Goal: Task Accomplishment & Management: Use online tool/utility

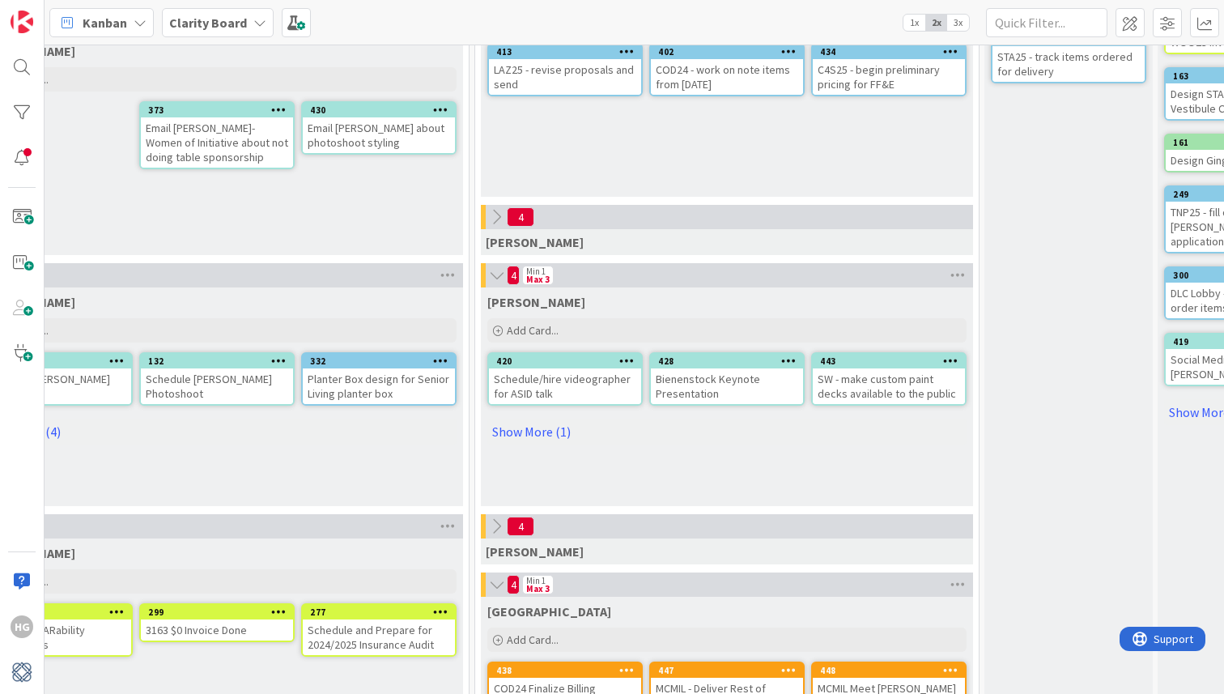
scroll to position [429, 932]
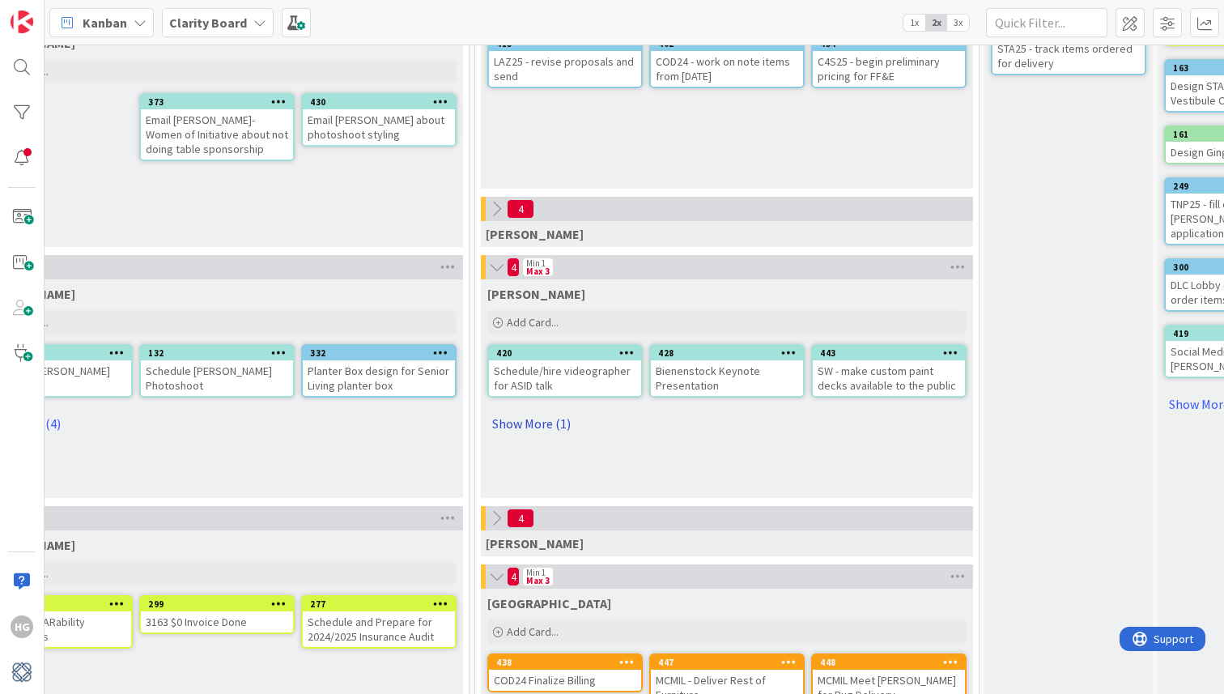
click at [545, 429] on link "Show More (1)" at bounding box center [726, 423] width 479 height 26
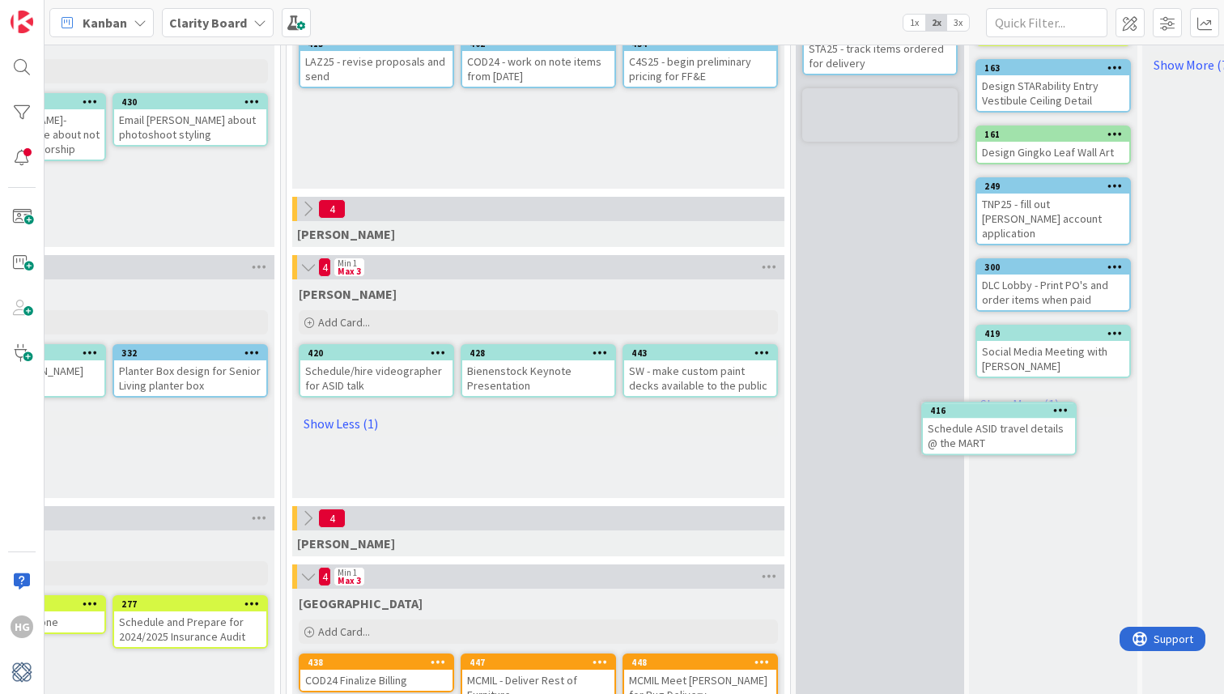
scroll to position [429, 1131]
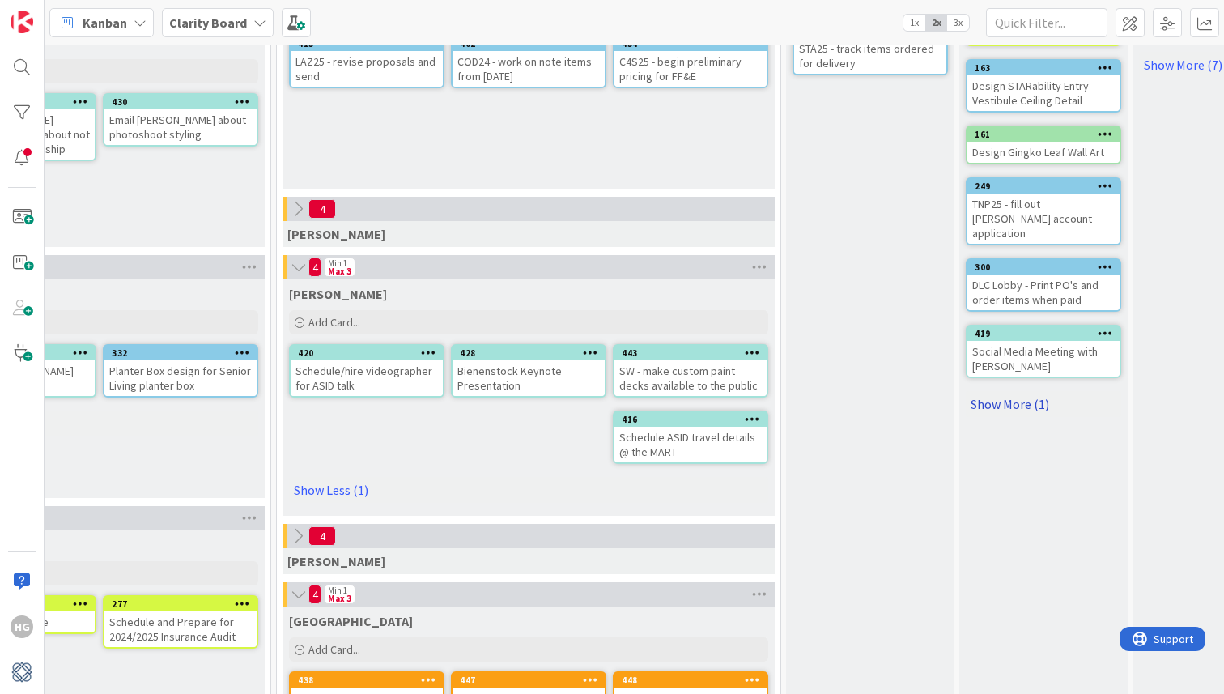
click at [1016, 391] on link "Show More (1)" at bounding box center [1043, 404] width 155 height 26
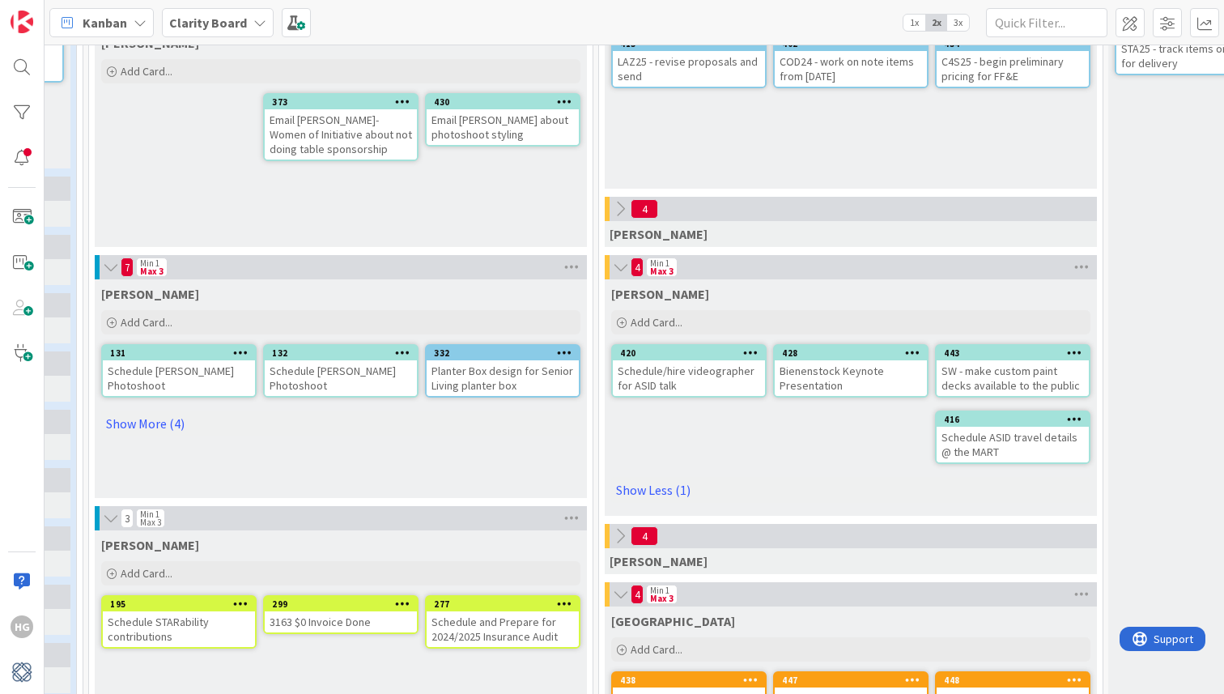
scroll to position [429, 796]
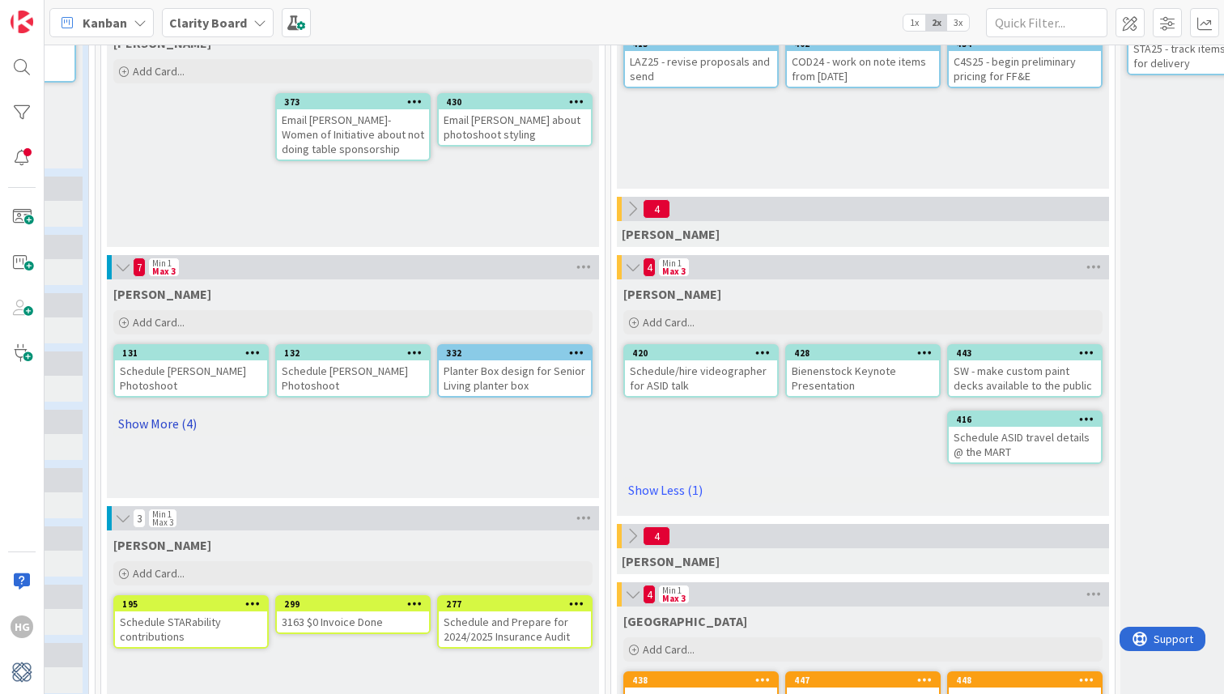
click at [176, 427] on link "Show More (4)" at bounding box center [352, 423] width 479 height 26
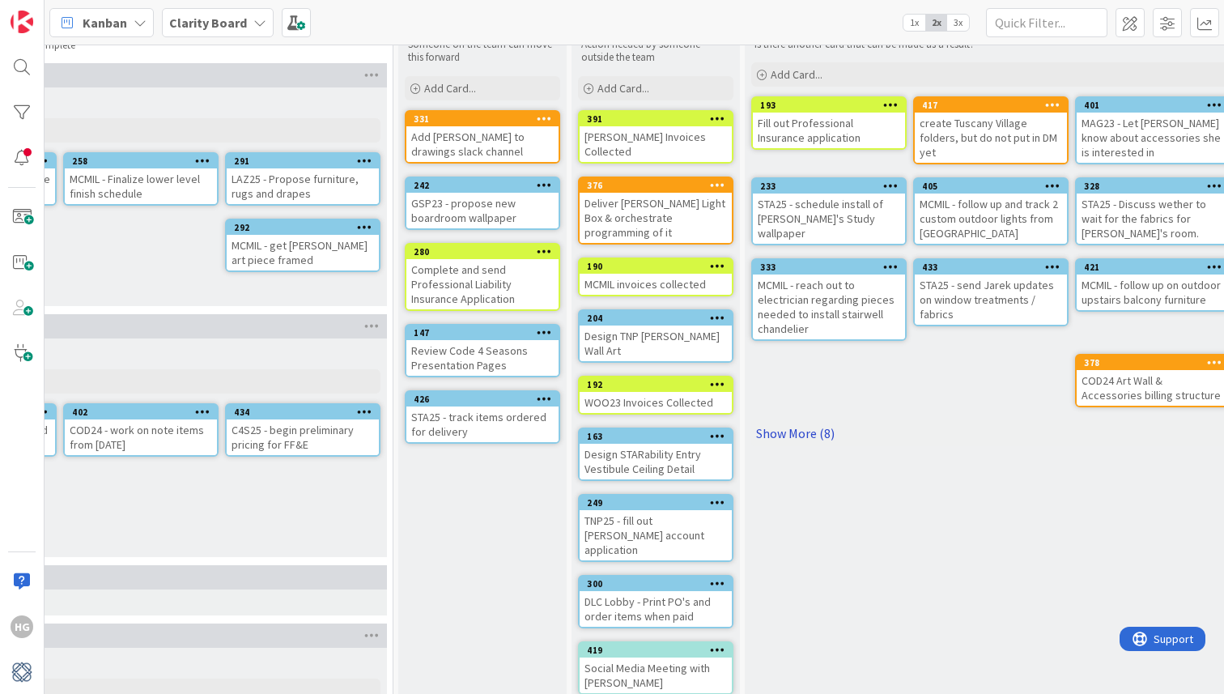
scroll to position [0, 1518]
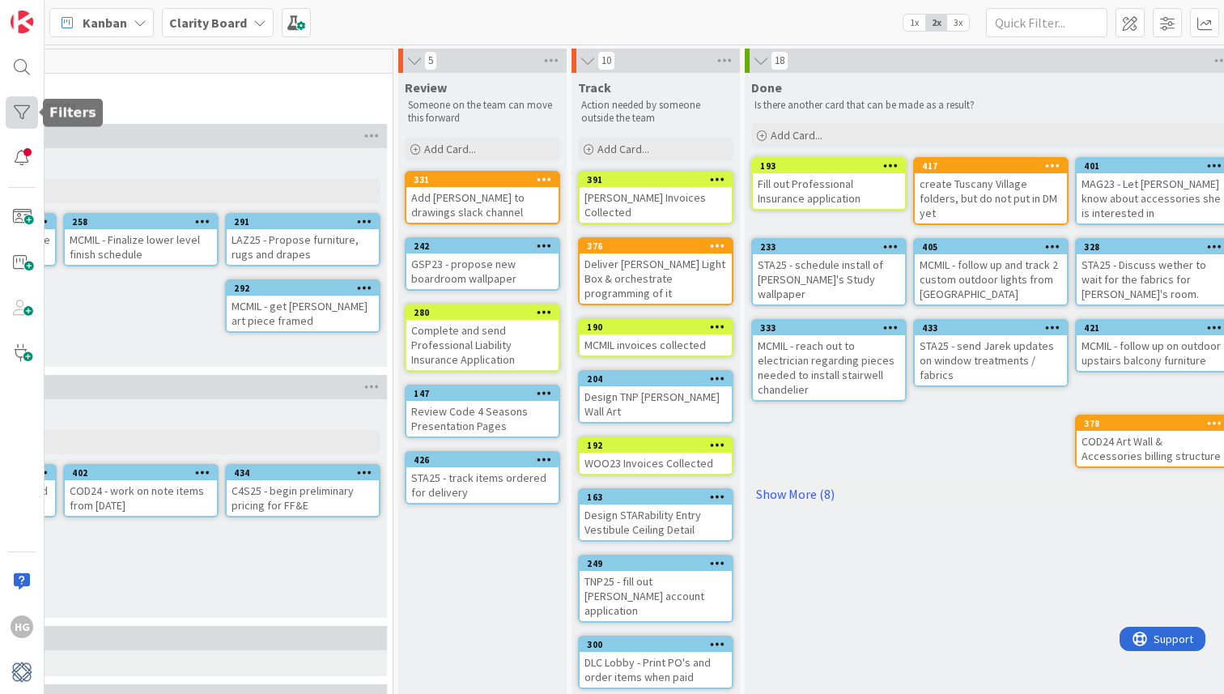
click at [26, 120] on div at bounding box center [22, 112] width 32 height 32
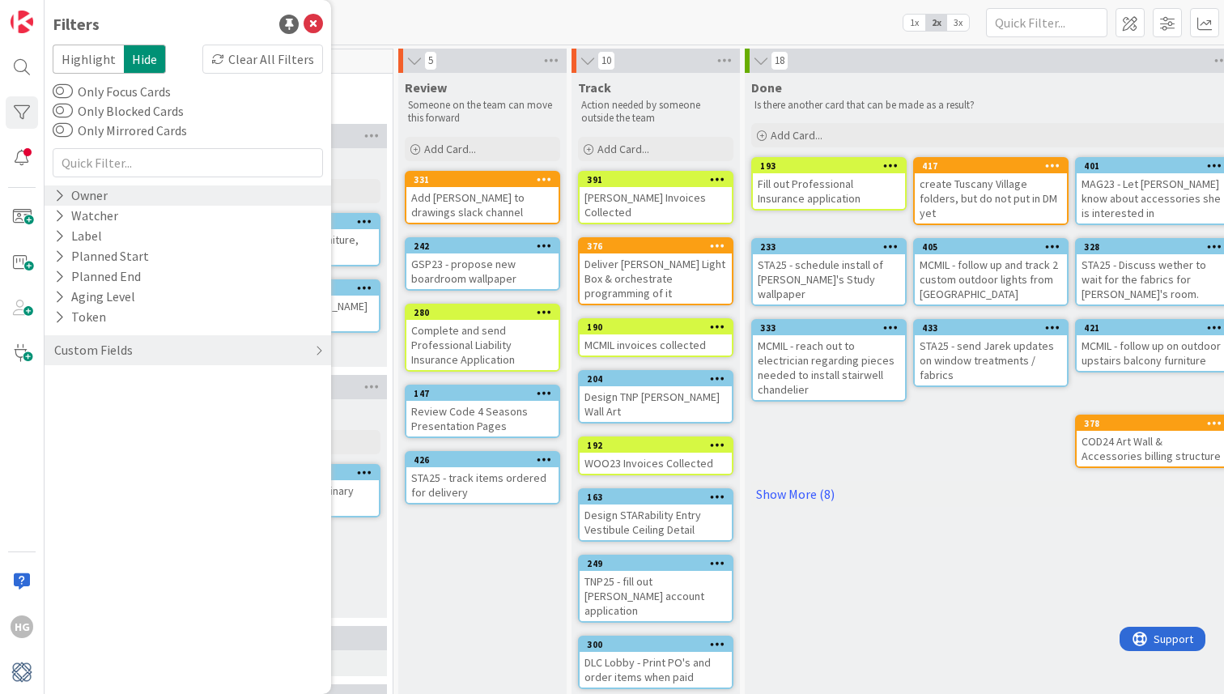
click at [105, 195] on div "Owner" at bounding box center [81, 195] width 57 height 20
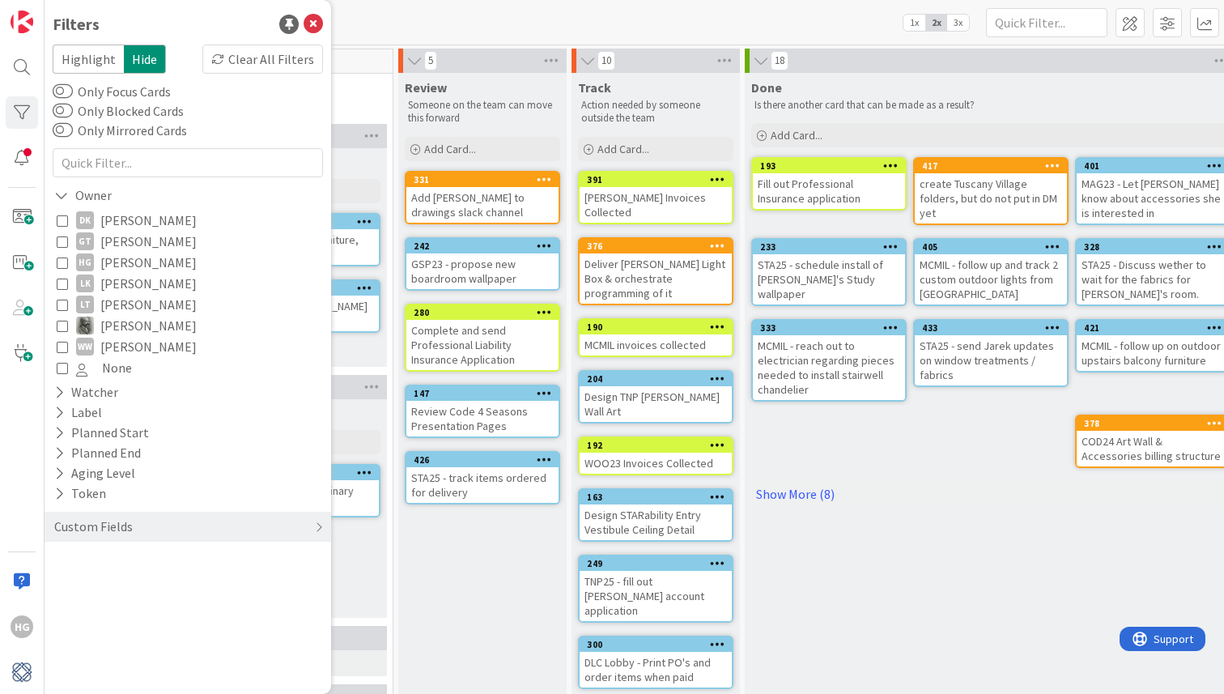
click at [62, 223] on icon at bounding box center [62, 219] width 11 height 11
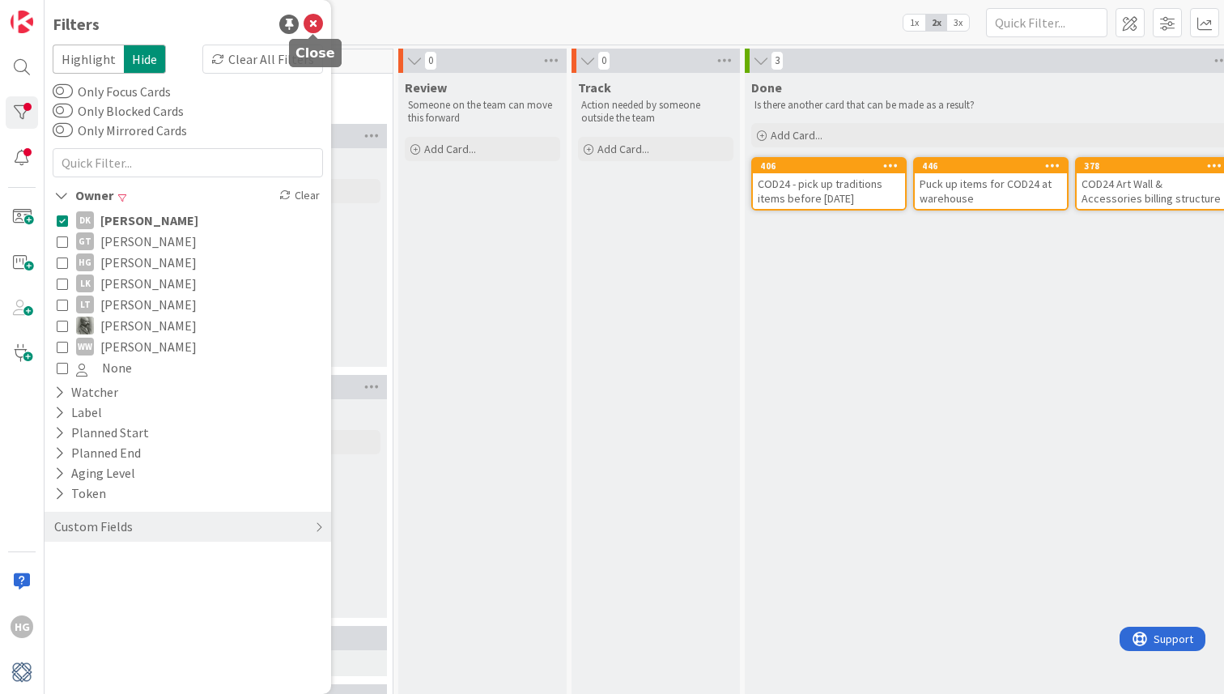
click at [310, 26] on icon at bounding box center [312, 24] width 19 height 19
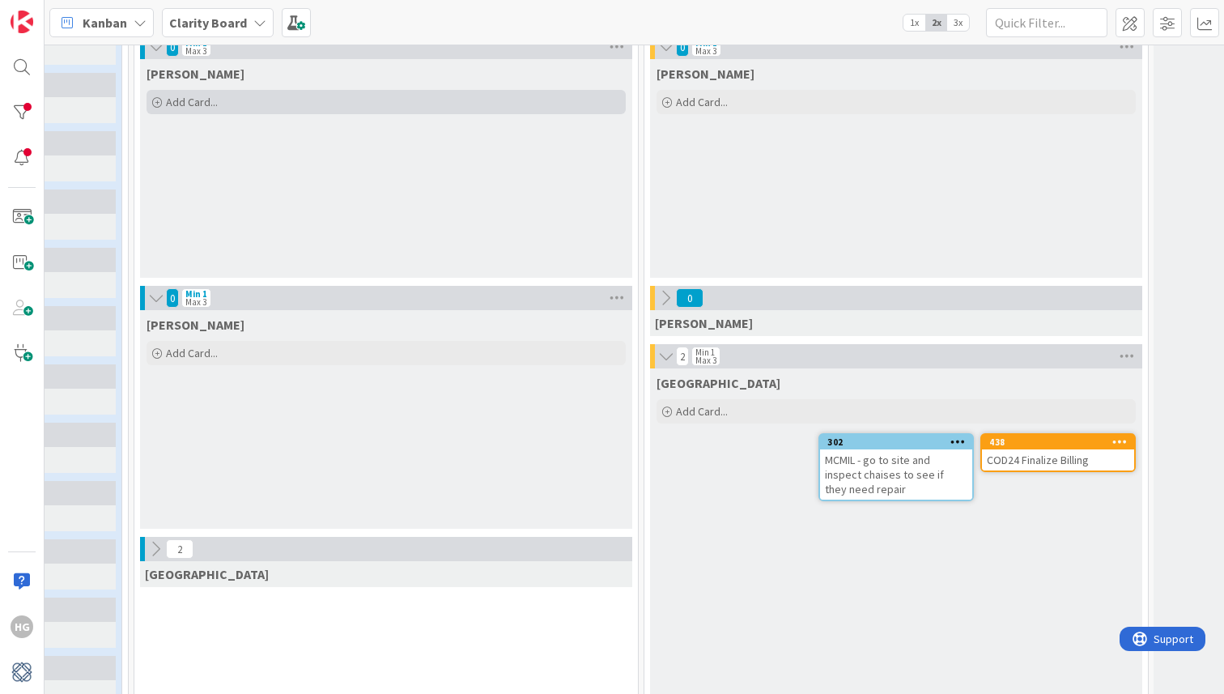
scroll to position [681, 763]
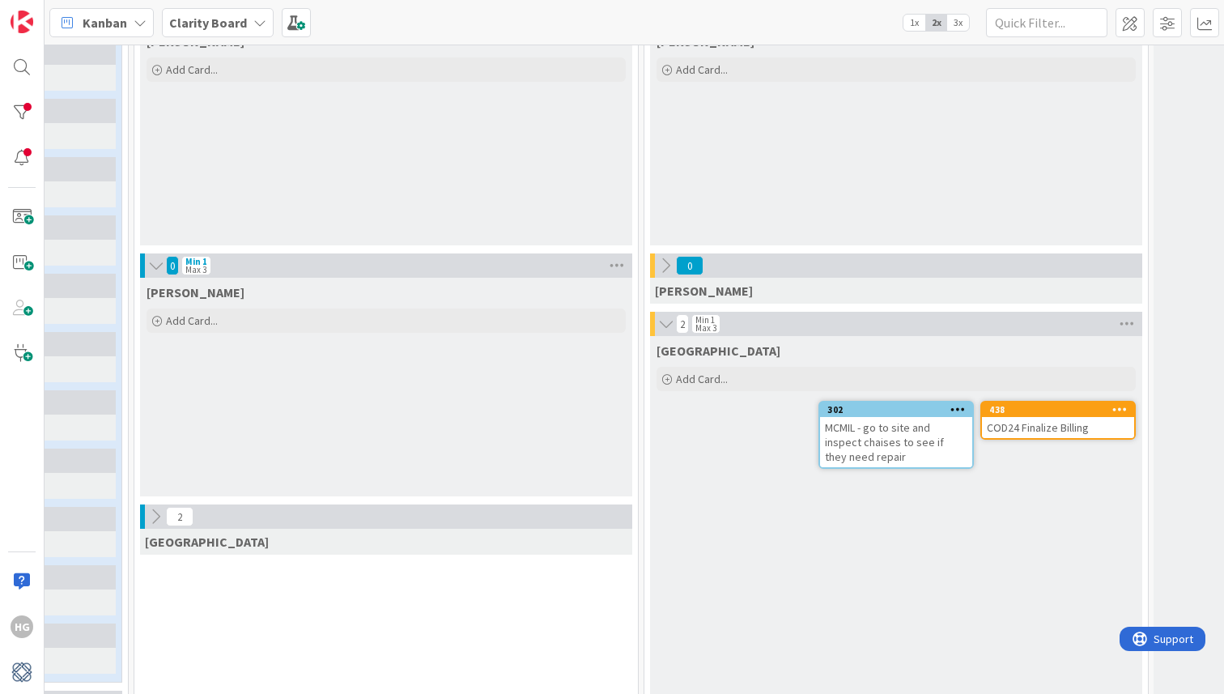
click at [150, 510] on icon at bounding box center [155, 516] width 18 height 18
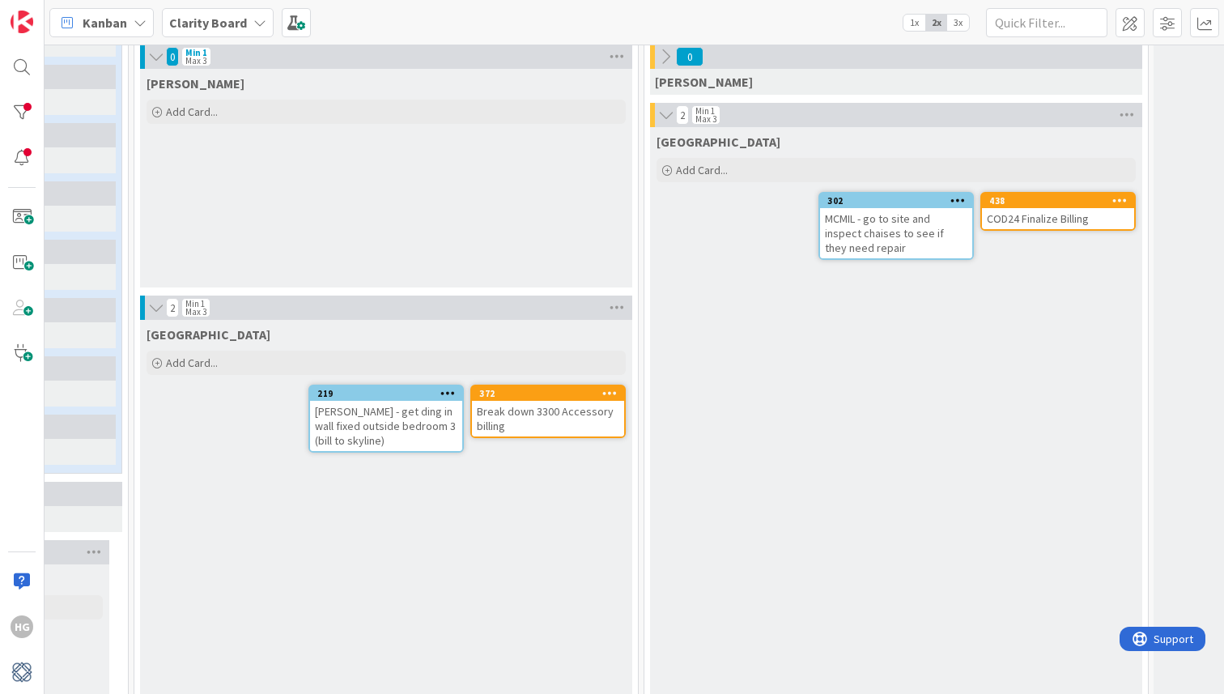
scroll to position [894, 763]
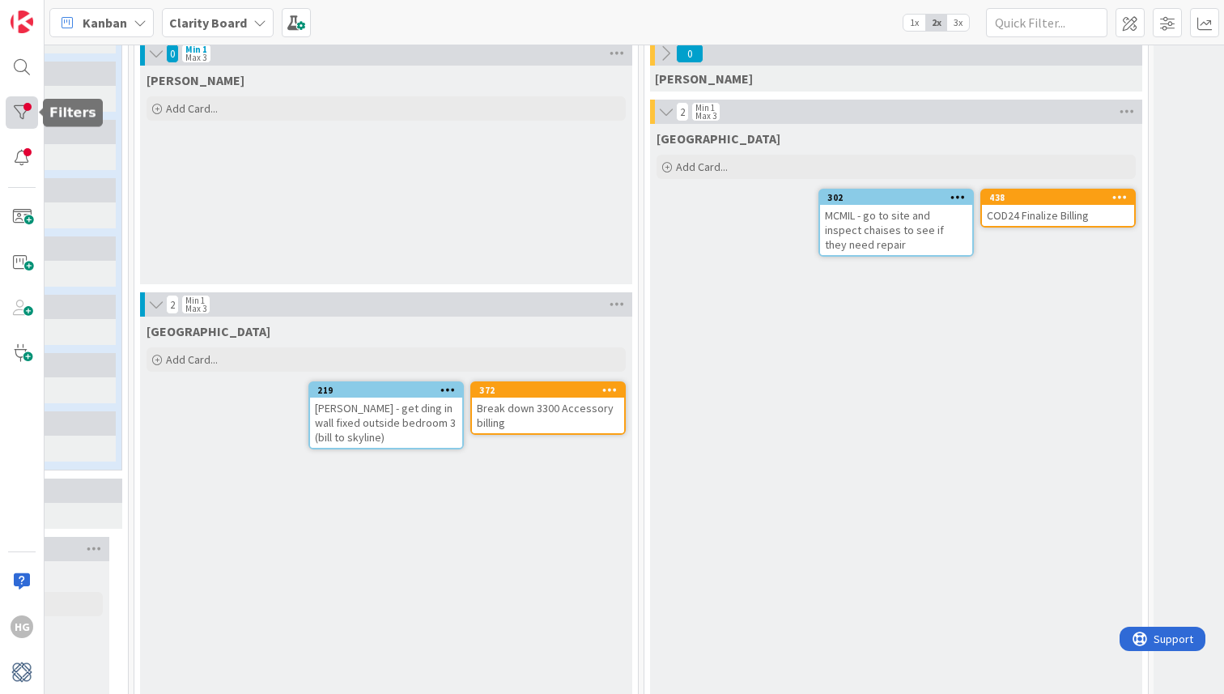
click at [19, 117] on div at bounding box center [22, 112] width 32 height 32
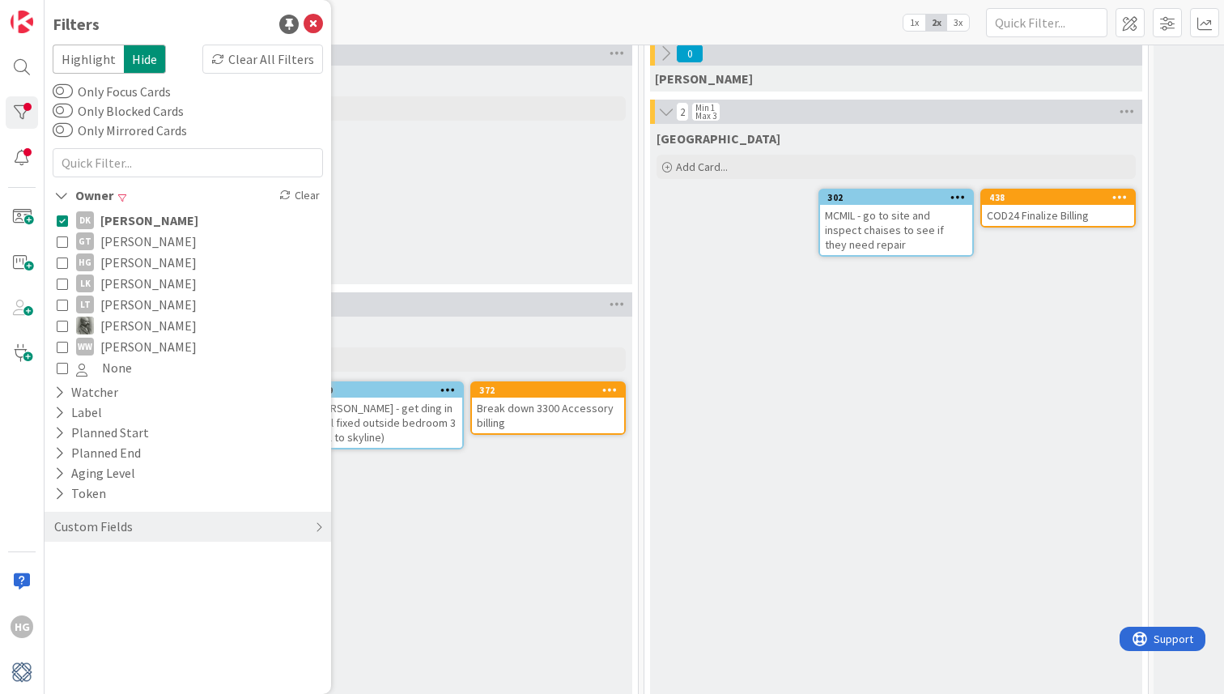
click at [63, 222] on icon at bounding box center [62, 219] width 11 height 11
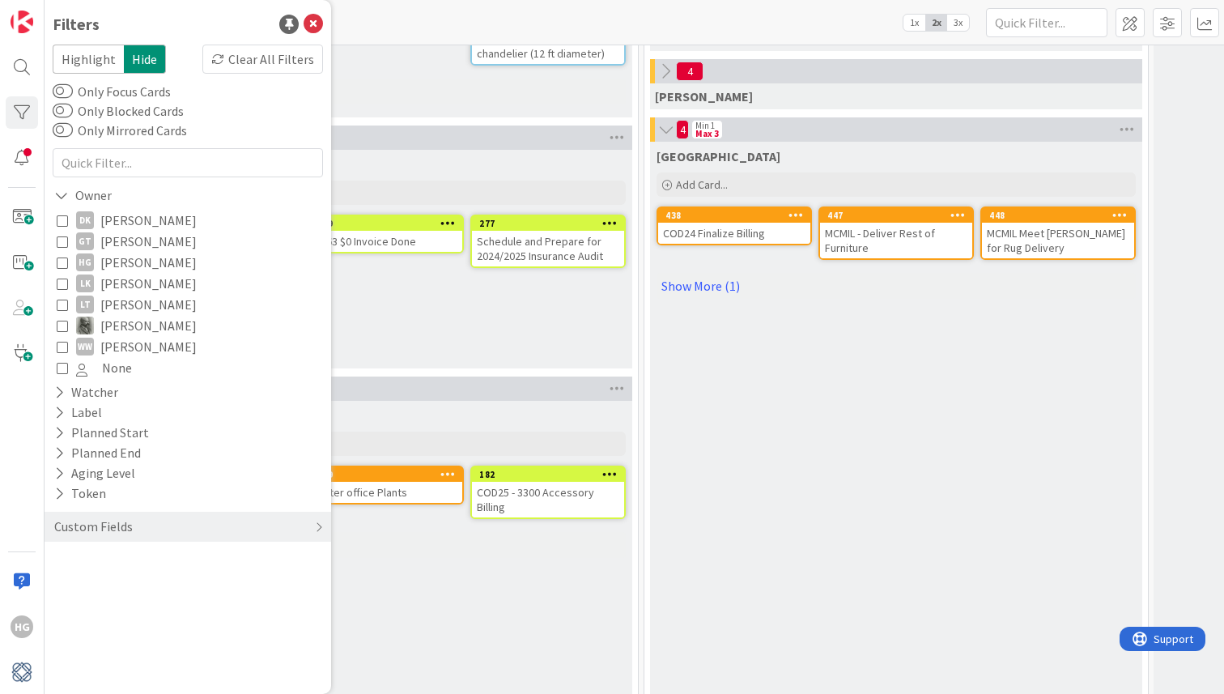
click at [512, 427] on div "Devon Add Card..." at bounding box center [386, 430] width 492 height 58
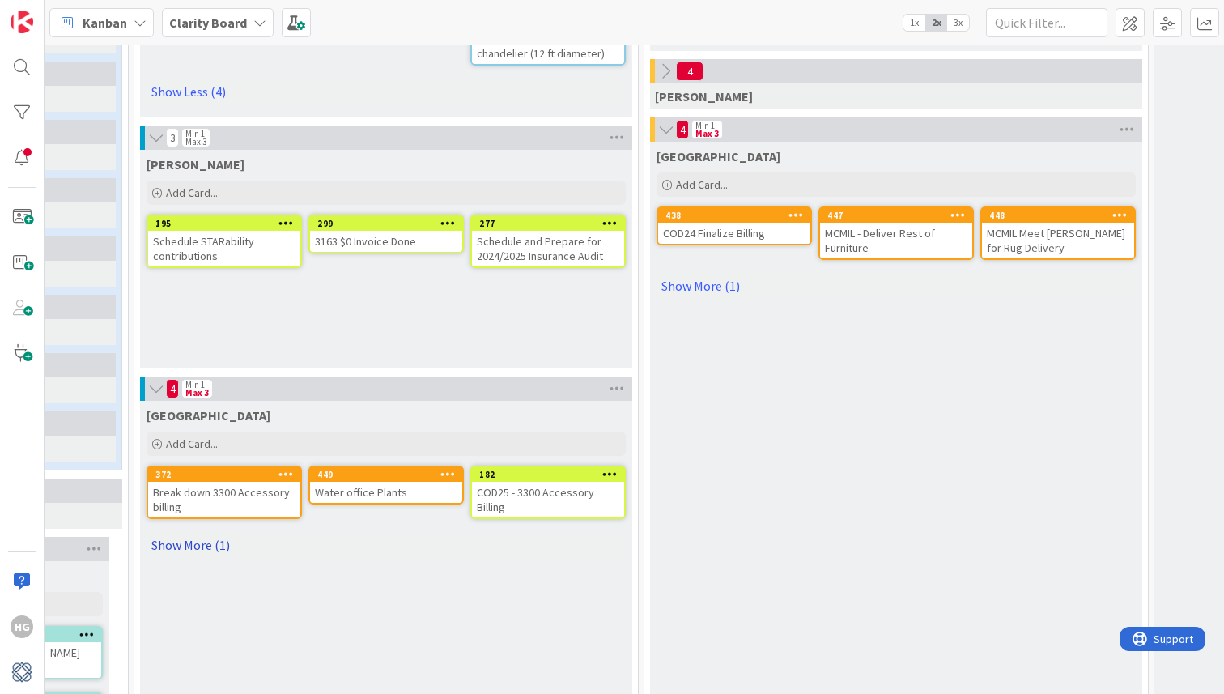
click at [178, 551] on link "Show More (1)" at bounding box center [385, 545] width 479 height 26
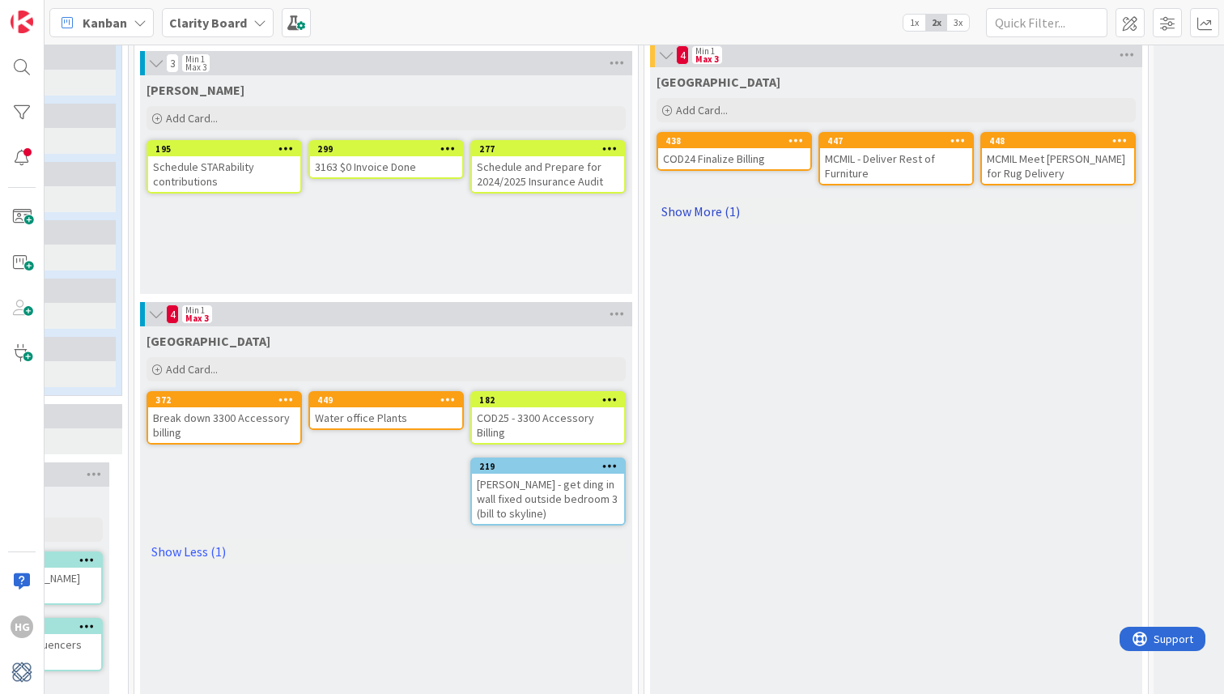
click at [701, 213] on link "Show More (1)" at bounding box center [895, 211] width 479 height 26
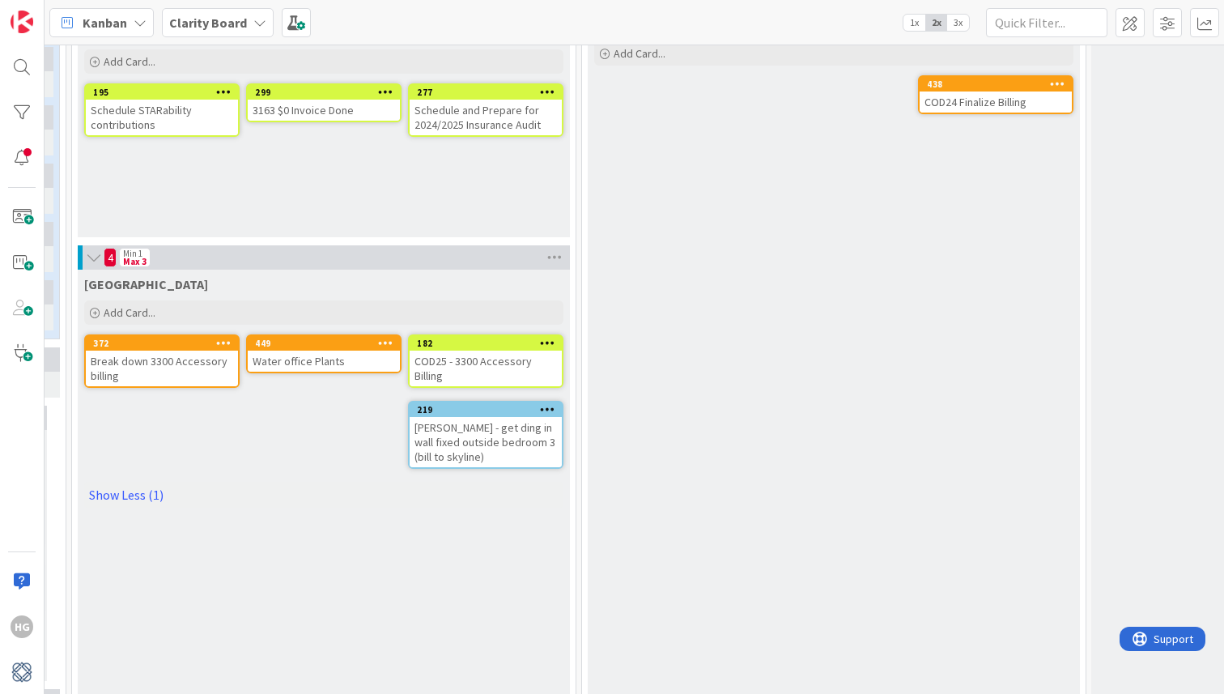
scroll to position [1025, 818]
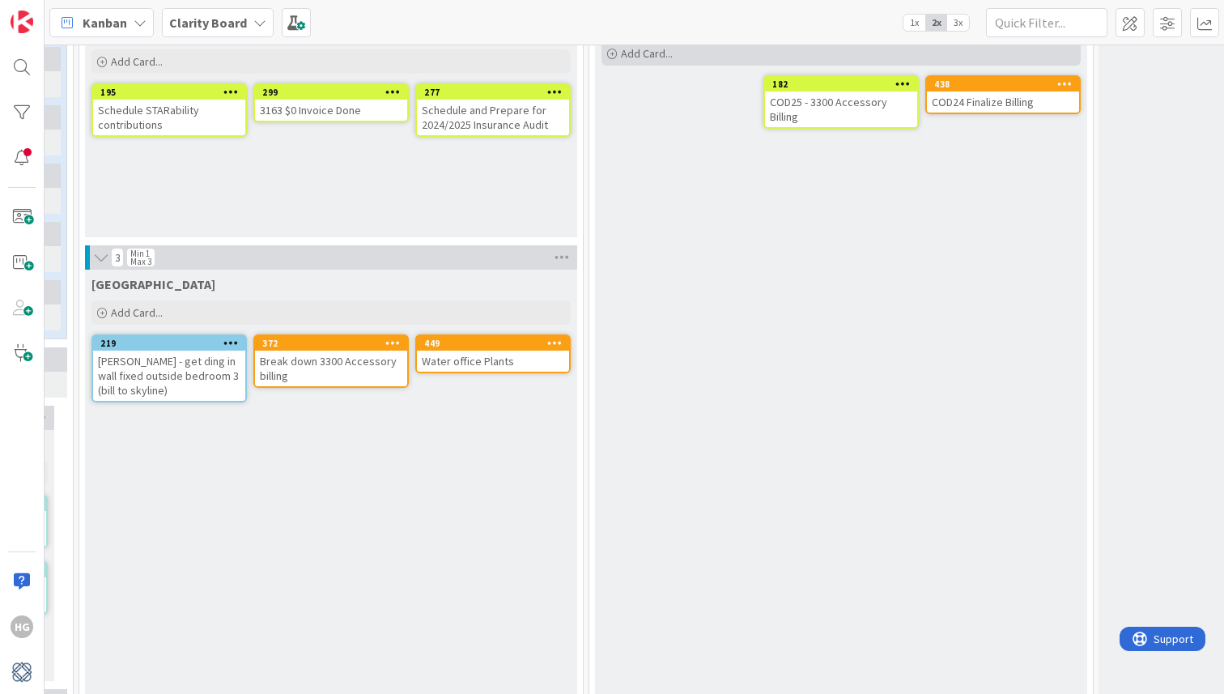
click at [671, 60] on span "Add Card..." at bounding box center [647, 53] width 52 height 15
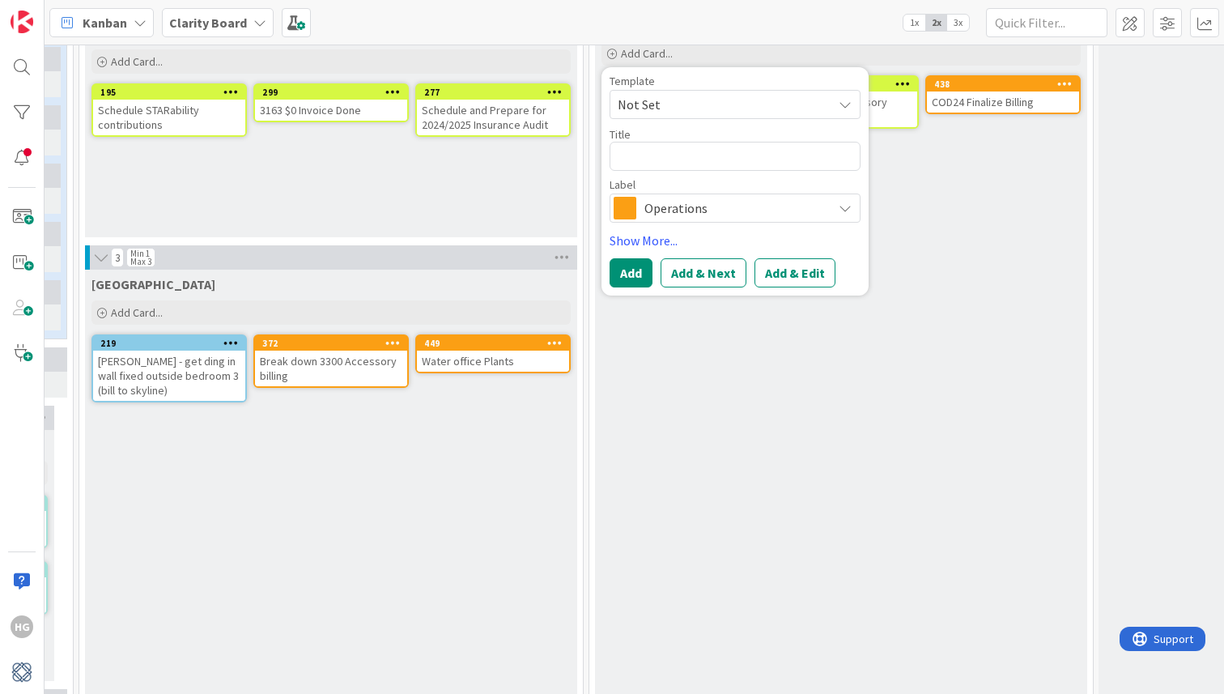
click at [667, 197] on span "Operations" at bounding box center [734, 208] width 180 height 23
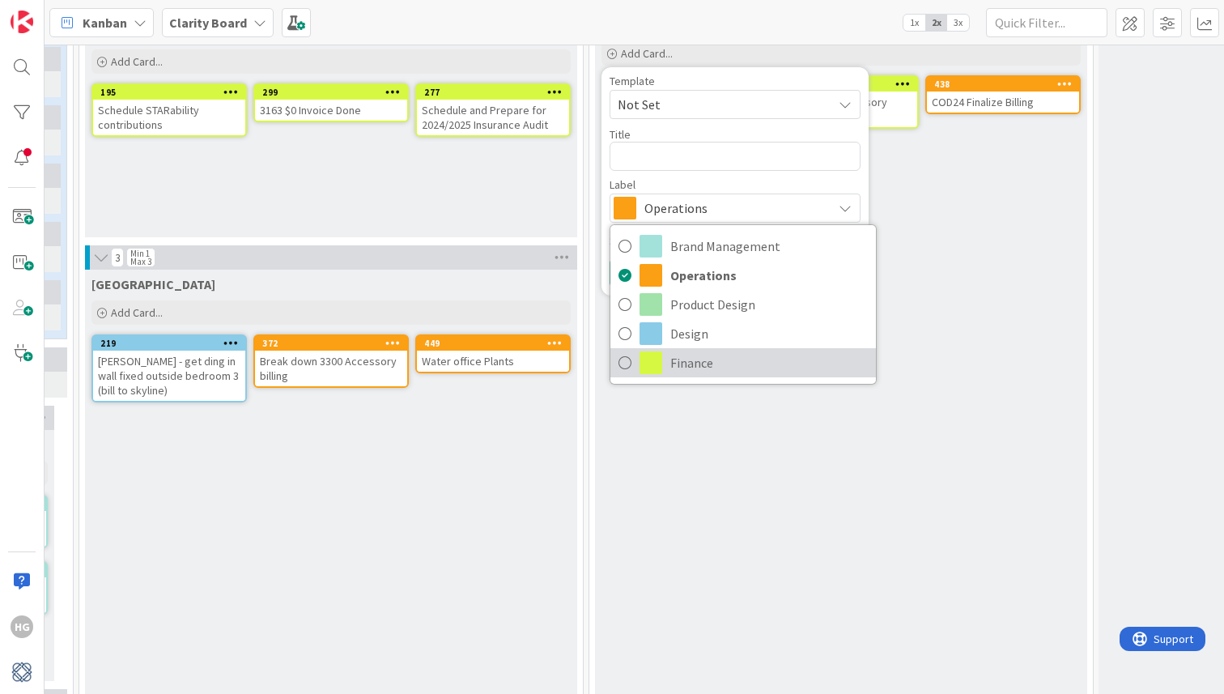
click at [669, 351] on link "Finance" at bounding box center [742, 362] width 265 height 29
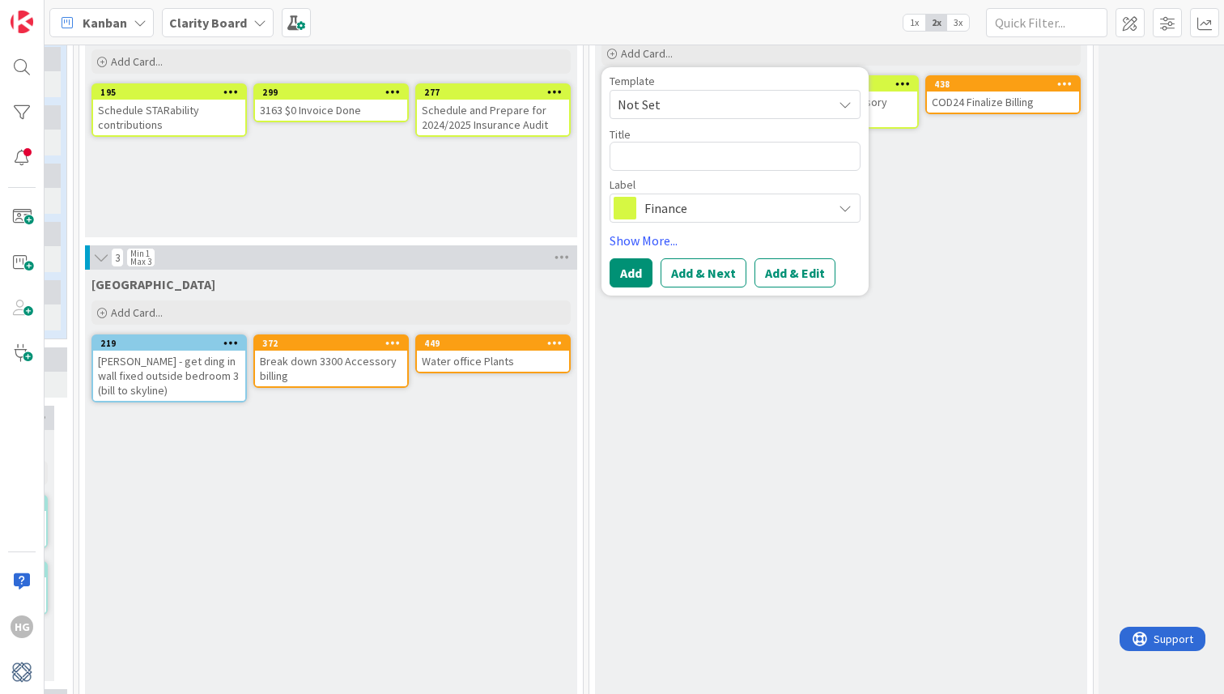
click at [679, 205] on span "Finance" at bounding box center [734, 208] width 180 height 23
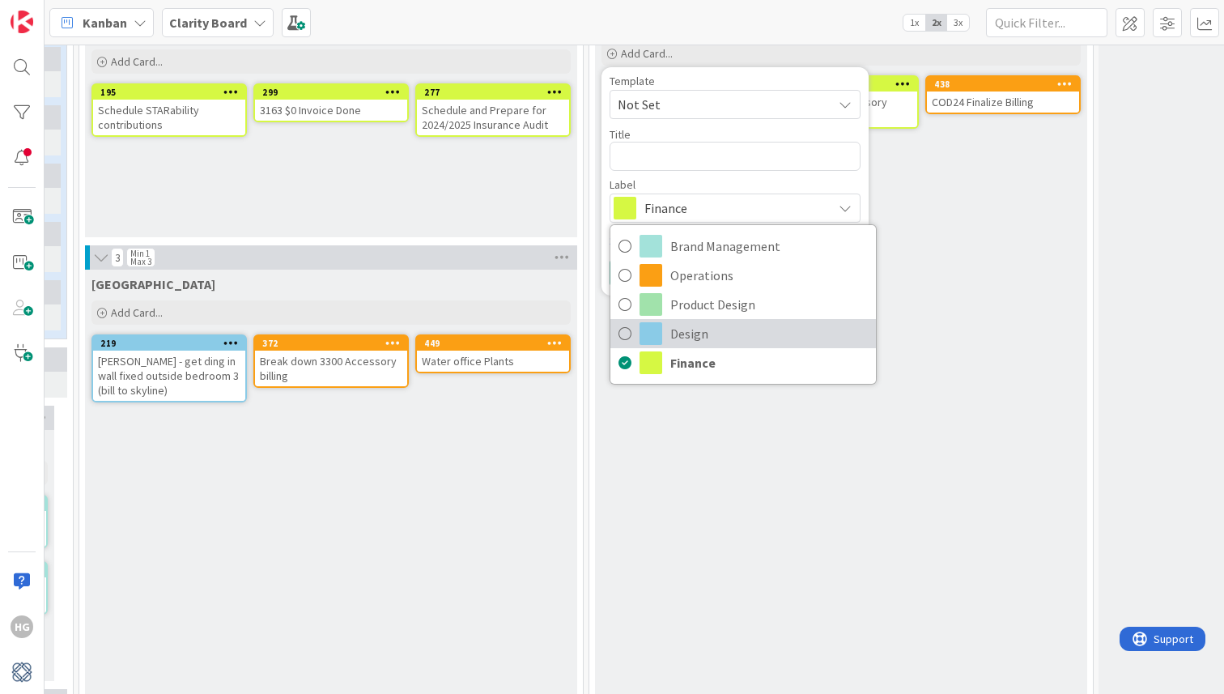
click at [679, 326] on span "Design" at bounding box center [768, 333] width 197 height 24
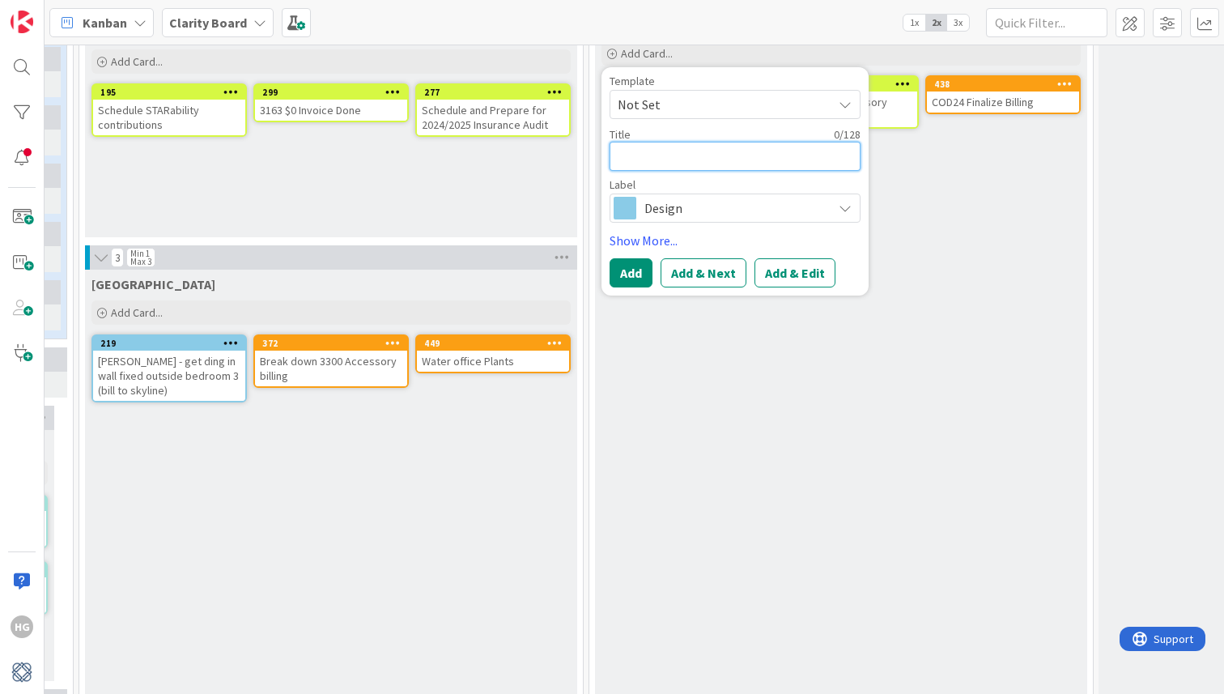
click at [669, 158] on textarea at bounding box center [734, 156] width 251 height 29
type textarea "x"
type textarea "C"
type textarea "x"
type textarea "Co"
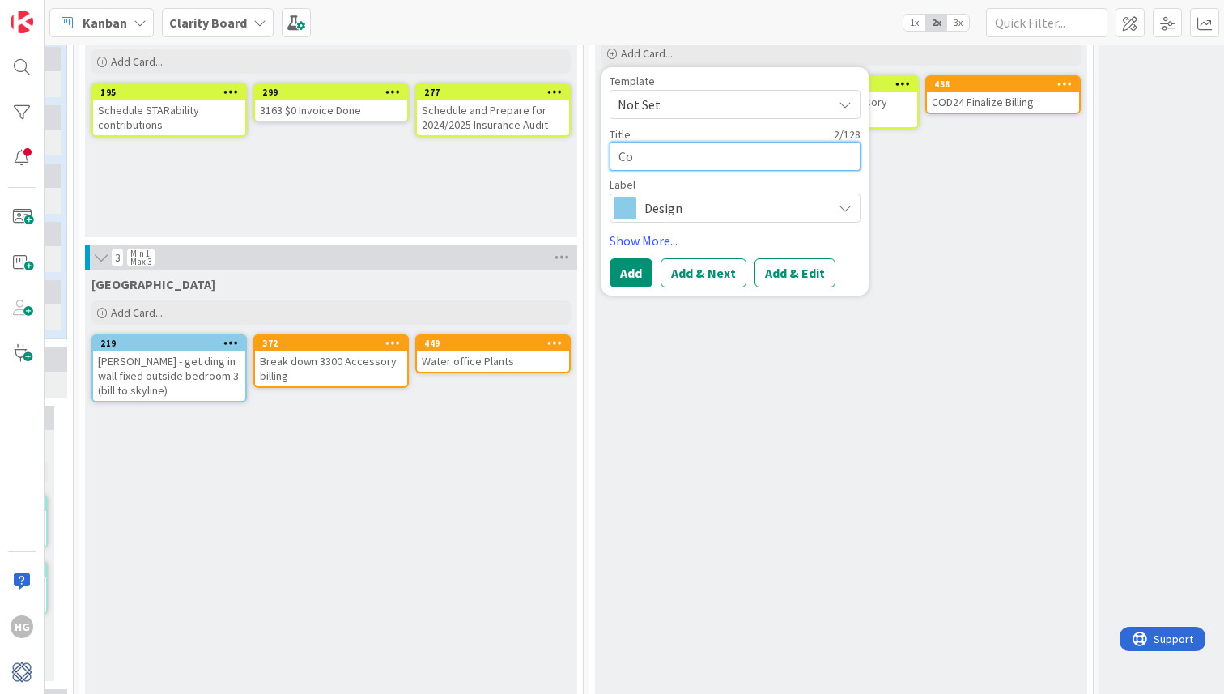
type textarea "x"
type textarea "Cod"
type textarea "x"
type textarea "Co"
type textarea "x"
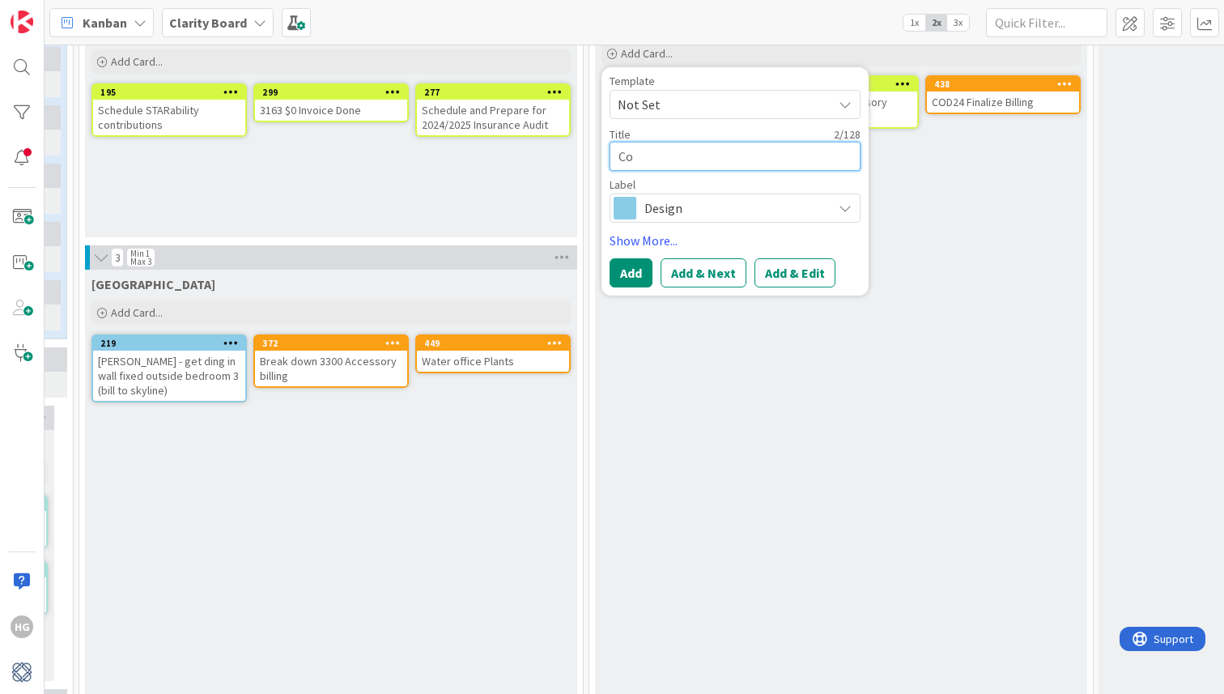
type textarea "C"
type textarea "x"
type textarea "CO"
type textarea "x"
type textarea "COD"
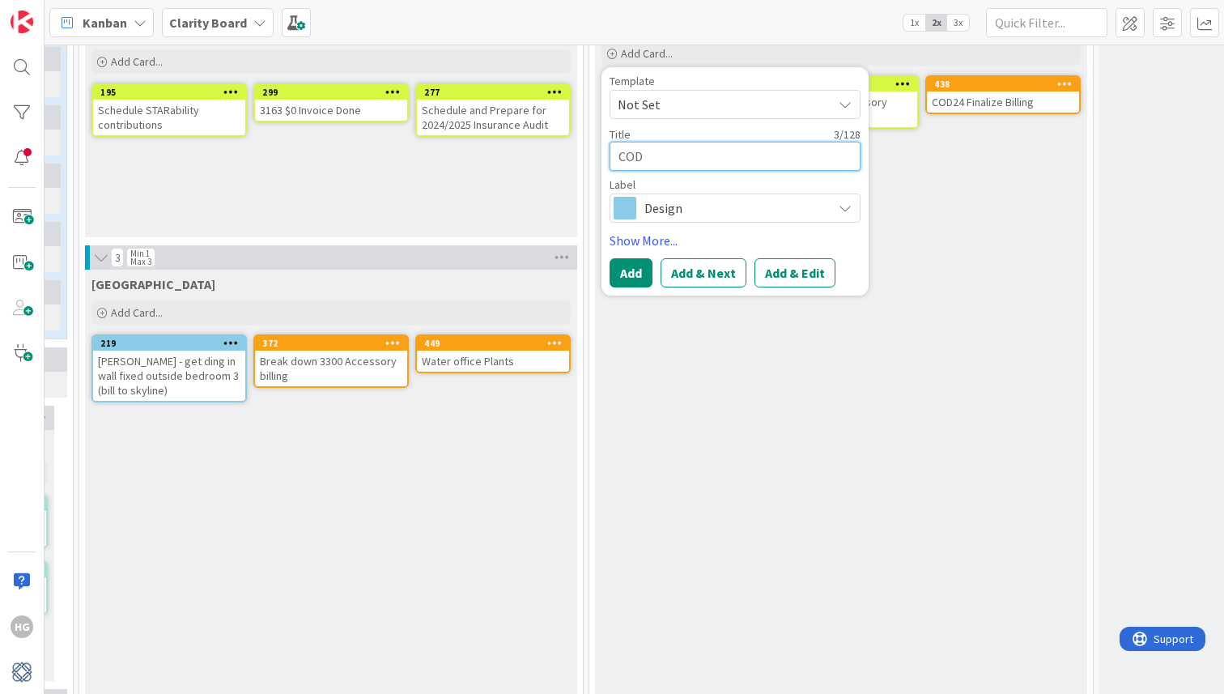
type textarea "x"
type textarea "COD"
type textarea "x"
type textarea "COD"
type textarea "x"
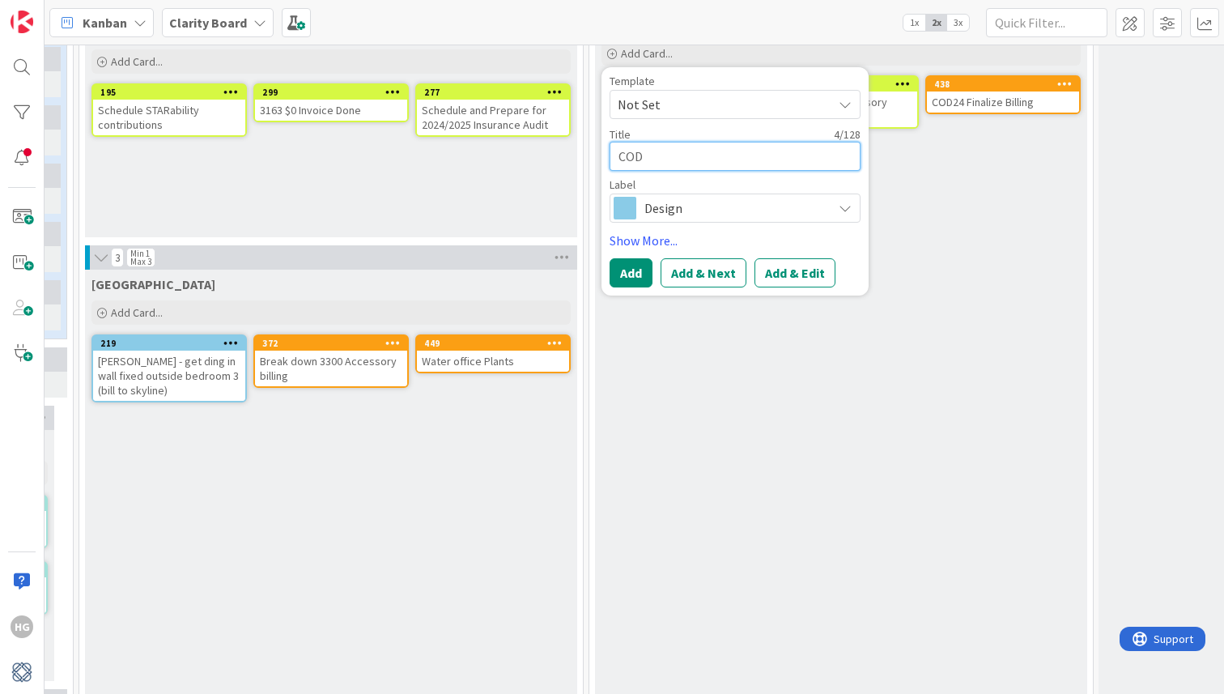
type textarea "COD2"
type textarea "x"
type textarea "COD25"
type textarea "x"
type textarea "COD25"
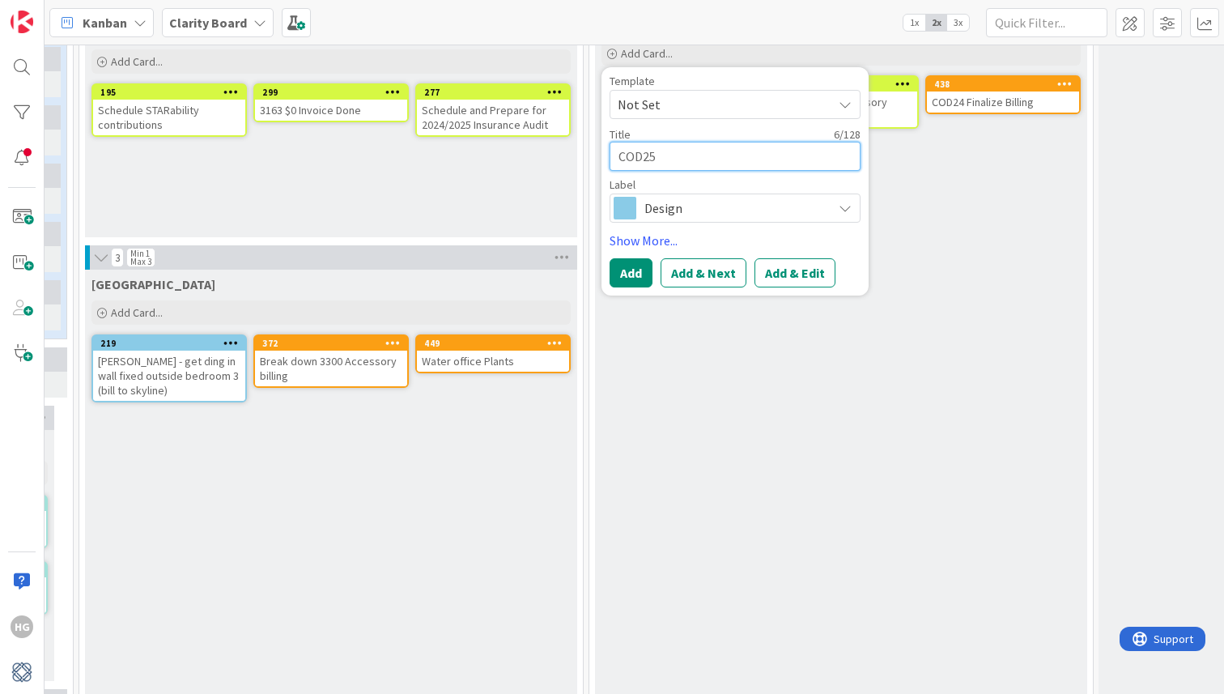
type textarea "x"
type textarea "COD25 -"
type textarea "x"
type textarea "COD25 -"
type textarea "x"
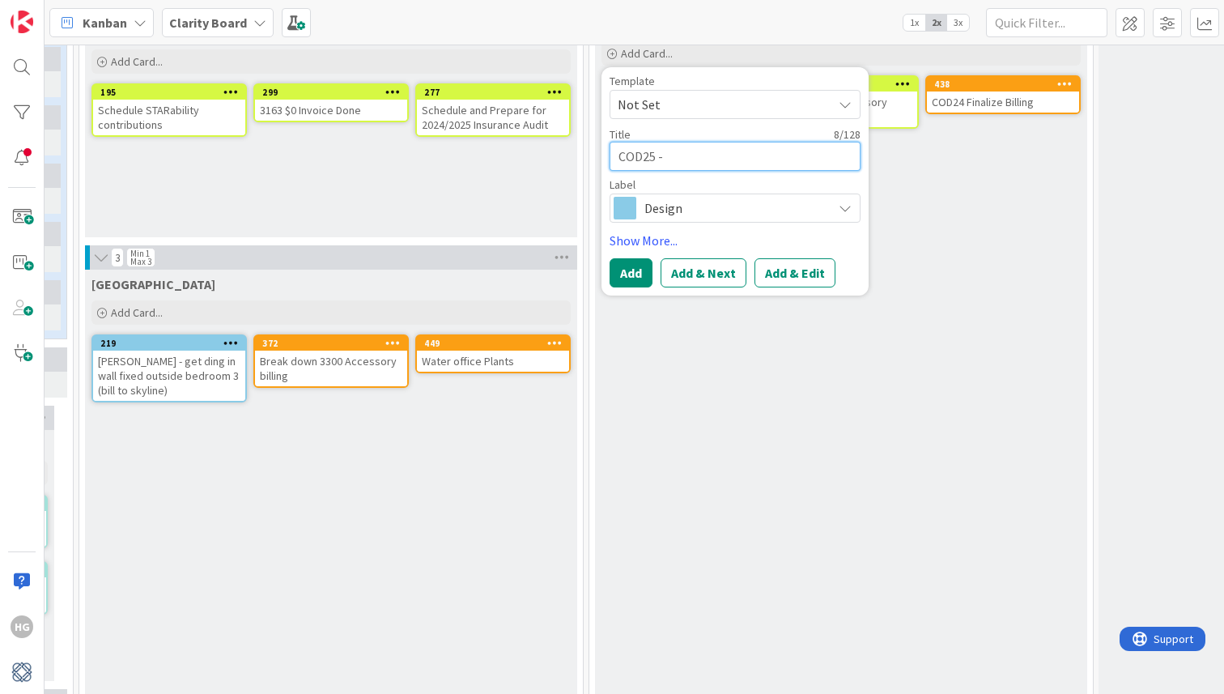
type textarea "COD25 - 3"
type textarea "x"
type textarea "COD25 - 33"
type textarea "x"
type textarea "COD25 - 330"
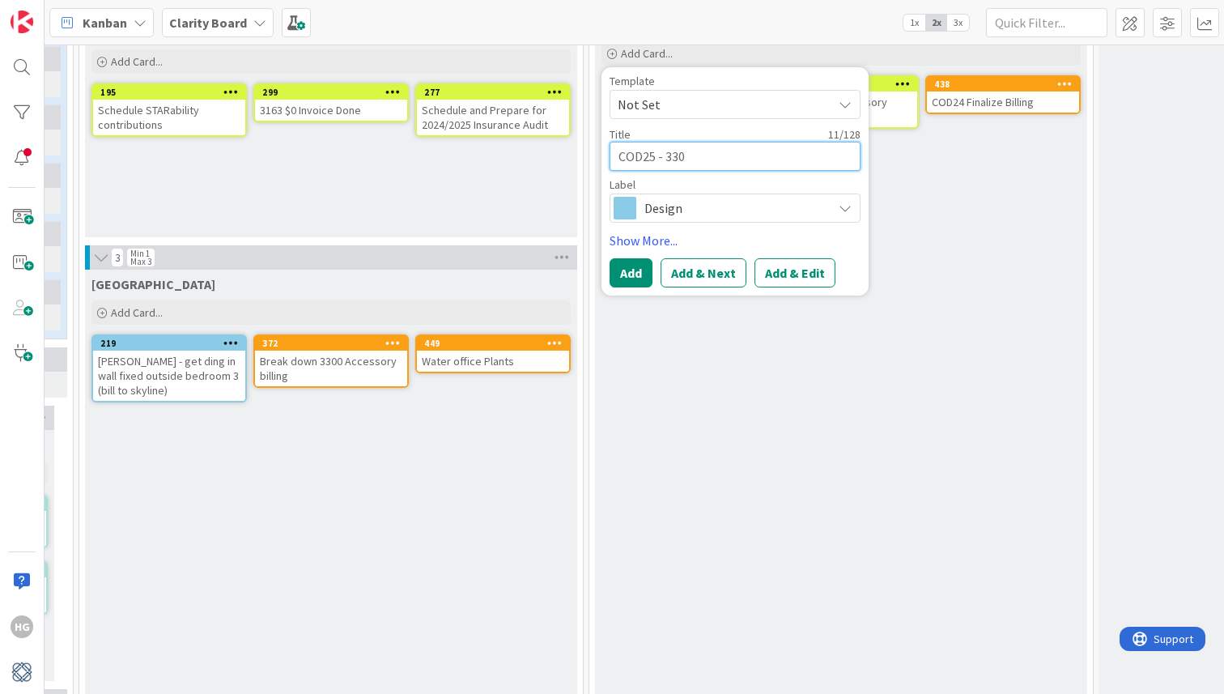
type textarea "x"
type textarea "COD25 - 3300"
type textarea "x"
type textarea "COD25 - 3300"
type textarea "x"
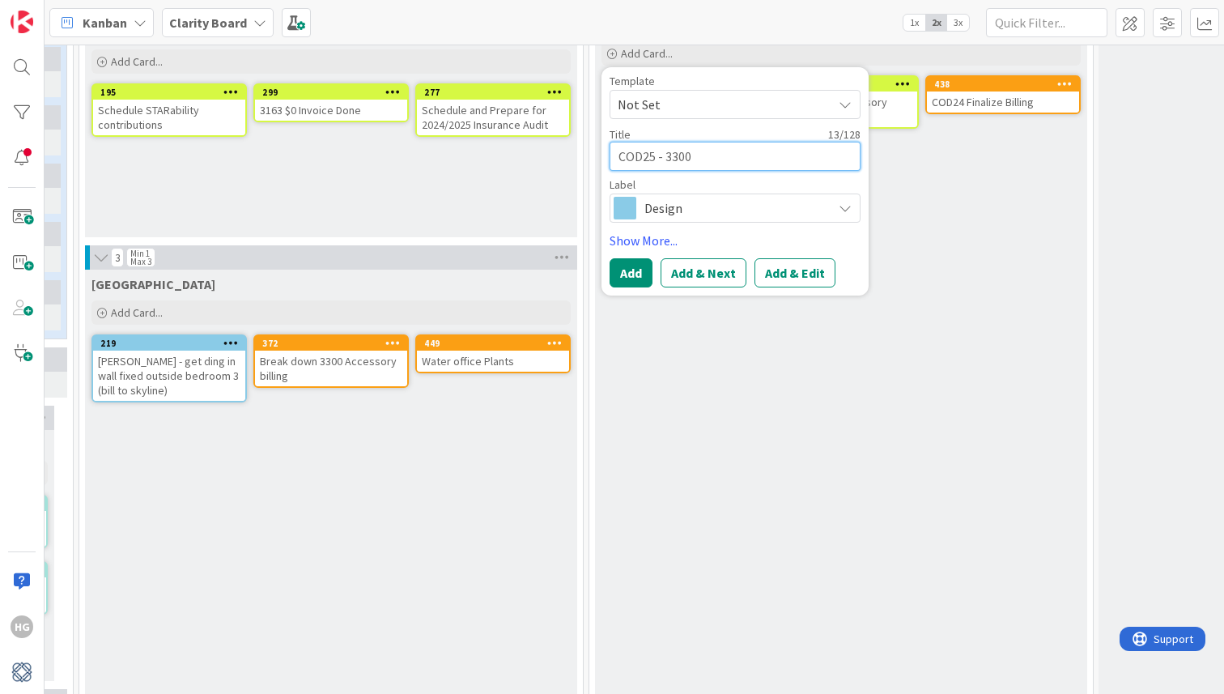
type textarea "COD25 - 3300 C"
type textarea "x"
type textarea "COD25 - 3300 Ch"
type textarea "x"
type textarea "COD25 - 3300 Che"
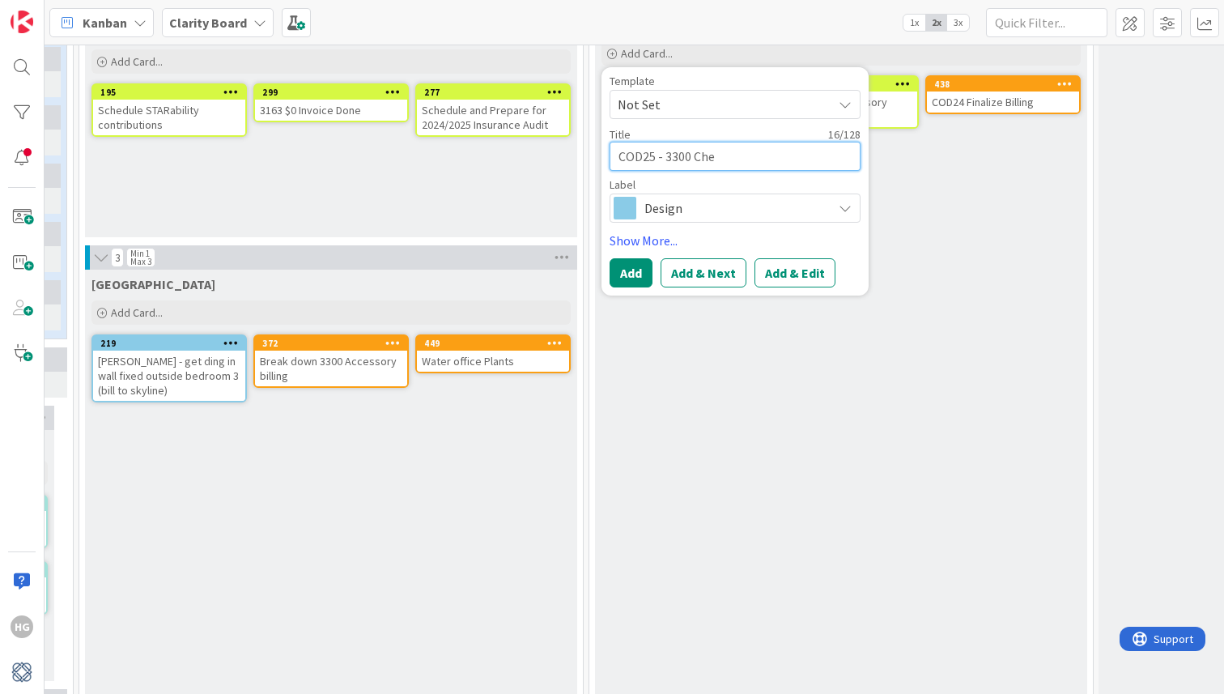
type textarea "x"
type textarea "COD25 - 3300 Chec"
type textarea "x"
type textarea "COD25 - 3300 Check"
type textarea "x"
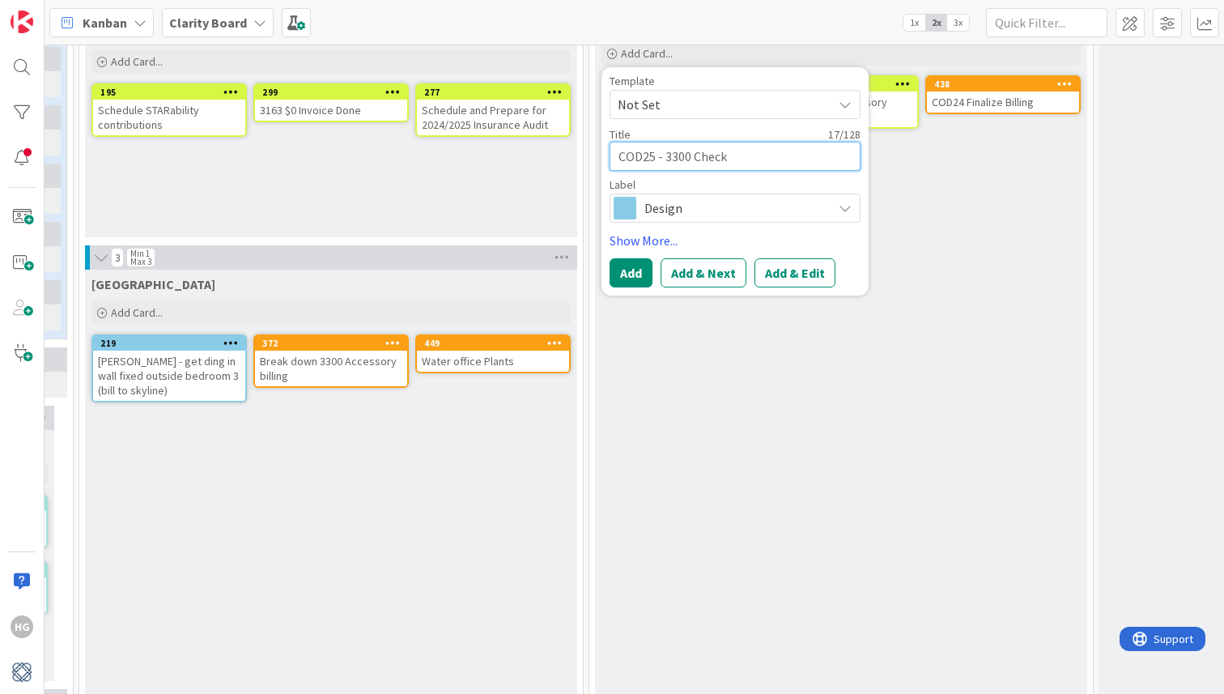
type textarea "COD25 - 3300 Check"
type textarea "x"
type textarea "COD25 - 3300 Check o"
type textarea "x"
type textarea "COD25 - 3300 Check"
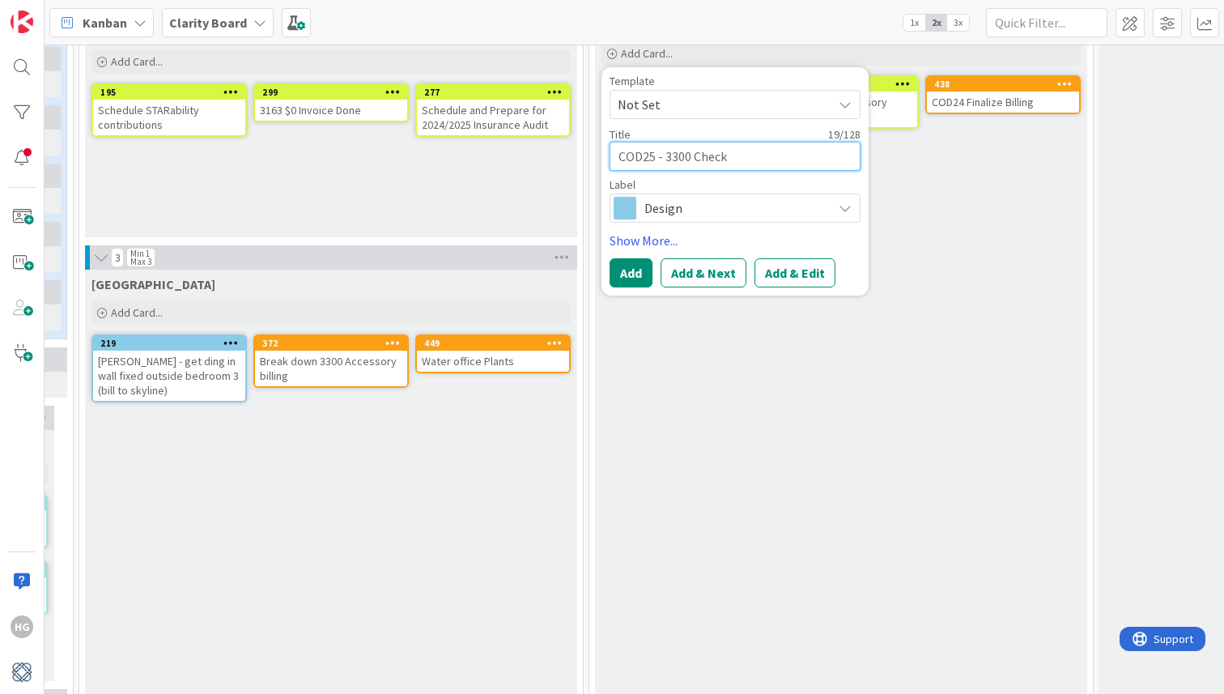
type textarea "x"
type textarea "COD25 - 3300 Check o"
type textarea "x"
type textarea "COD25 - 3300 Check ou"
type textarea "x"
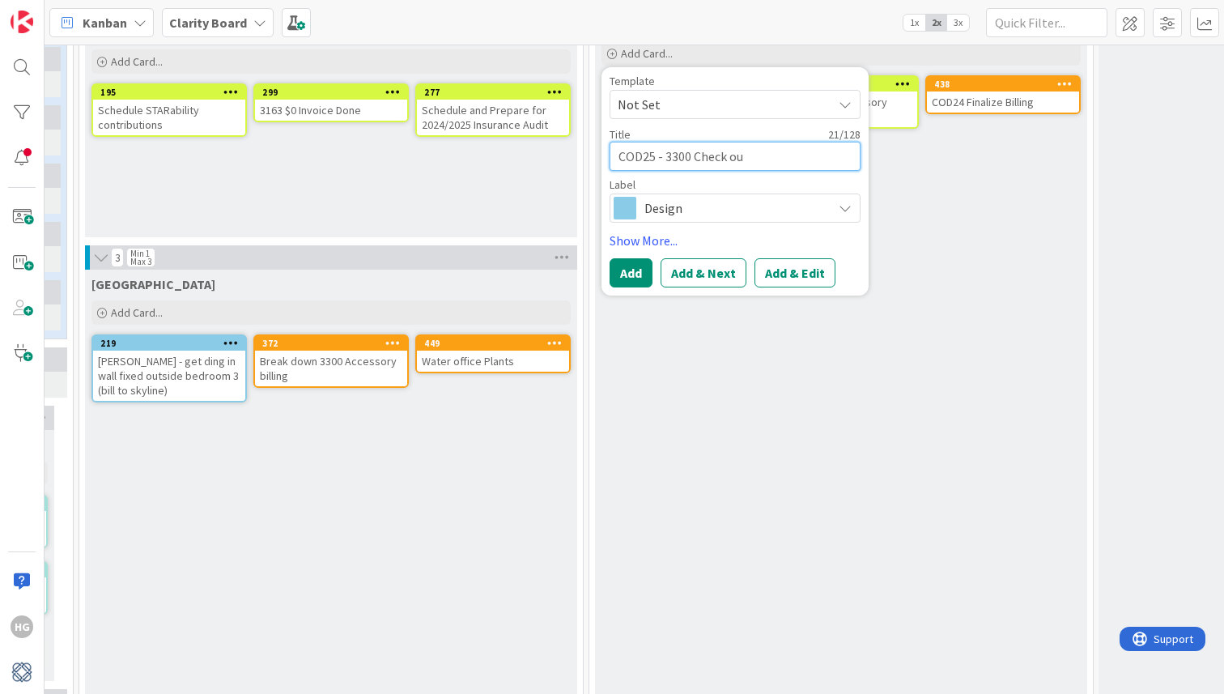
type textarea "COD25 - 3300 Check out"
type textarea "x"
type textarea "COD25 - 3300 Check outd"
type textarea "x"
type textarea "COD25 - 3300 Check outdo"
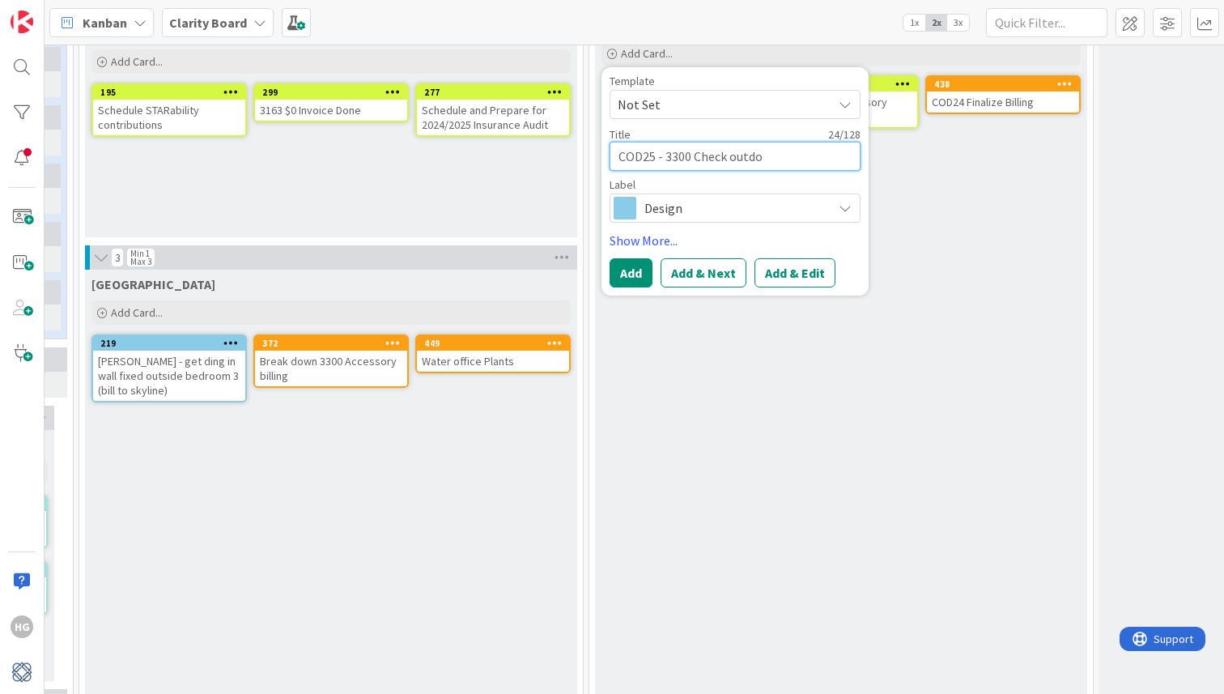
type textarea "x"
type textarea "COD25 - 3300 Check outdoo"
type textarea "x"
type textarea "COD25 - 3300 Check outdoor"
type textarea "x"
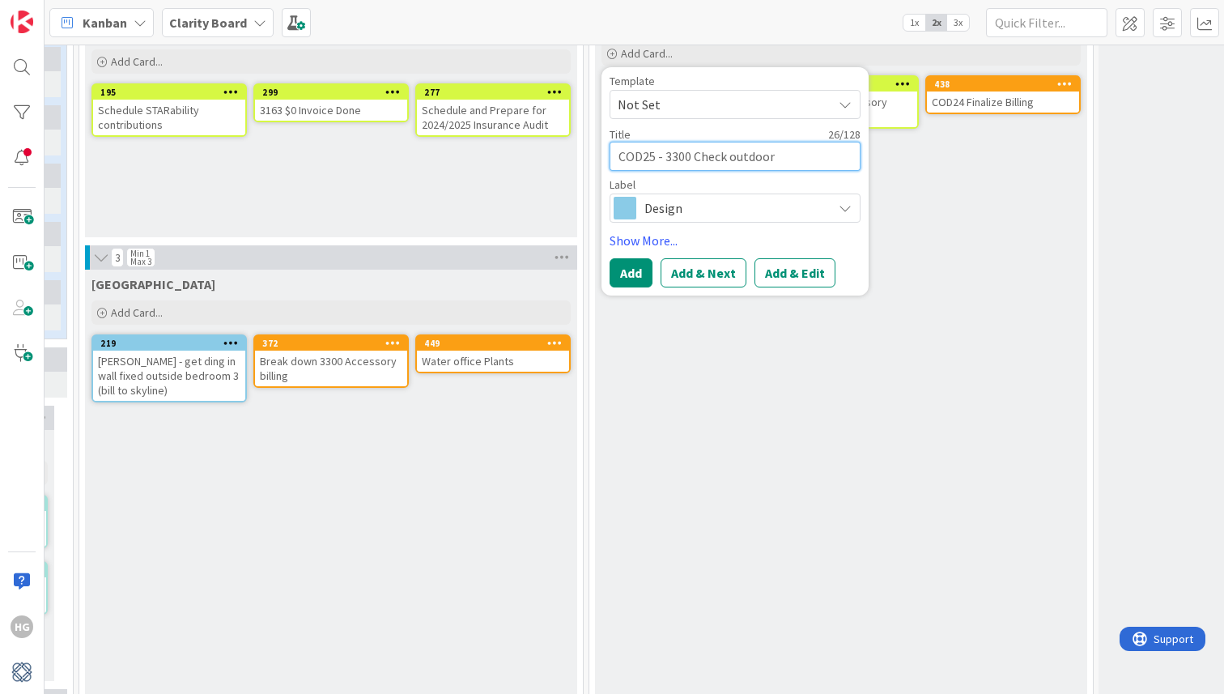
type textarea "COD25 - 3300 Check outdoor"
type textarea "x"
type textarea "COD25 - 3300 Check outdoor f"
type textarea "x"
type textarea "COD25 - 3300 Check outdoor fu"
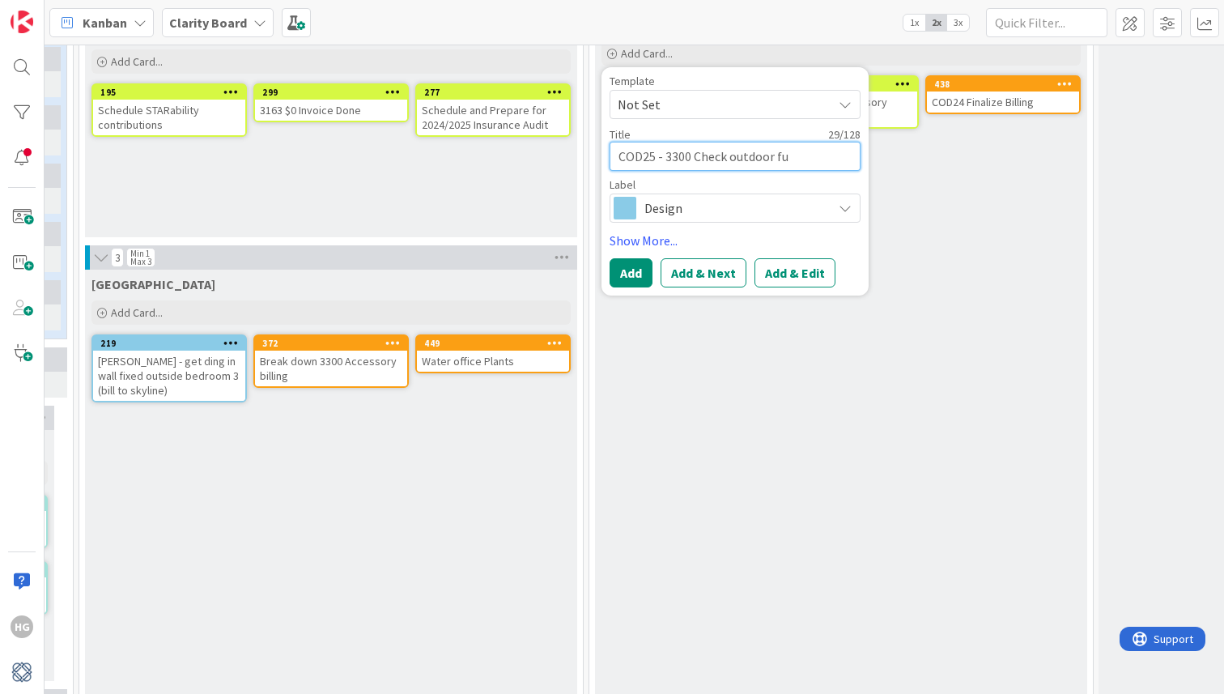
type textarea "x"
type textarea "COD25 - 3300 Check outdoor fur"
type textarea "x"
type textarea "COD25 - 3300 Check outdoor furn"
type textarea "x"
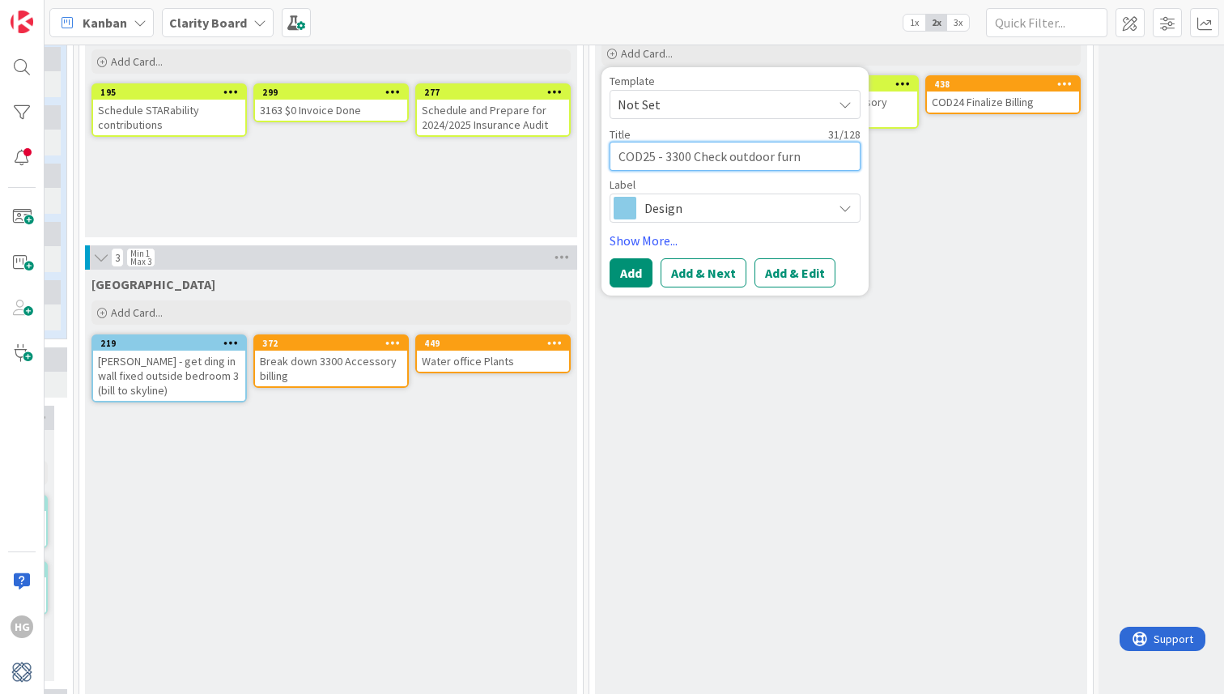
type textarea "COD25 - 3300 Check outdoor furni"
type textarea "x"
type textarea "COD25 - 3300 Check outdoor furnitu"
type textarea "x"
type textarea "COD25 - 3300 Check outdoor furnitur"
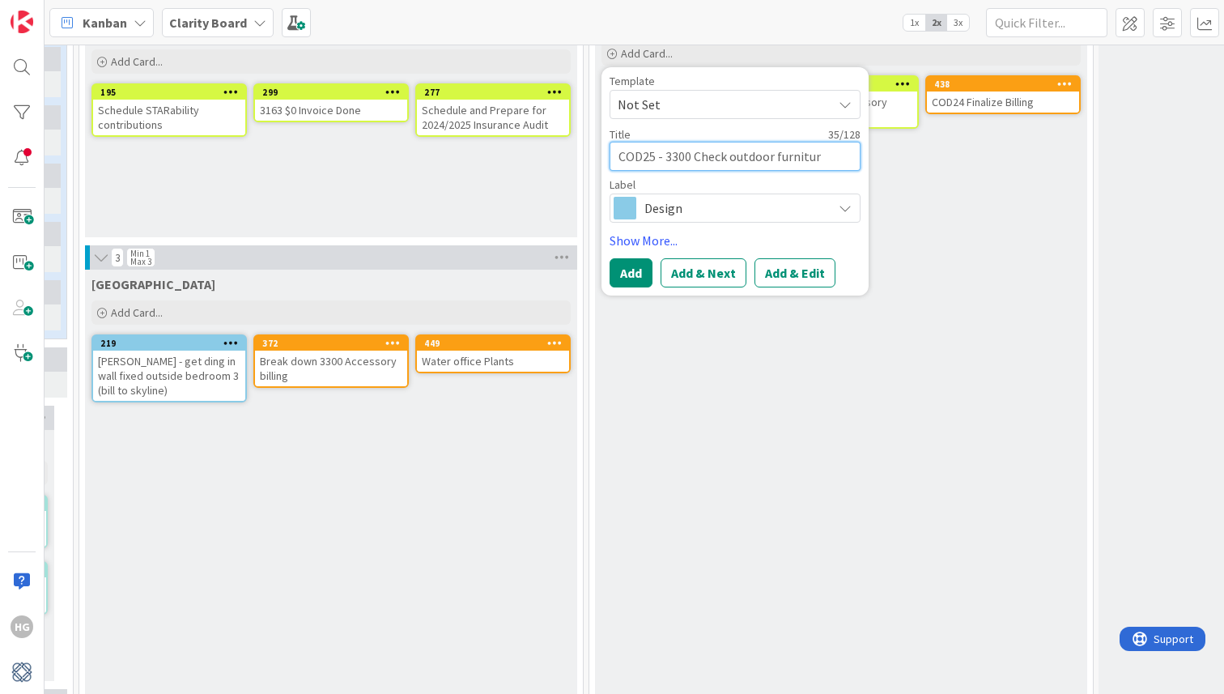
type textarea "x"
type textarea "COD25 - 3300 Check outdoor furniture"
type textarea "x"
type textarea "COD25 - 3300 Check outdoor furniture"
click at [729, 159] on textarea "COD25 - 3300 Check outdoor furniture" at bounding box center [734, 156] width 251 height 29
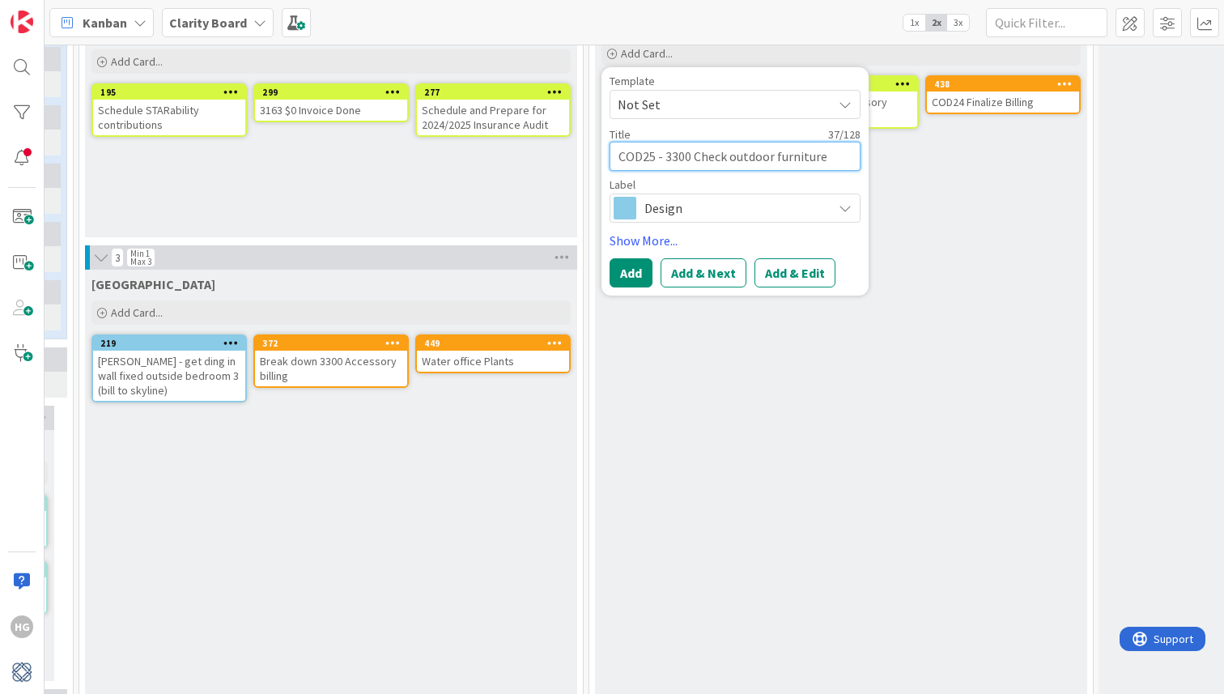
type textarea "x"
type textarea "COD25 - 3300 Check Moutdoor furniture"
type textarea "x"
type textarea "COD25 - 3300 Check Masoutdoor furniture"
type textarea "x"
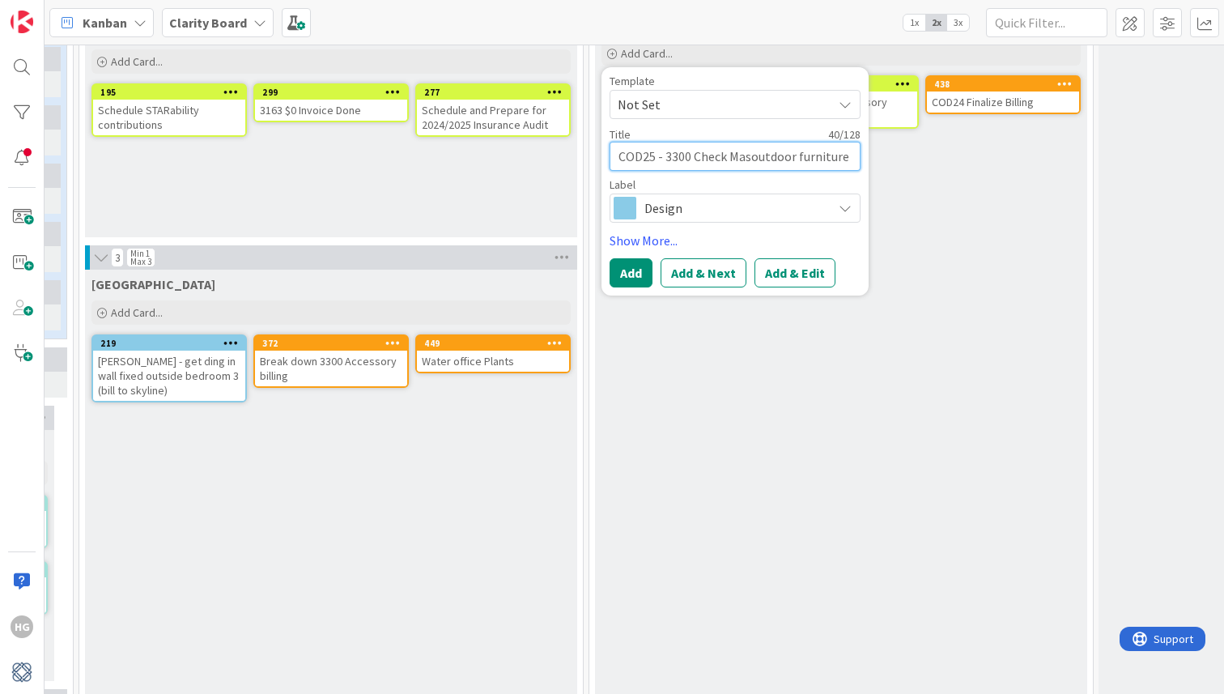
type textarea "COD25 - 3300 Check Mastoutdoor furniture"
type textarea "x"
type textarea "COD25 - 3300 Check Masoutdoor furniture"
type textarea "x"
type textarea "COD25 - 3300 Check Maoutdoor furniture"
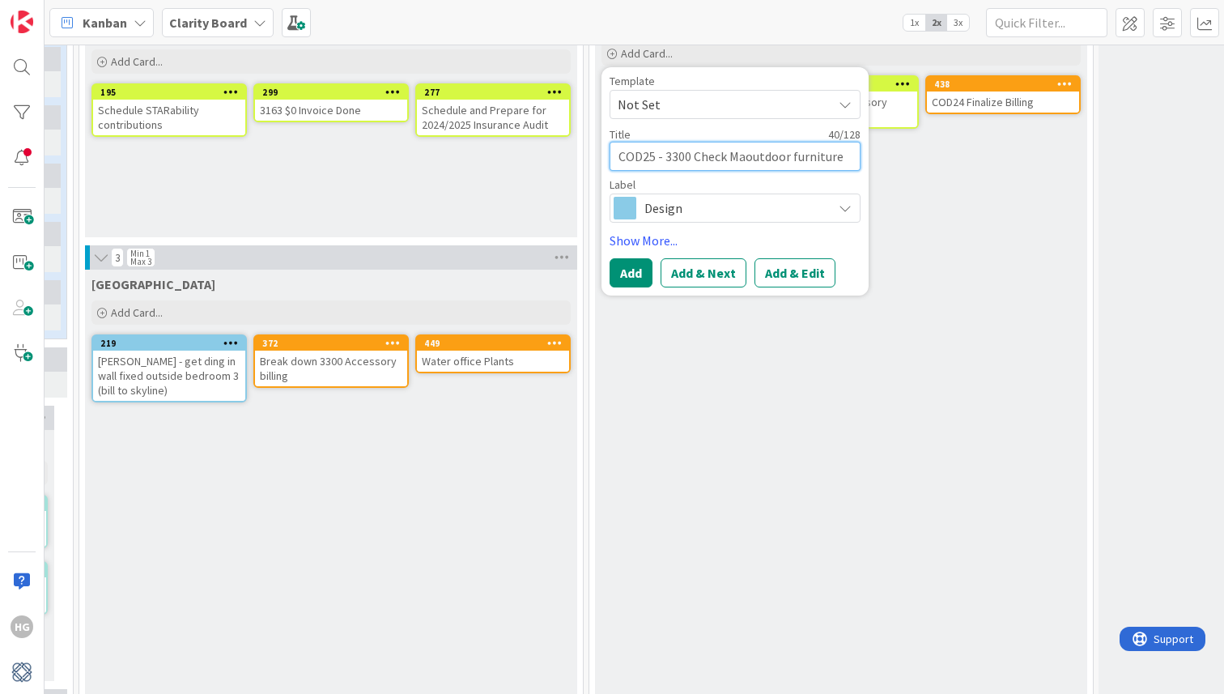
type textarea "x"
type textarea "COD25 - 3300 Check Moutdoor furniture"
type textarea "x"
type textarea "COD25 - 3300 Check outdoor furniture"
type textarea "x"
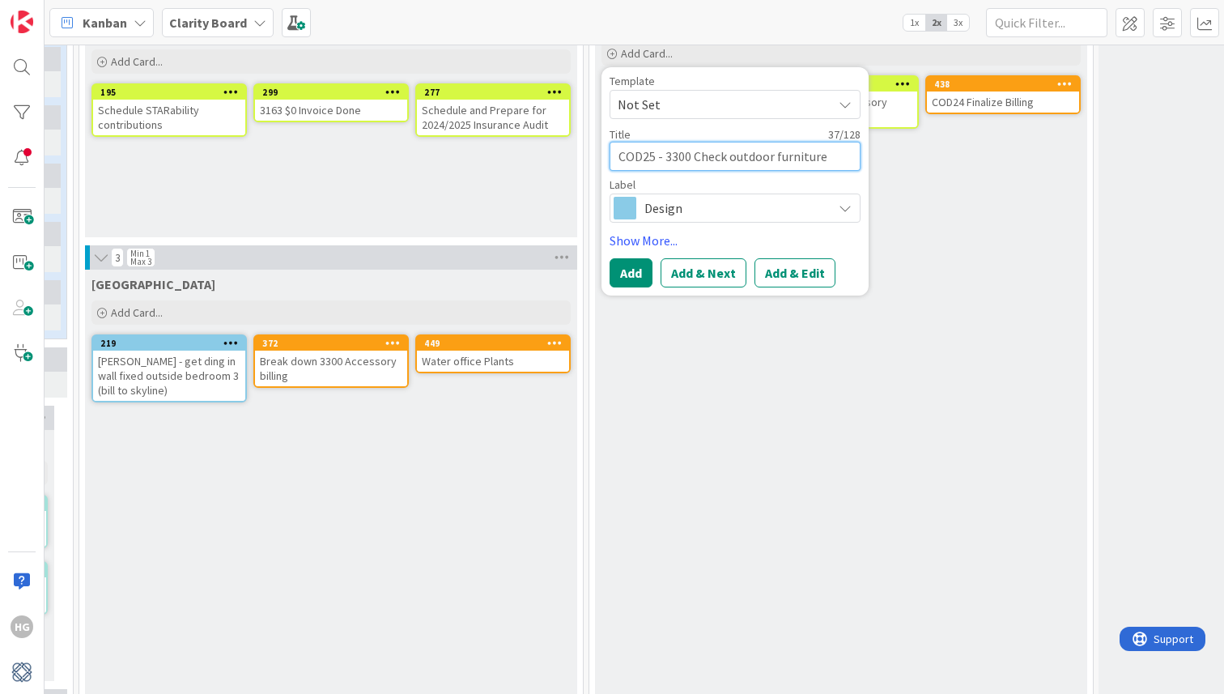
type textarea "COD25 - 3300 Check Poutdoor furniture"
type textarea "x"
type textarea "COD25 - 3300 Check Proutdoor furniture"
type textarea "x"
type textarea "COD25 - 3300 Check Prioutdoor furniture"
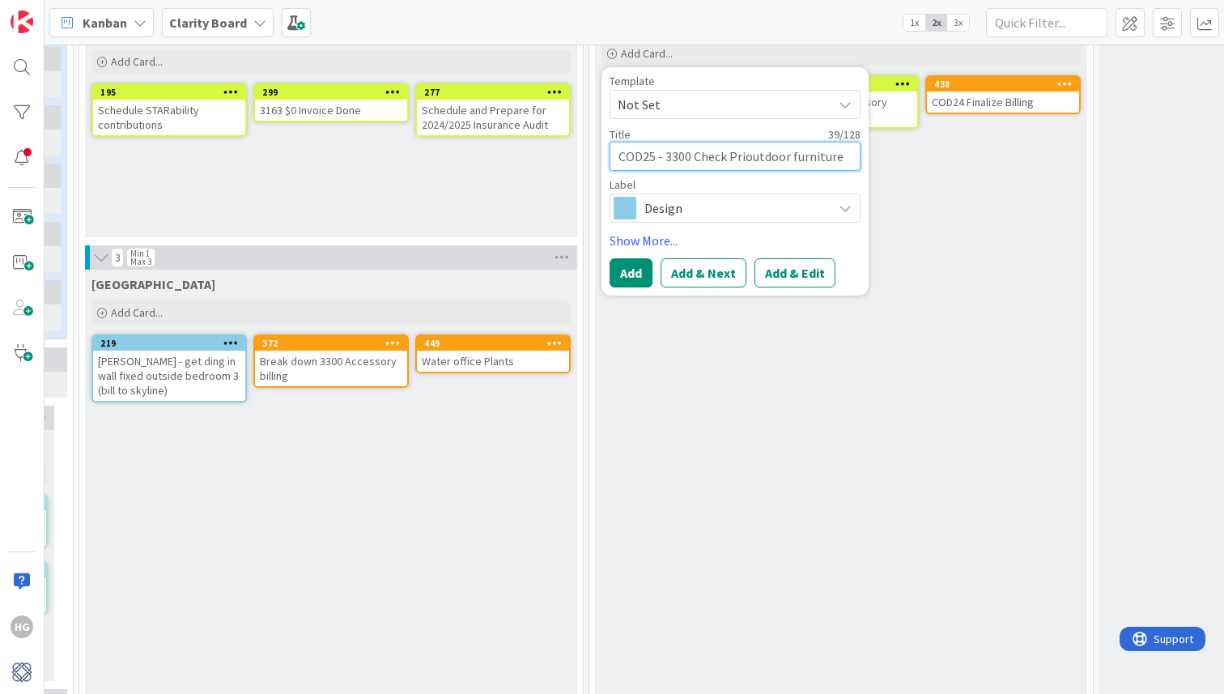
type textarea "x"
type textarea "COD25 - 3300 Check Primoutdoor furniture"
type textarea "x"
type textarea "COD25 - 3300 Check Primaoutdoor furniture"
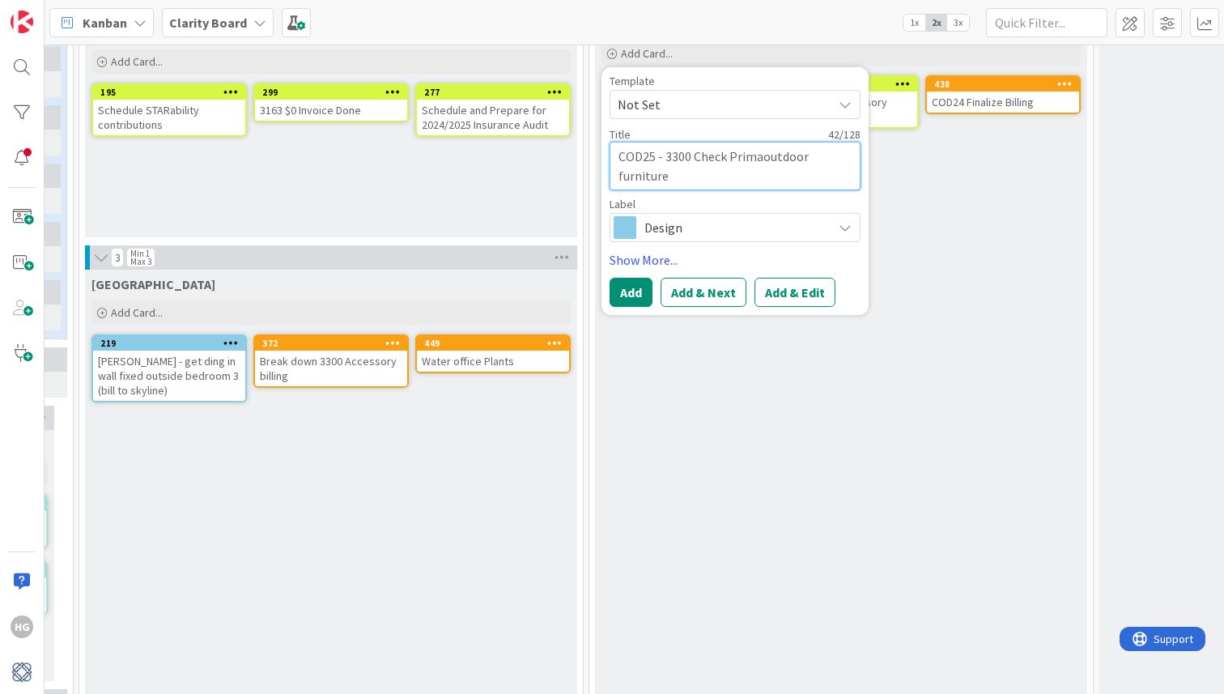
type textarea "x"
type textarea "COD25 - 3300 Check Primaroutdoor furniture"
type textarea "x"
type textarea "COD25 - 3300 Check Primaryoutdoor furniture"
type textarea "x"
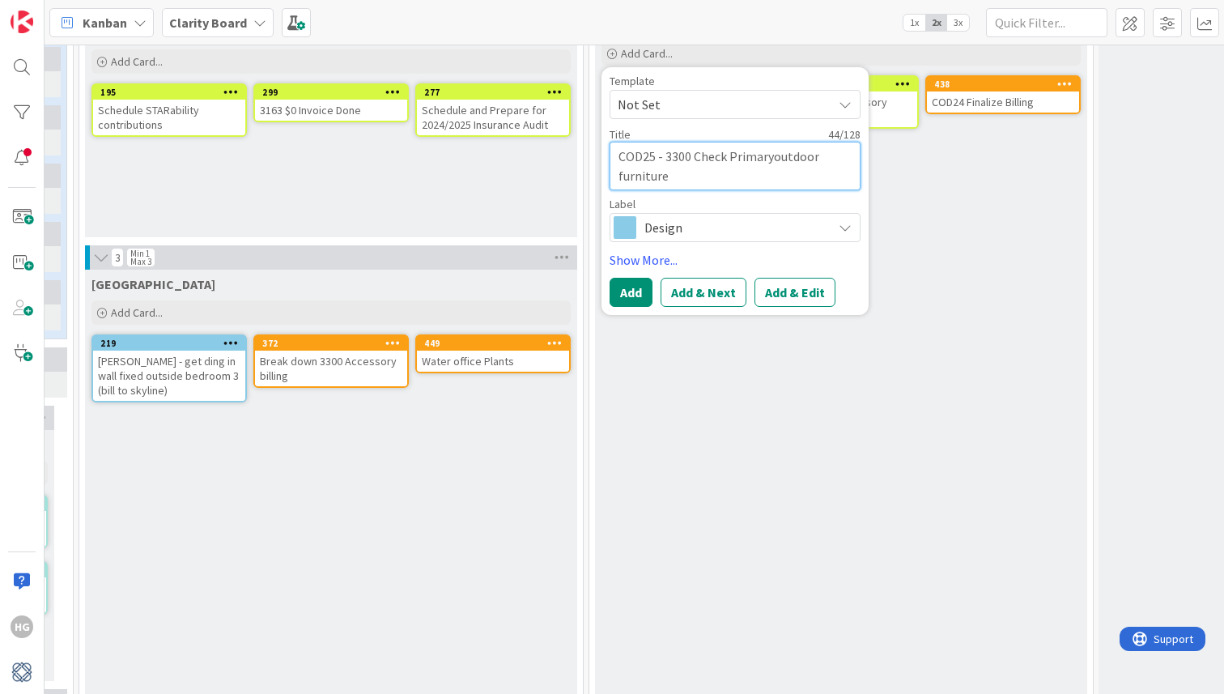
type textarea "COD25 - 3300 Check Primary outdoor furniture"
type textarea "x"
type textarea "COD25 - 3300 Check Primary BEoutdoor furniture"
type textarea "x"
type textarea "COD25 - 3300 Check Primary BEdoutdoor furniture"
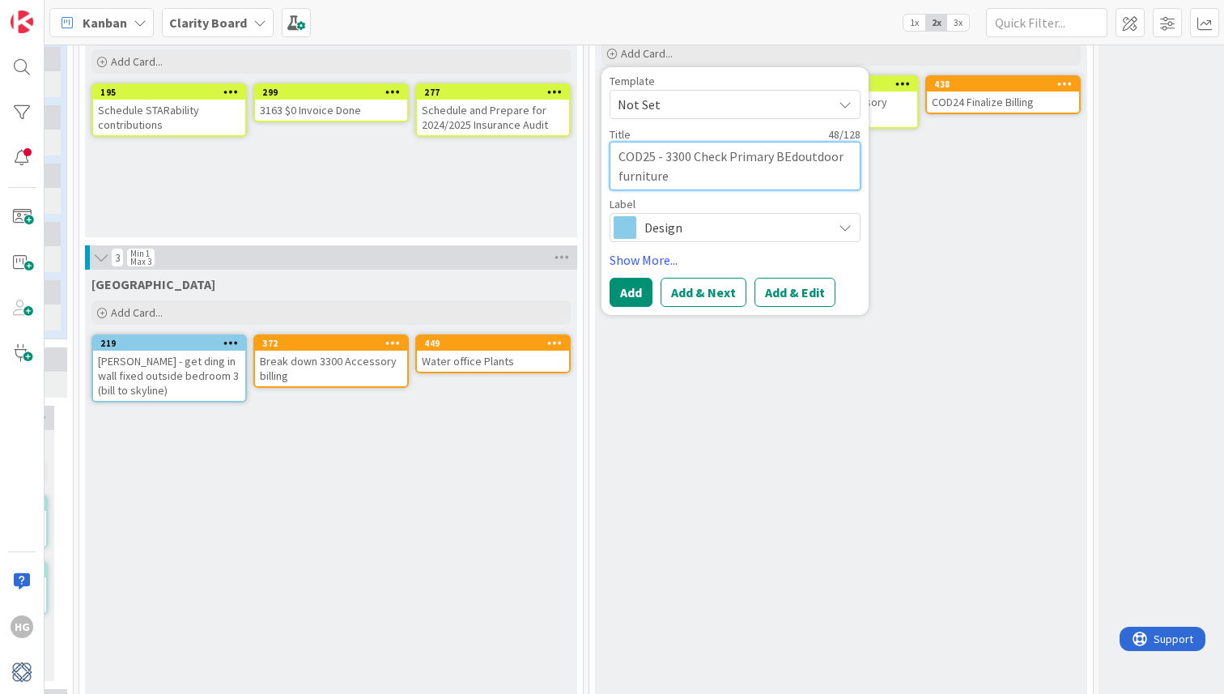
type textarea "x"
type textarea "COD25 - 3300 Check Primary BEoutdoor furniture"
type textarea "x"
type textarea "COD25 - 3300 Check Primary Boutdoor furniture"
type textarea "x"
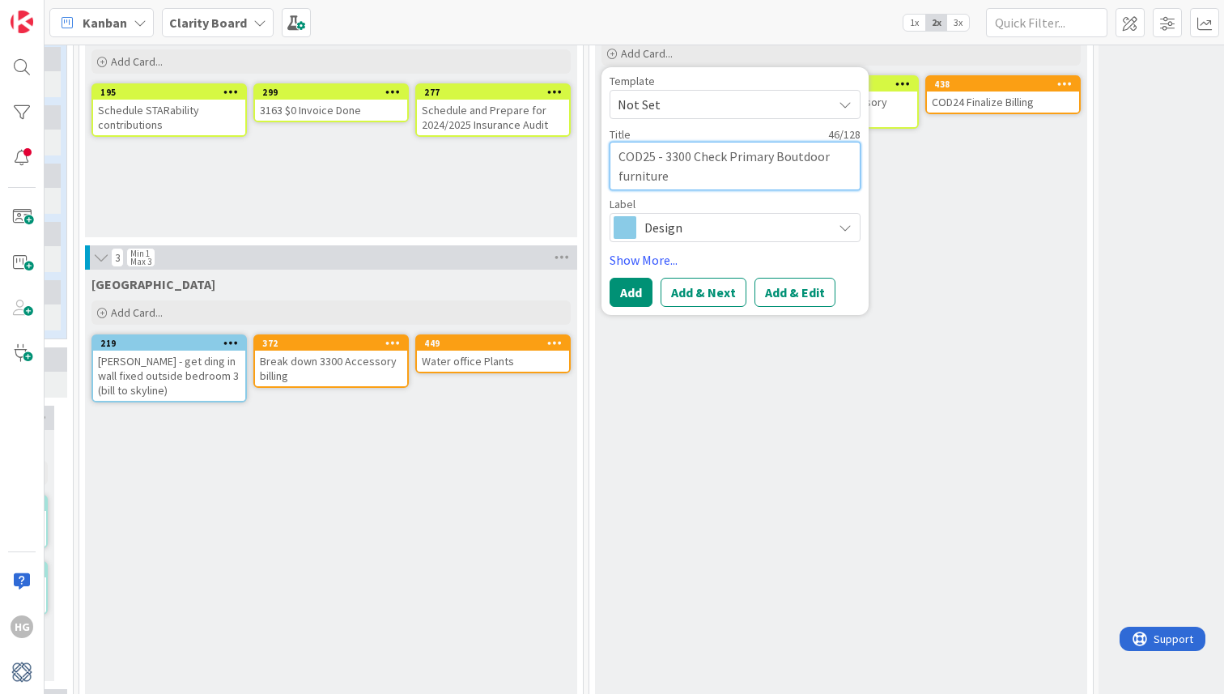
type textarea "COD25 - 3300 Check Primary Beoutdoor furniture"
type textarea "x"
type textarea "COD25 - 3300 Check Primary Bedoutdoor furniture"
type textarea "x"
type textarea "COD25 - 3300 Check Primary Bed outdoor furniture"
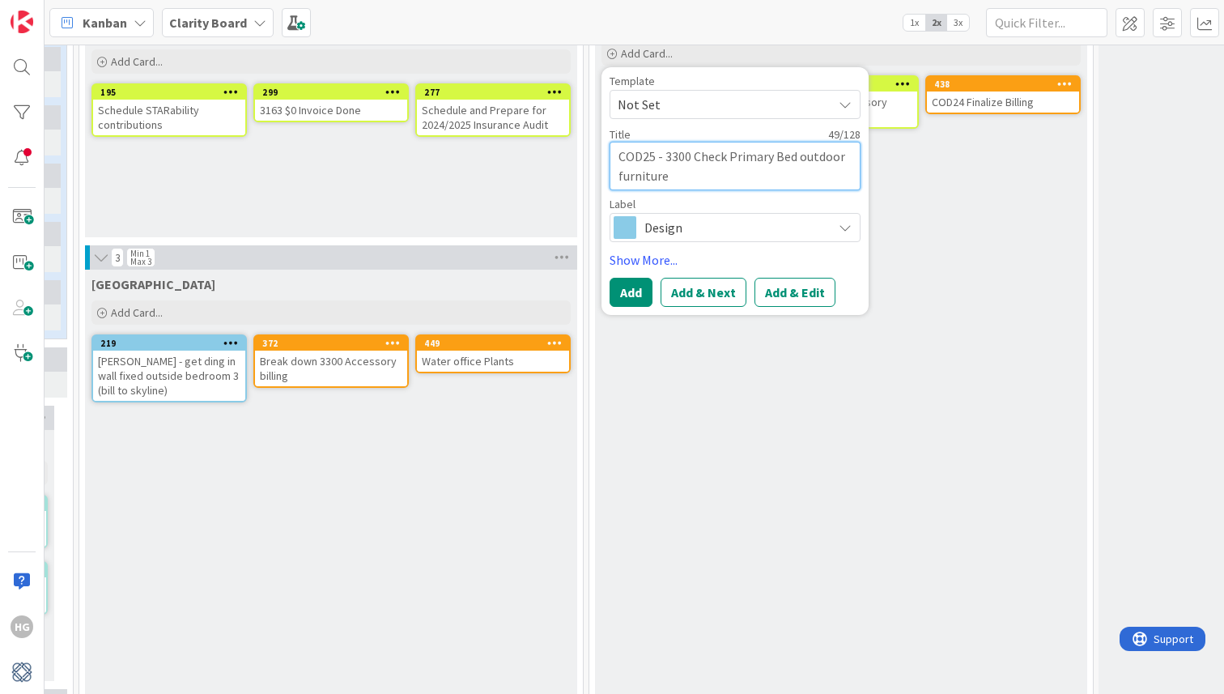
type textarea "x"
type textarea "COD25 - 3300 Check Primary Bed boutdoor furniture"
type textarea "x"
type textarea "COD25 - 3300 Check Primary Bed baoutdoor furniture"
type textarea "x"
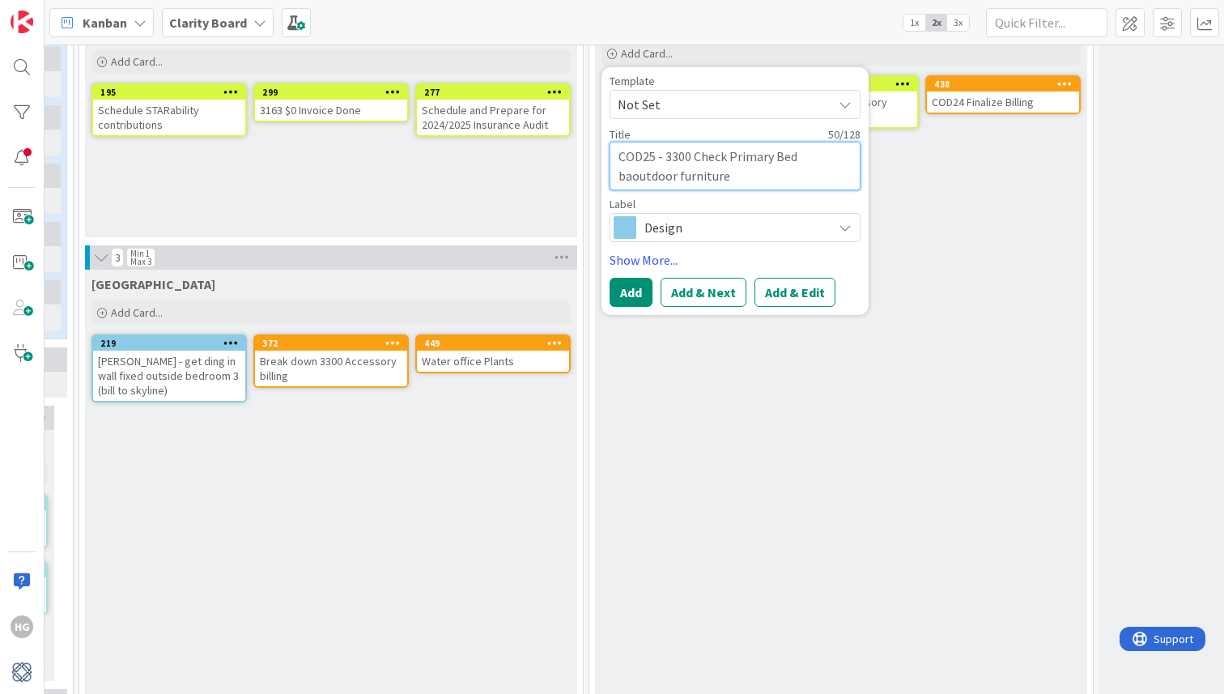
type textarea "COD25 - 3300 Check Primary Bed baloutdoor furniture"
type textarea "x"
type textarea "COD25 - 3300 Check Primary Bed balcoutdoor furniture"
type textarea "x"
type textarea "COD25 - 3300 Check Primary Bed balcooutdoor furniture"
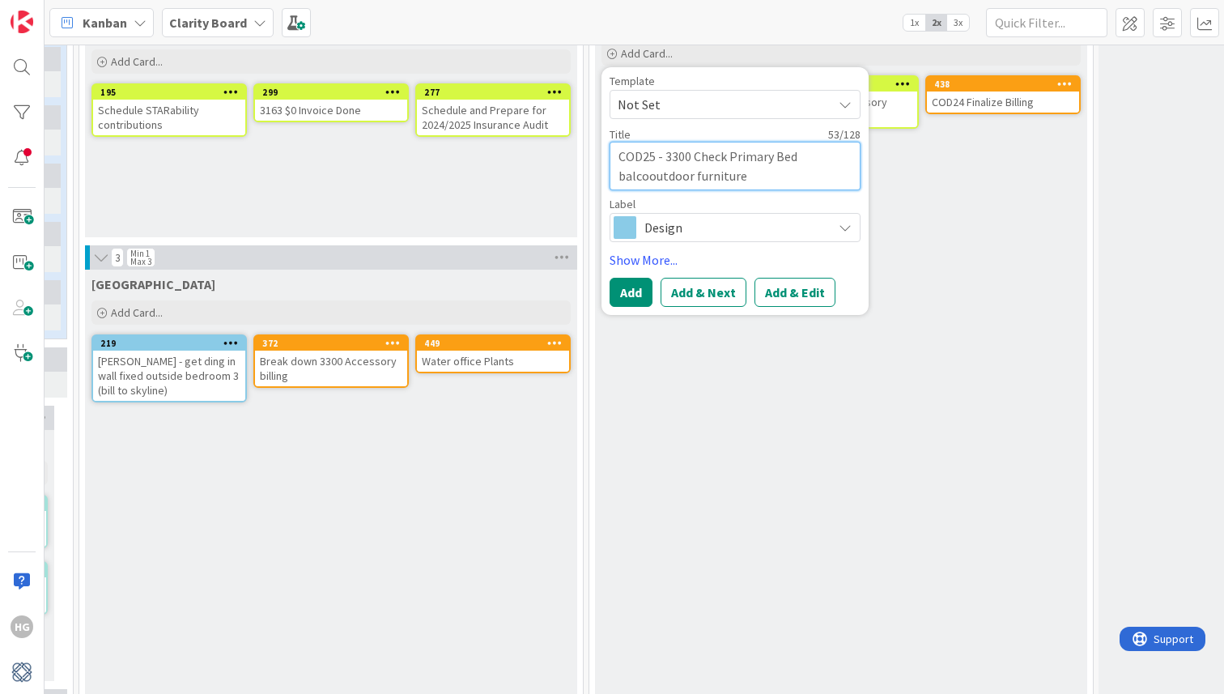
type textarea "x"
type textarea "COD25 - 3300 Check Primary Bed balconoutdoor furniture"
type textarea "x"
type textarea "COD25 - 3300 Check Primary Bed balconyoutdoor furniture"
type textarea "x"
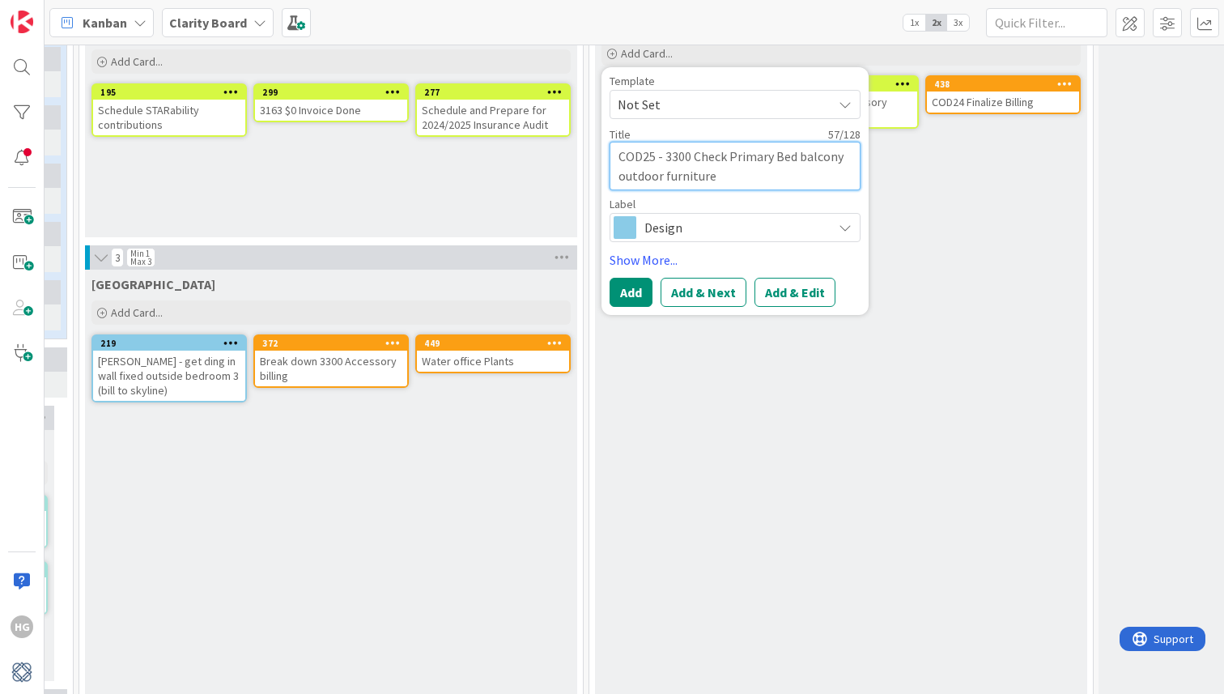
click at [743, 180] on textarea "COD25 - 3300 Check Primary Bed balcony outdoor furniture" at bounding box center [734, 166] width 251 height 49
type textarea "COD25 - 3300 Check Primary Bed balcony outdoor furniture"
click at [649, 261] on link "Show More..." at bounding box center [734, 259] width 251 height 19
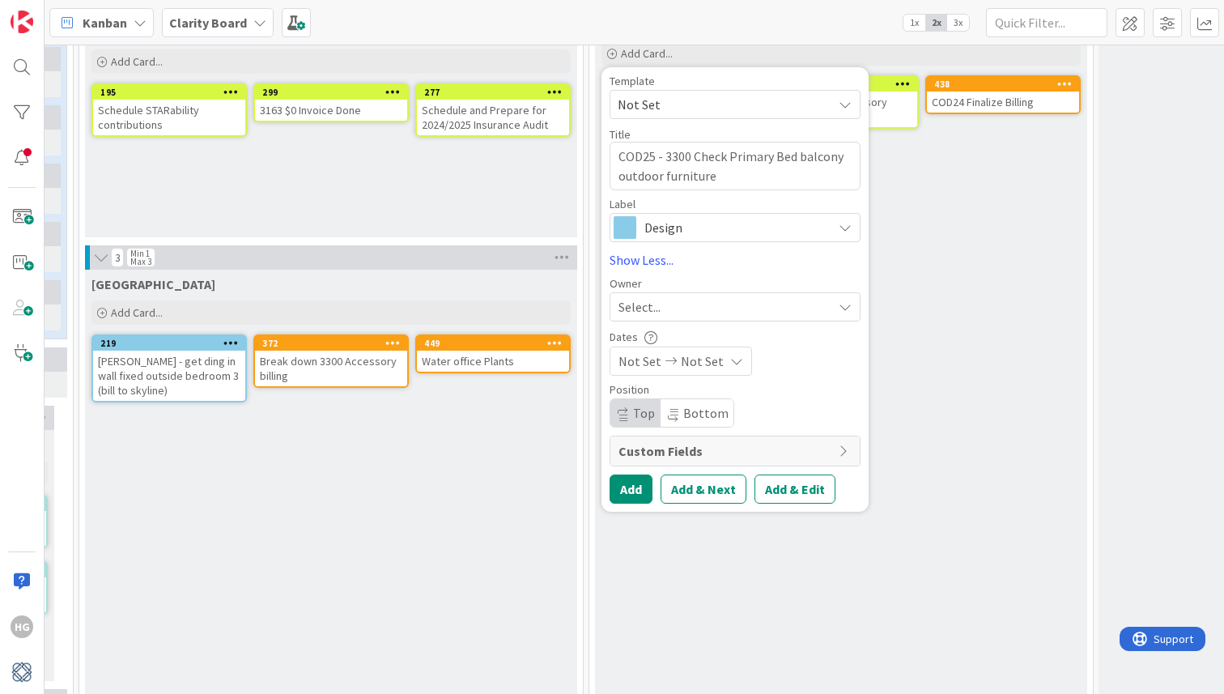
click at [643, 319] on div "Select..." at bounding box center [734, 306] width 251 height 29
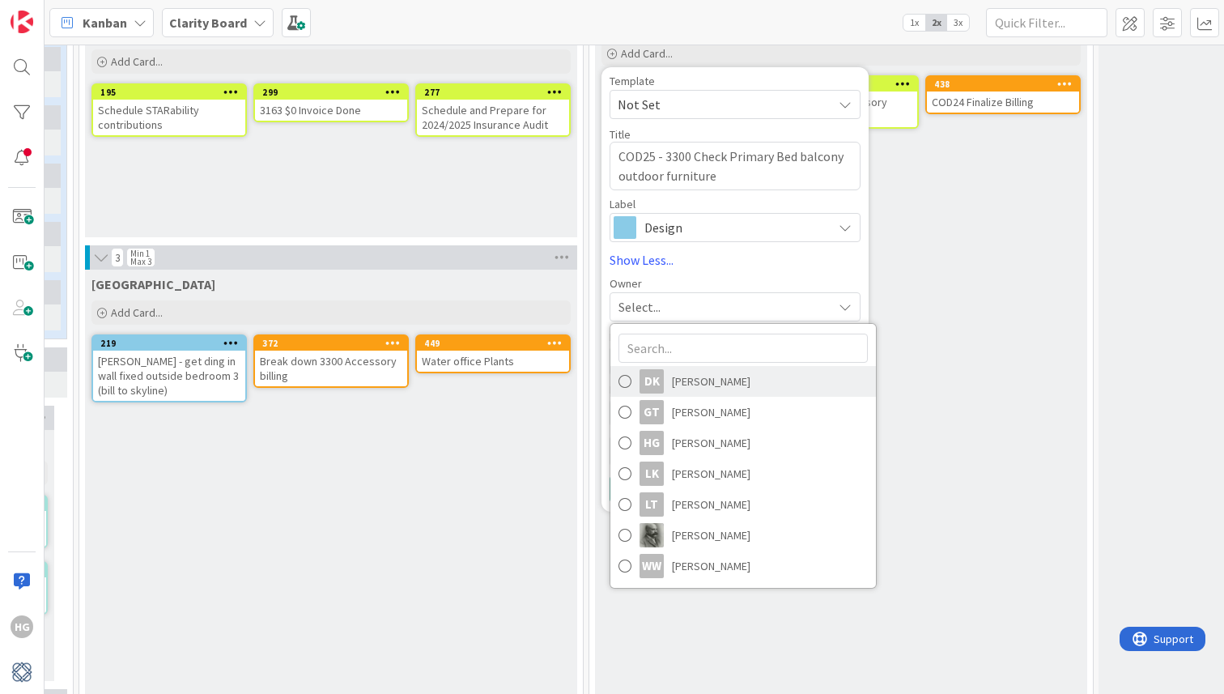
click at [627, 387] on span at bounding box center [624, 381] width 13 height 24
type textarea "x"
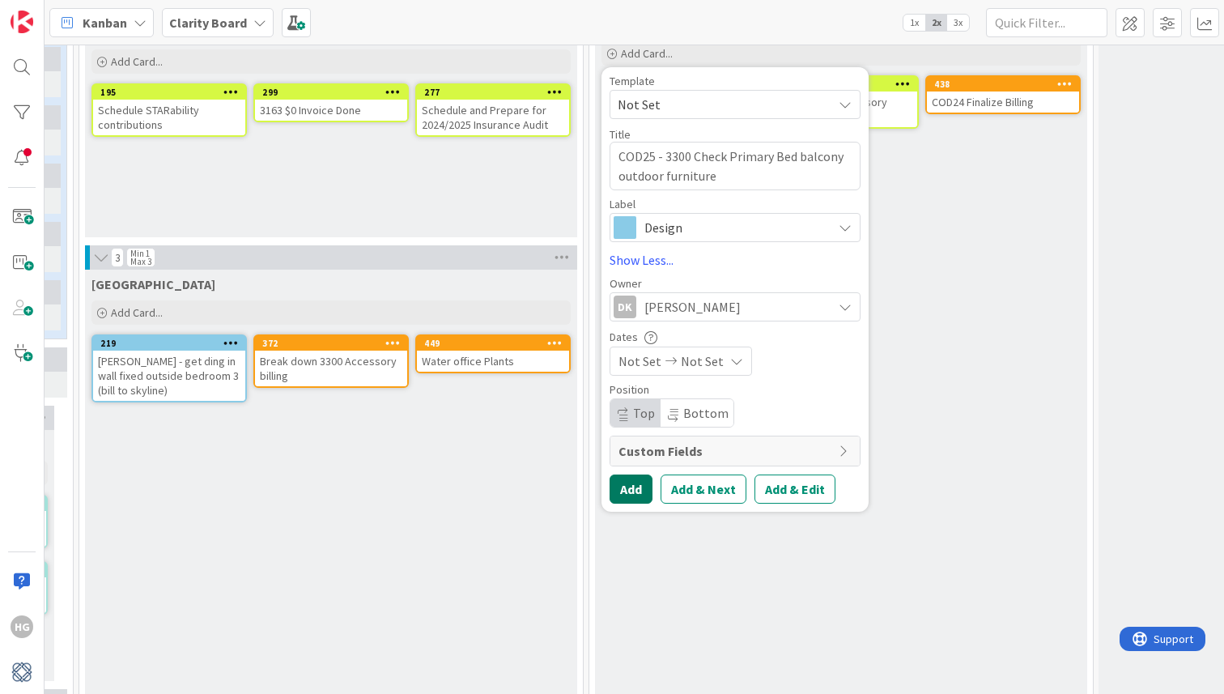
click at [630, 490] on button "Add" at bounding box center [630, 488] width 43 height 29
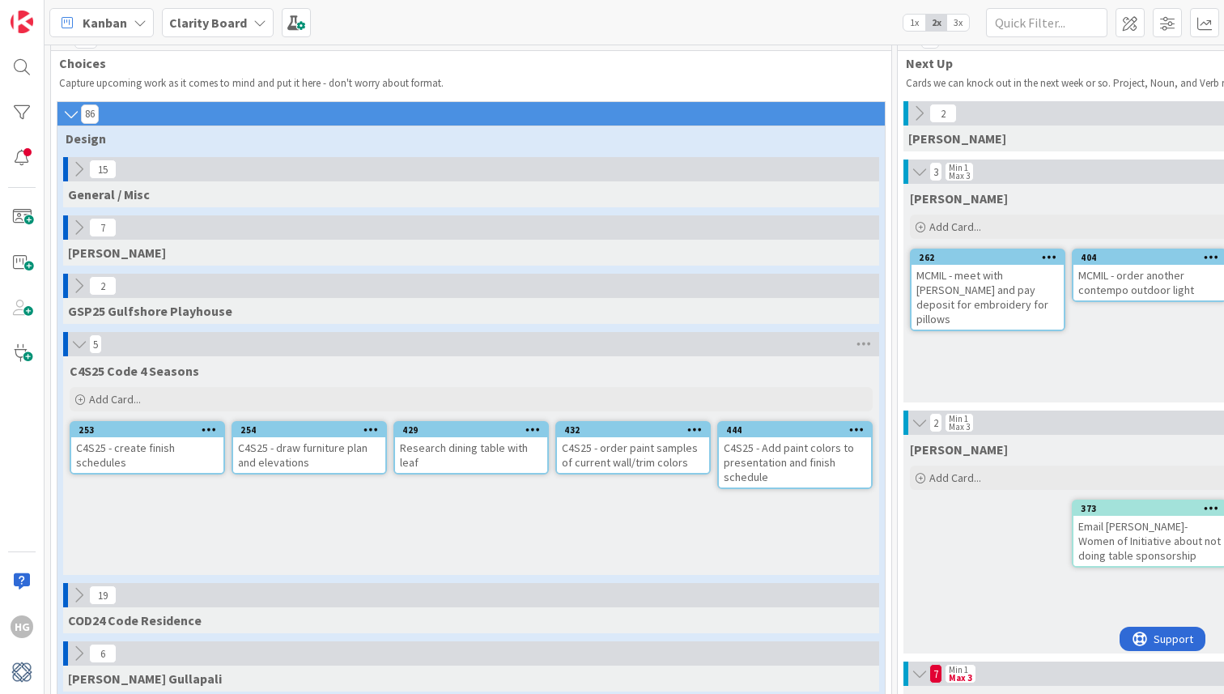
scroll to position [0, 0]
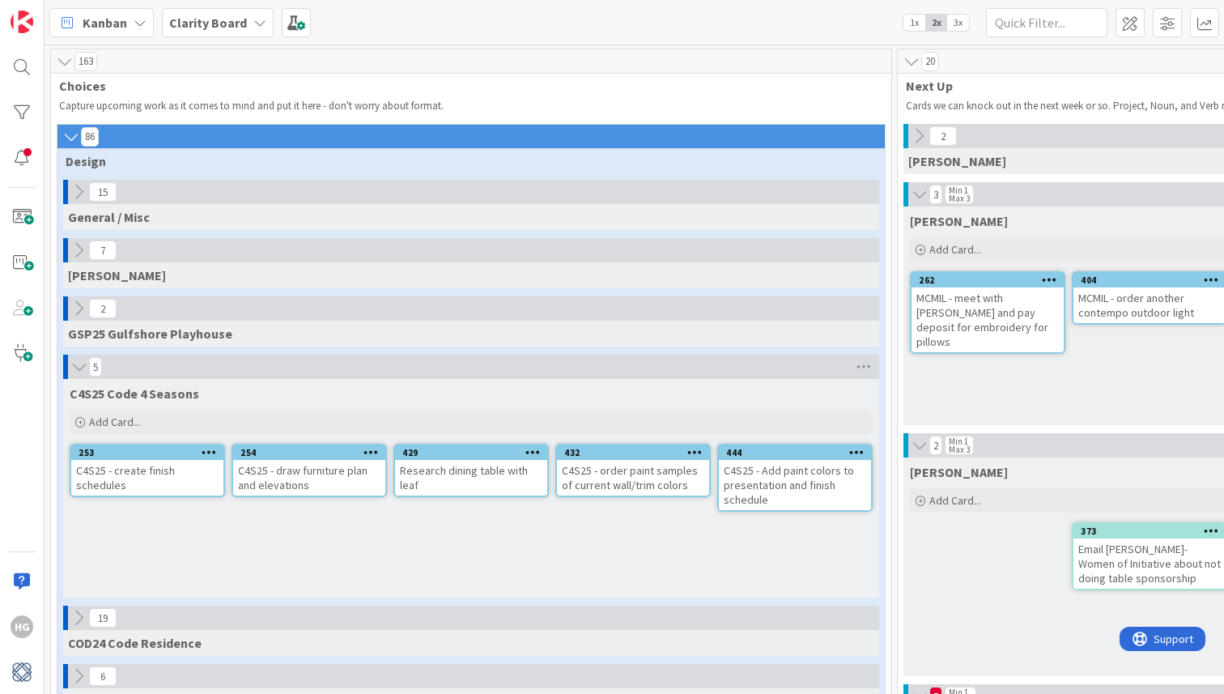
click at [78, 193] on icon at bounding box center [79, 192] width 18 height 18
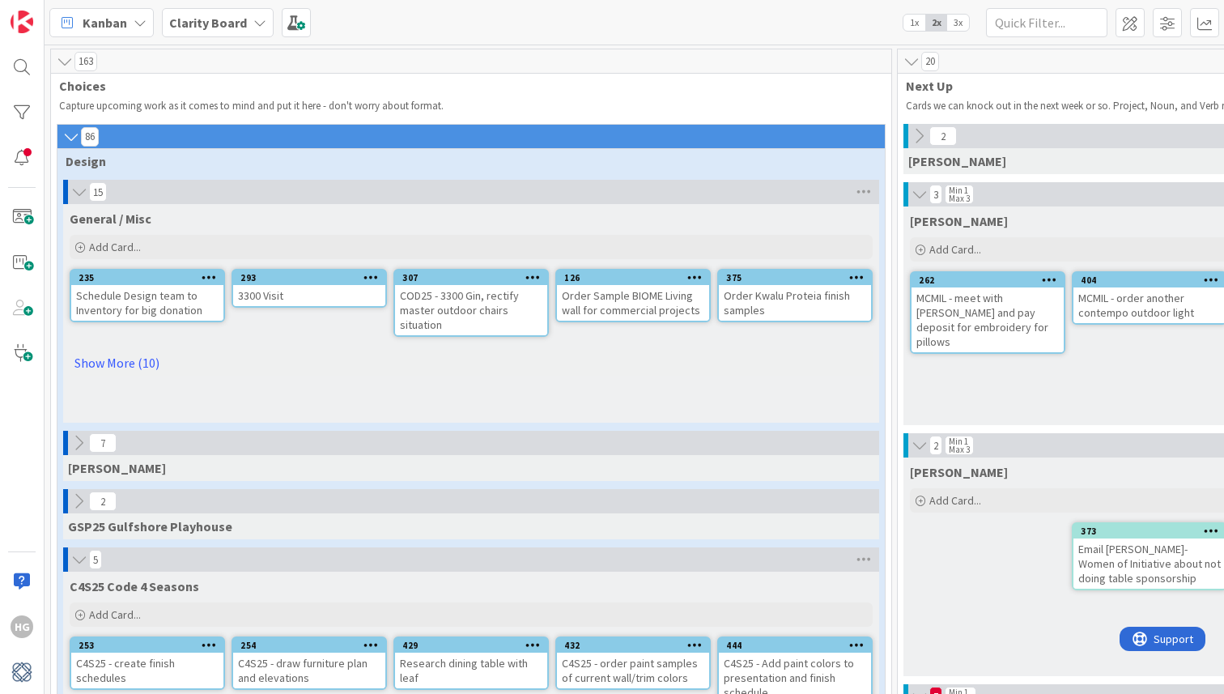
click at [539, 278] on icon at bounding box center [532, 276] width 15 height 11
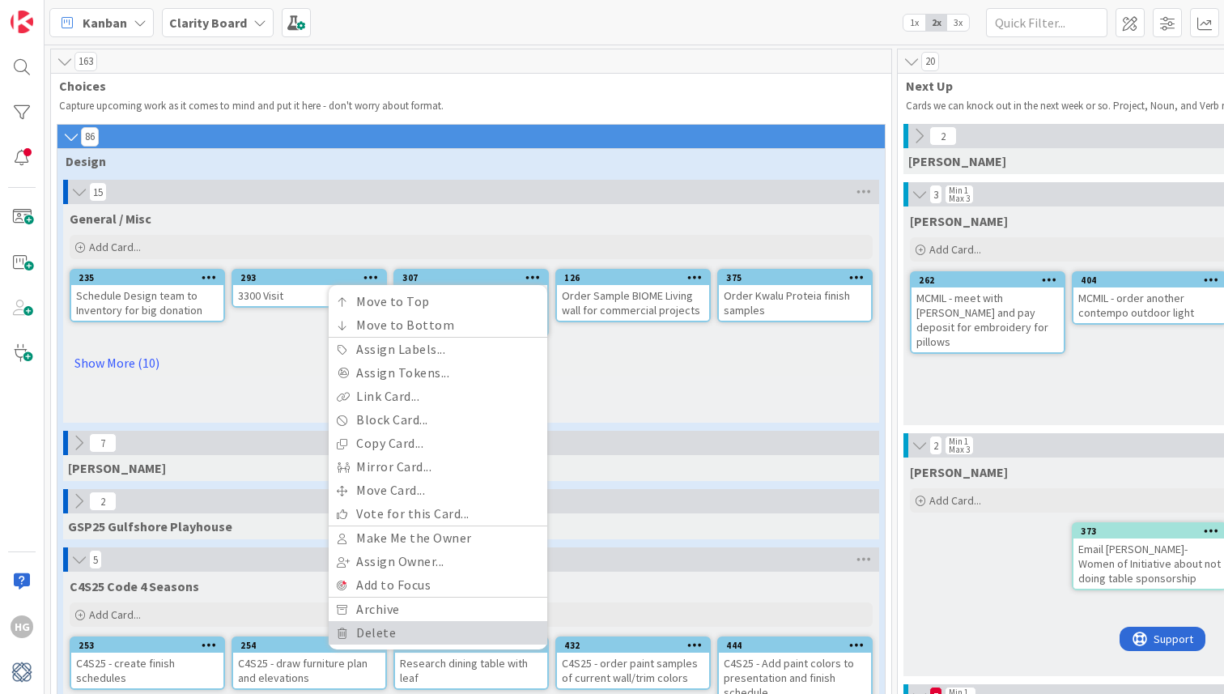
click at [371, 632] on link "Delete" at bounding box center [438, 632] width 219 height 23
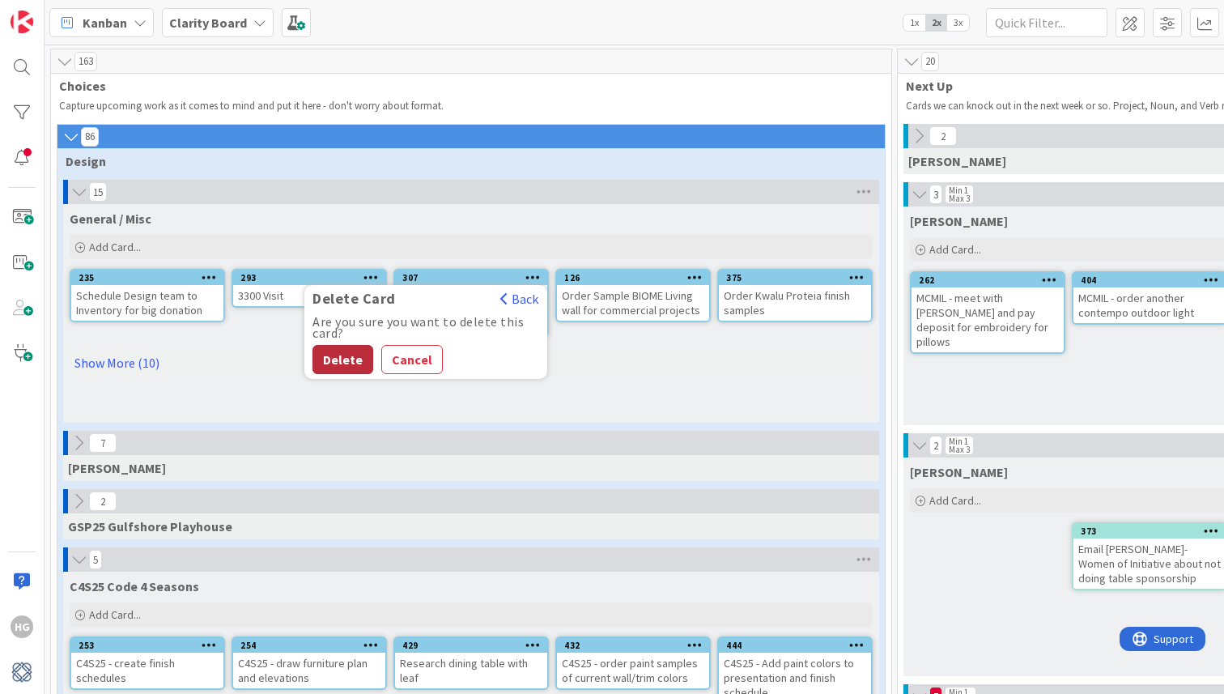
click at [345, 363] on button "Delete" at bounding box center [342, 359] width 61 height 29
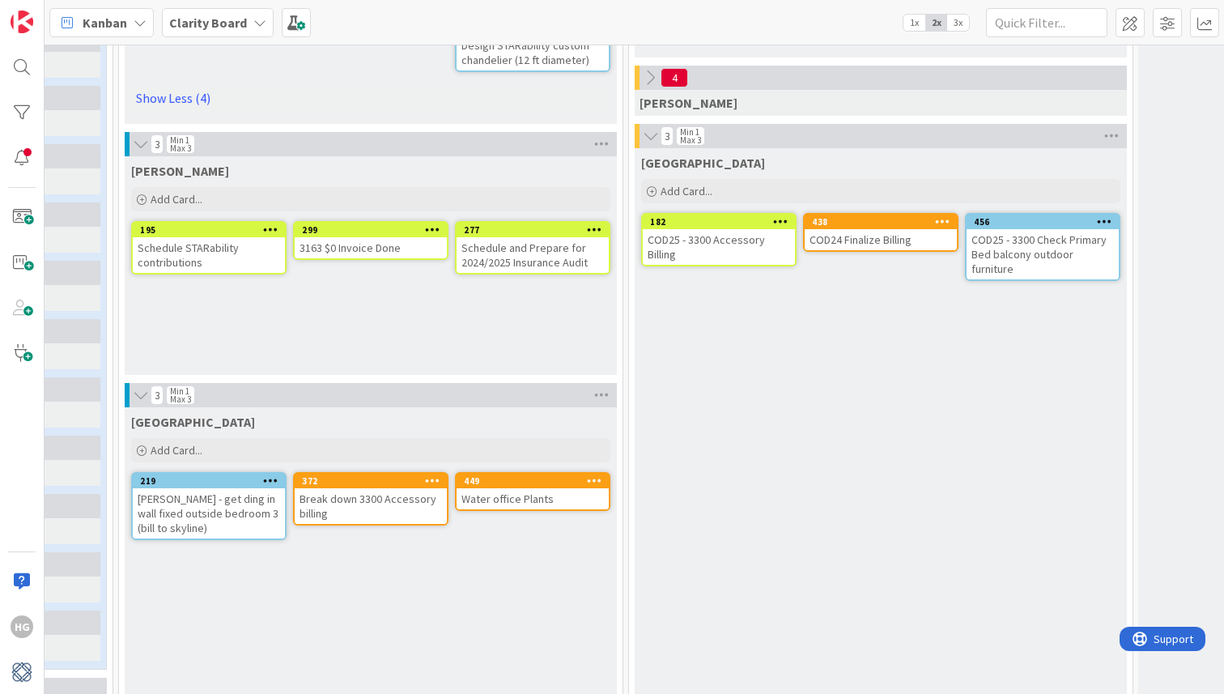
scroll to position [887, 770]
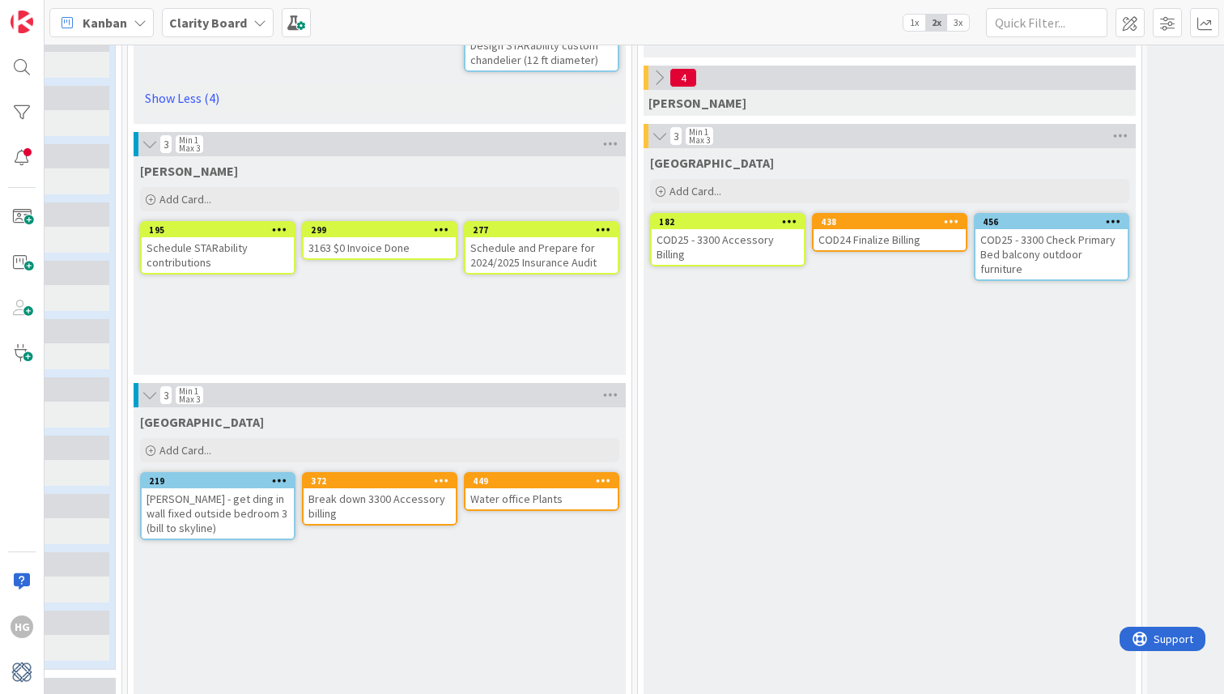
click at [439, 480] on icon at bounding box center [441, 479] width 15 height 11
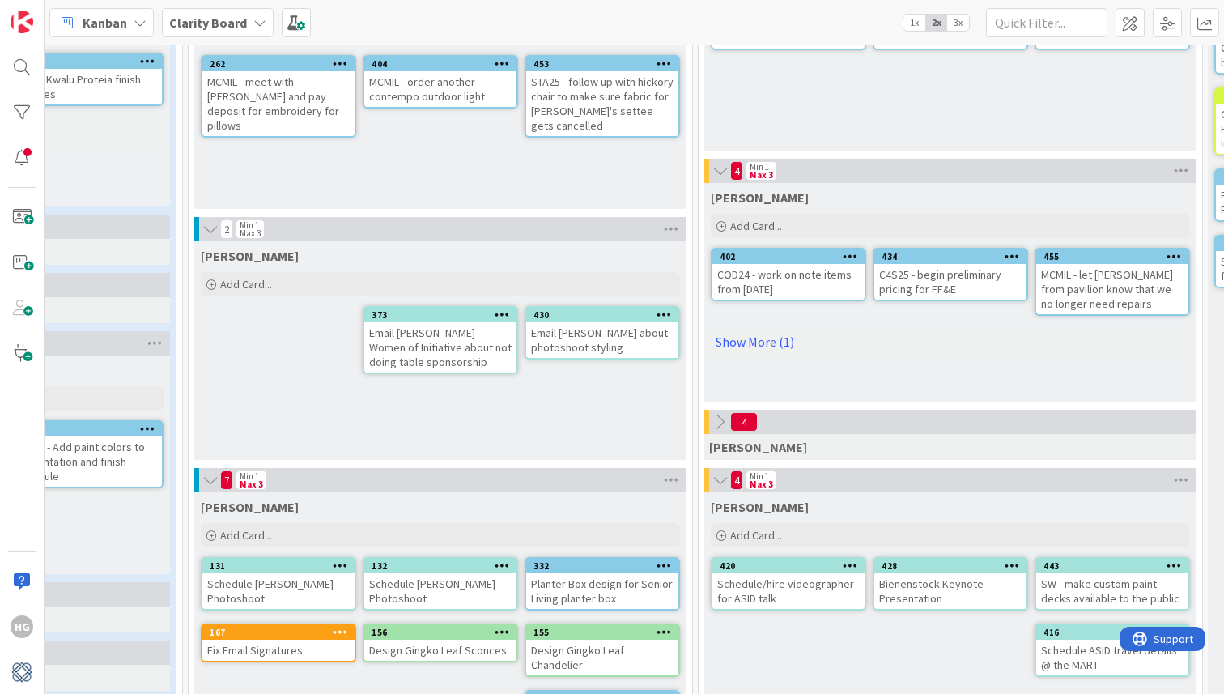
scroll to position [218, 709]
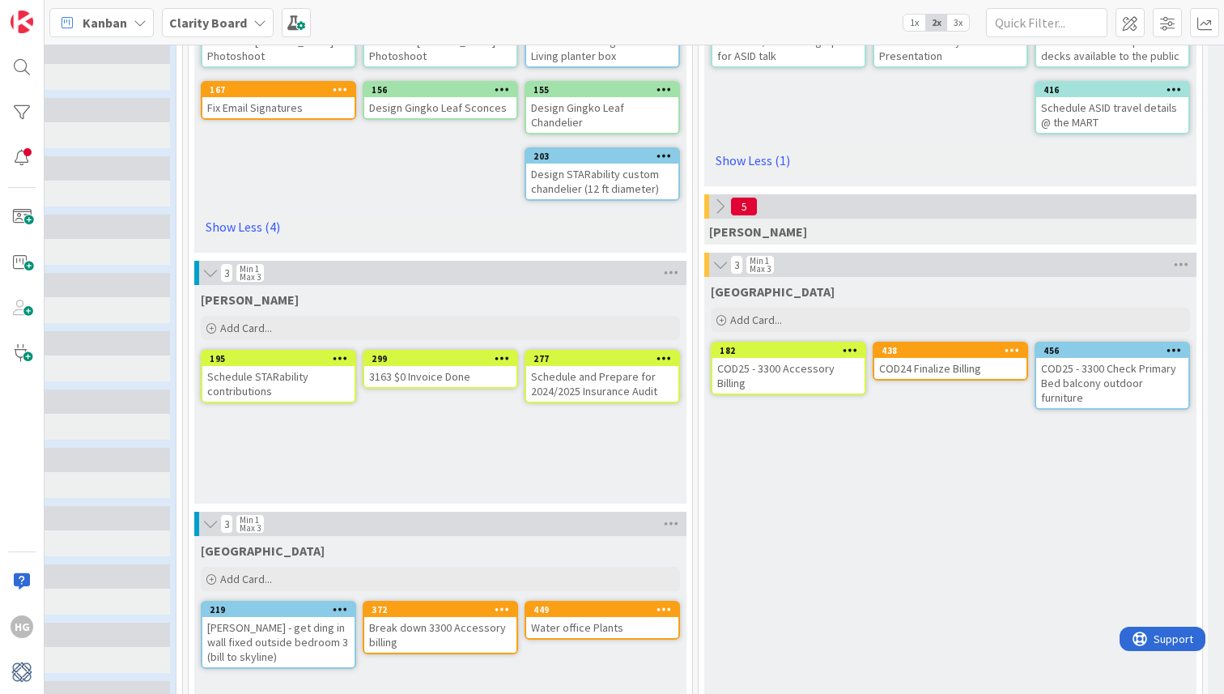
click at [309, 429] on div "[PERSON_NAME] Add Card... 277 Schedule and Prepare for 2024/2025 Insurance Audi…" at bounding box center [440, 394] width 492 height 219
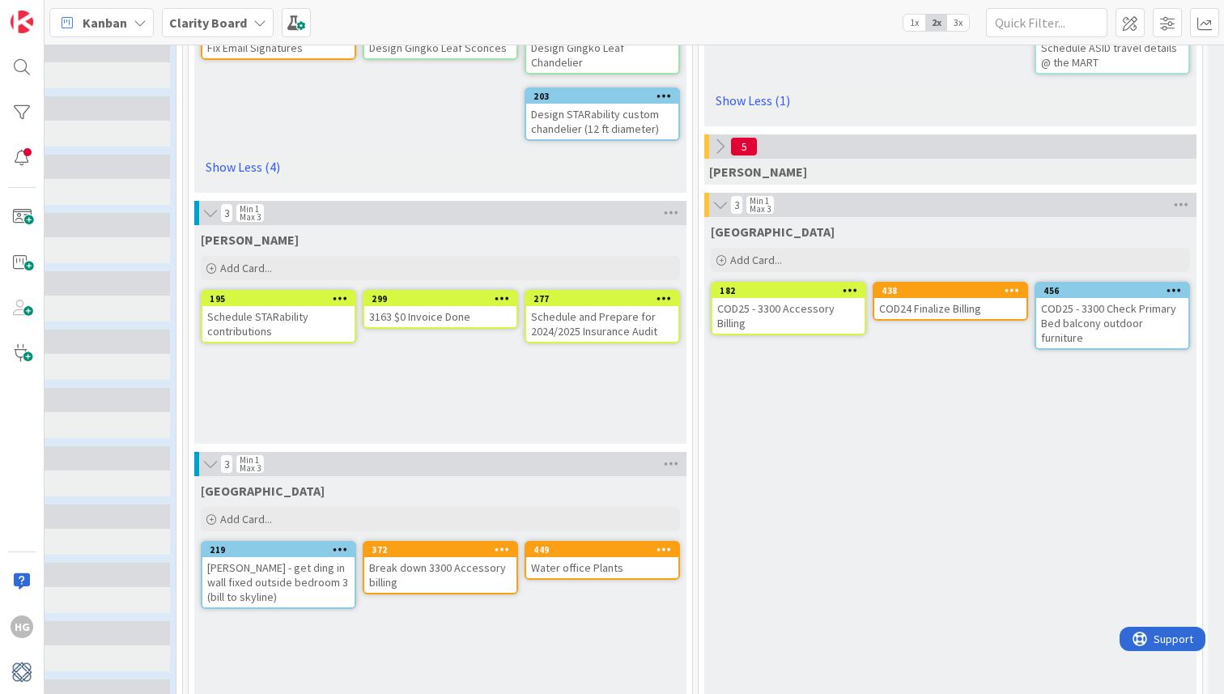
scroll to position [859, 709]
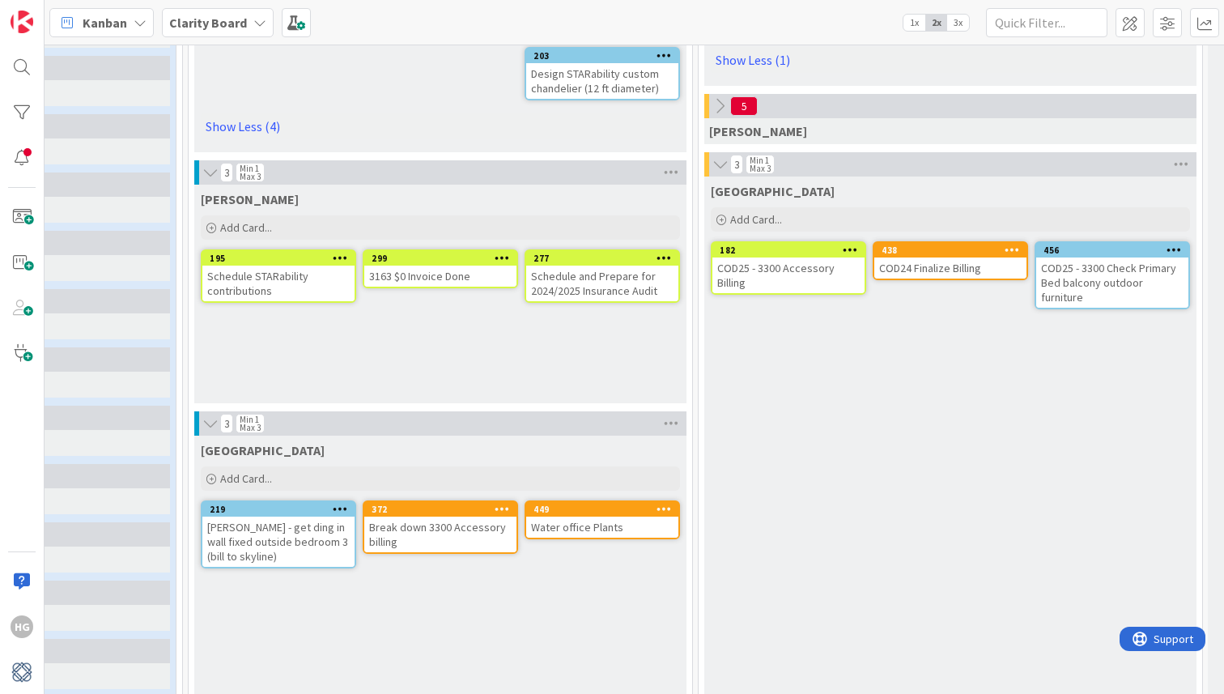
click at [309, 429] on div "3 Min 1 Max 3" at bounding box center [440, 423] width 492 height 24
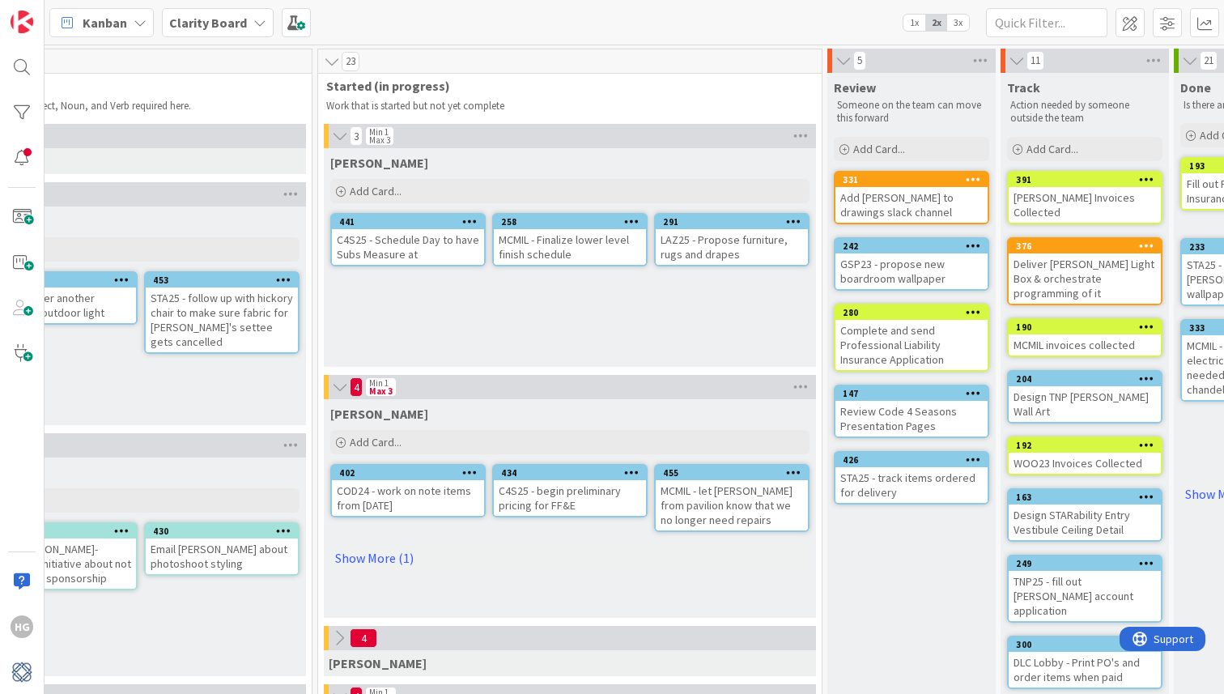
scroll to position [0, 1097]
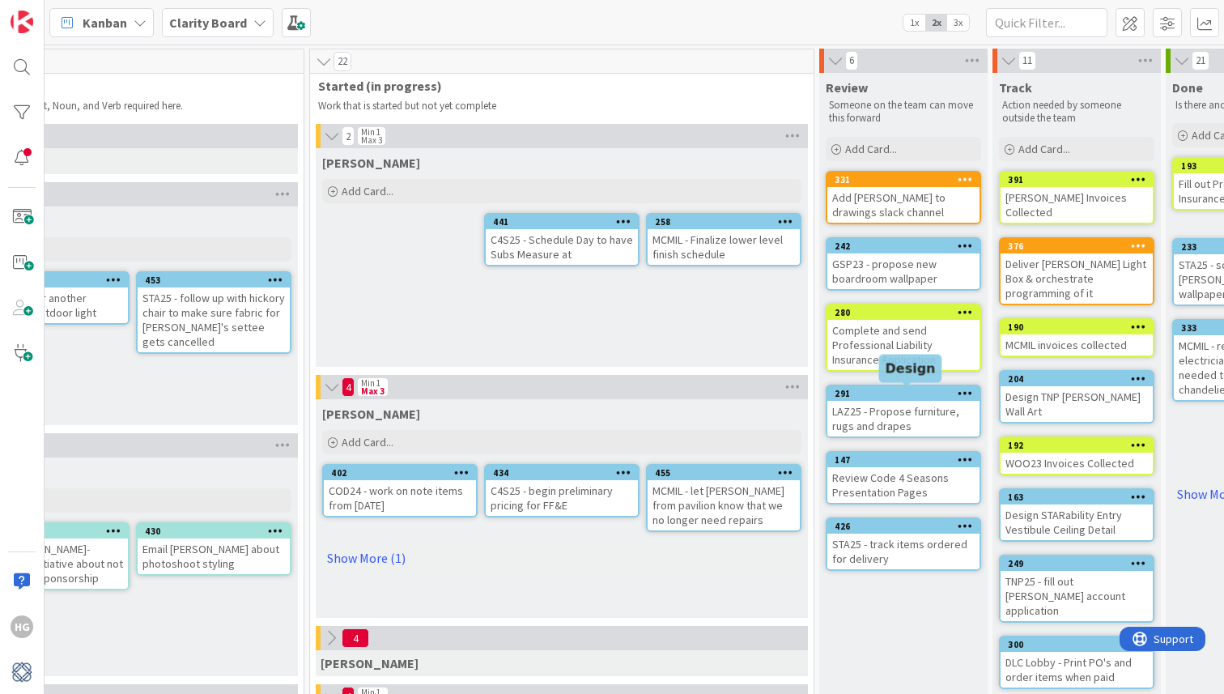
click at [931, 392] on div "291" at bounding box center [906, 393] width 145 height 11
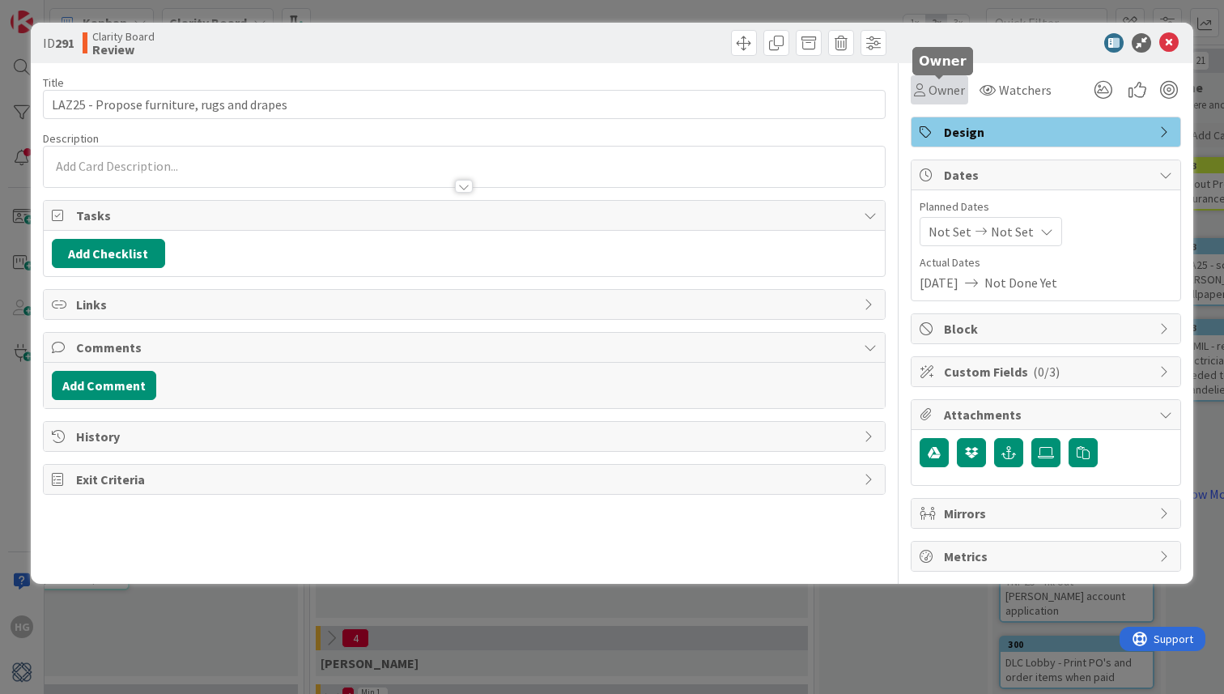
click at [954, 91] on span "Owner" at bounding box center [946, 89] width 36 height 19
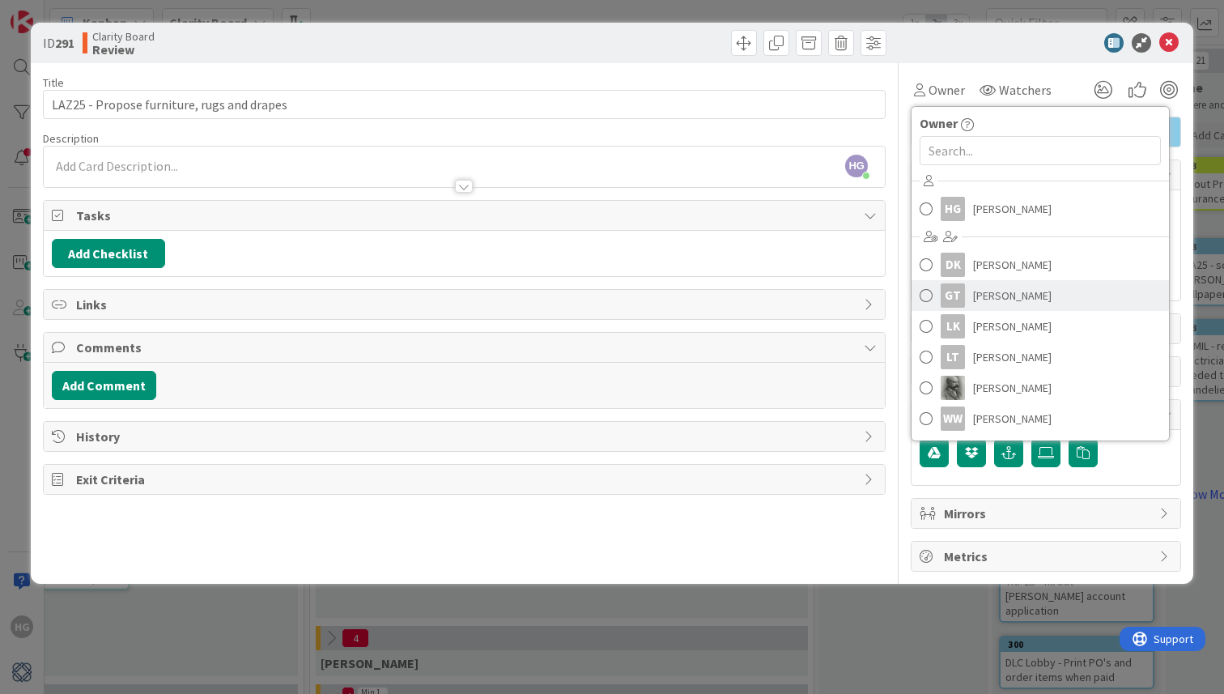
click at [926, 295] on span at bounding box center [925, 295] width 13 height 24
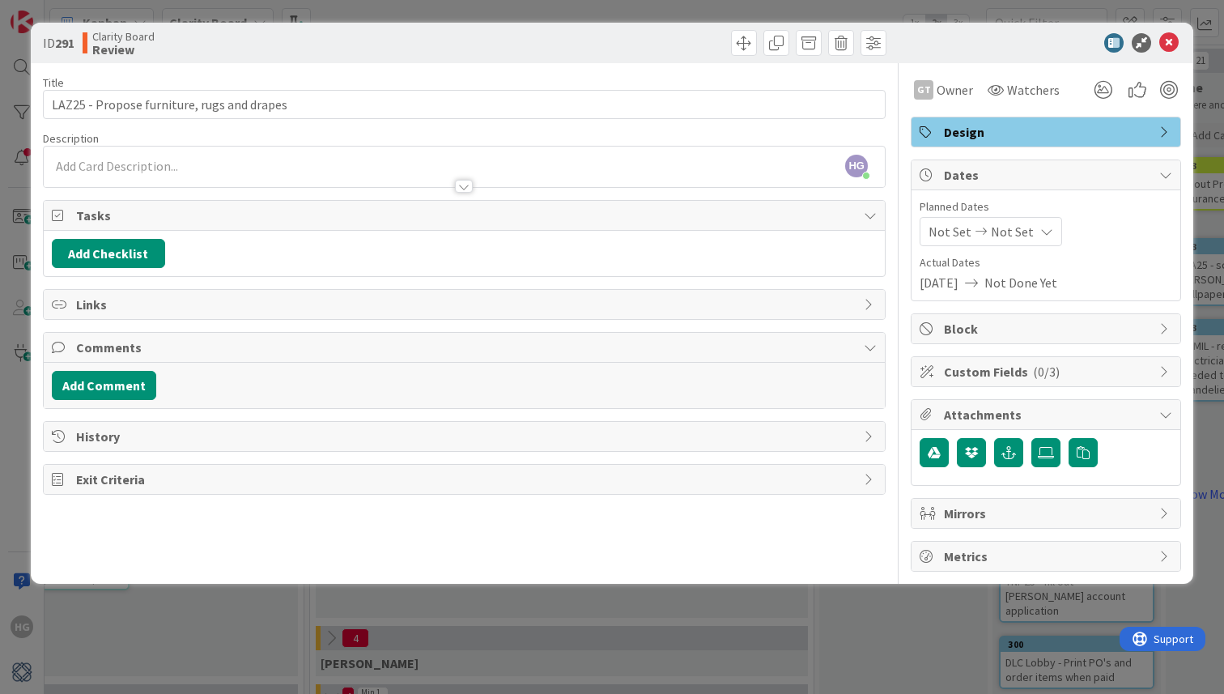
click at [628, 176] on div at bounding box center [464, 178] width 841 height 17
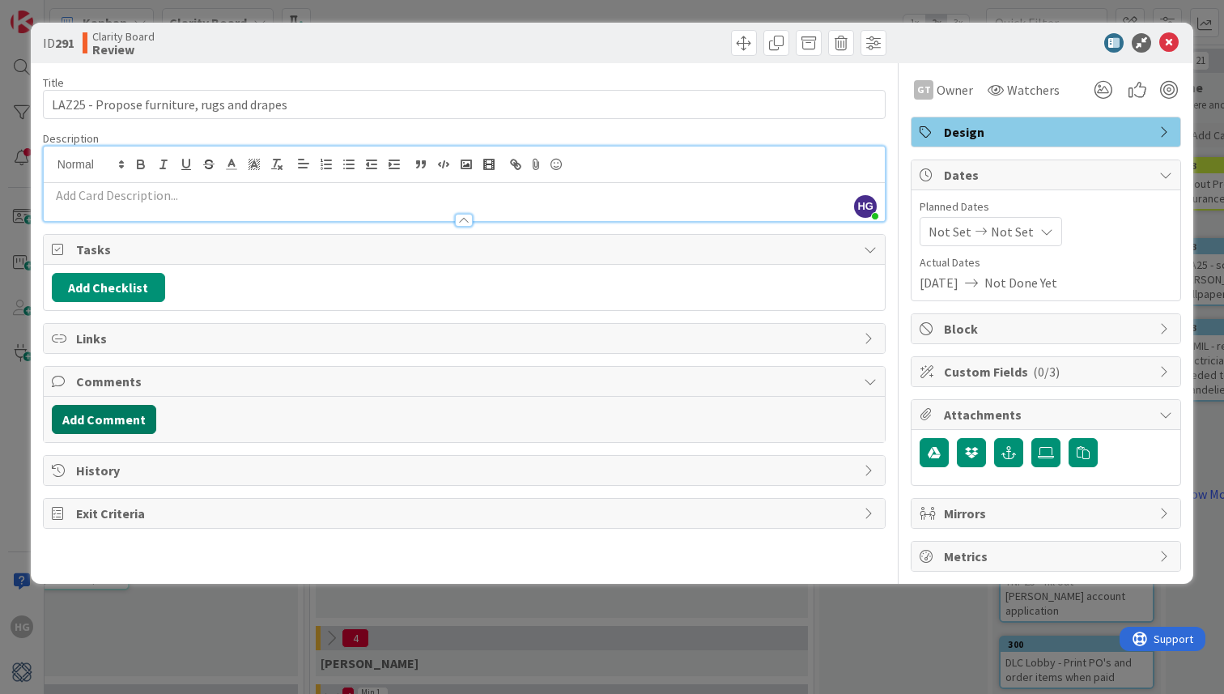
click at [113, 429] on button "Add Comment" at bounding box center [104, 419] width 104 height 29
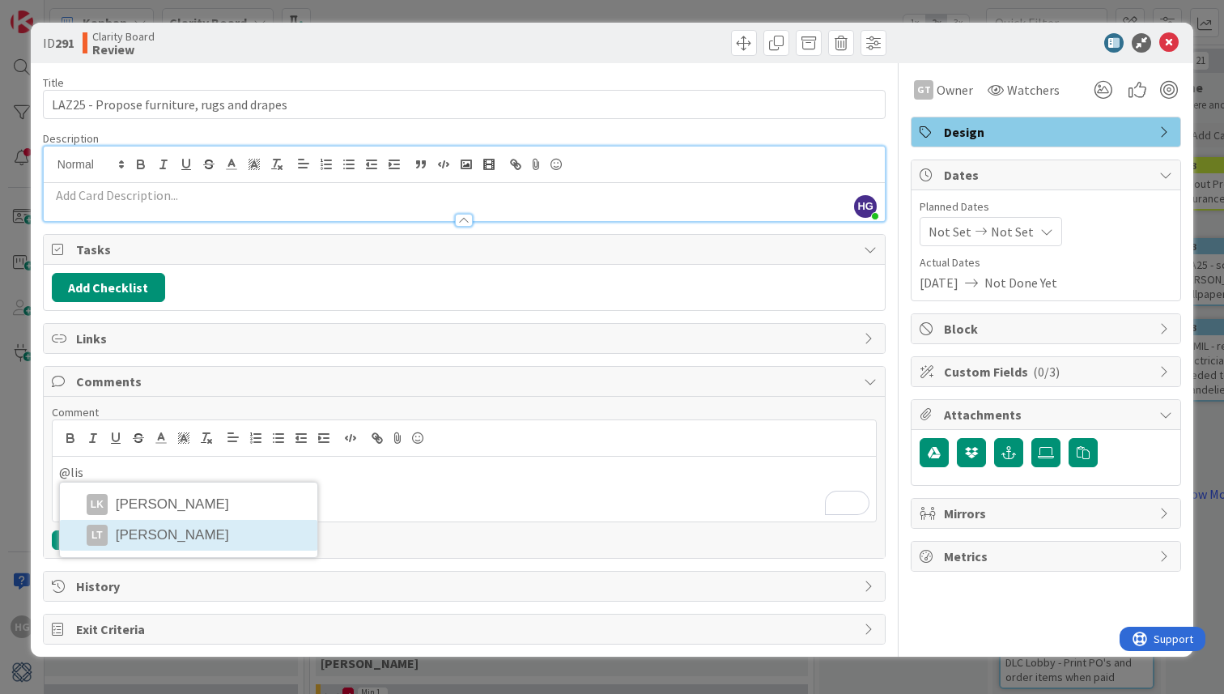
click at [210, 546] on li "LT [PERSON_NAME]" at bounding box center [188, 535] width 257 height 31
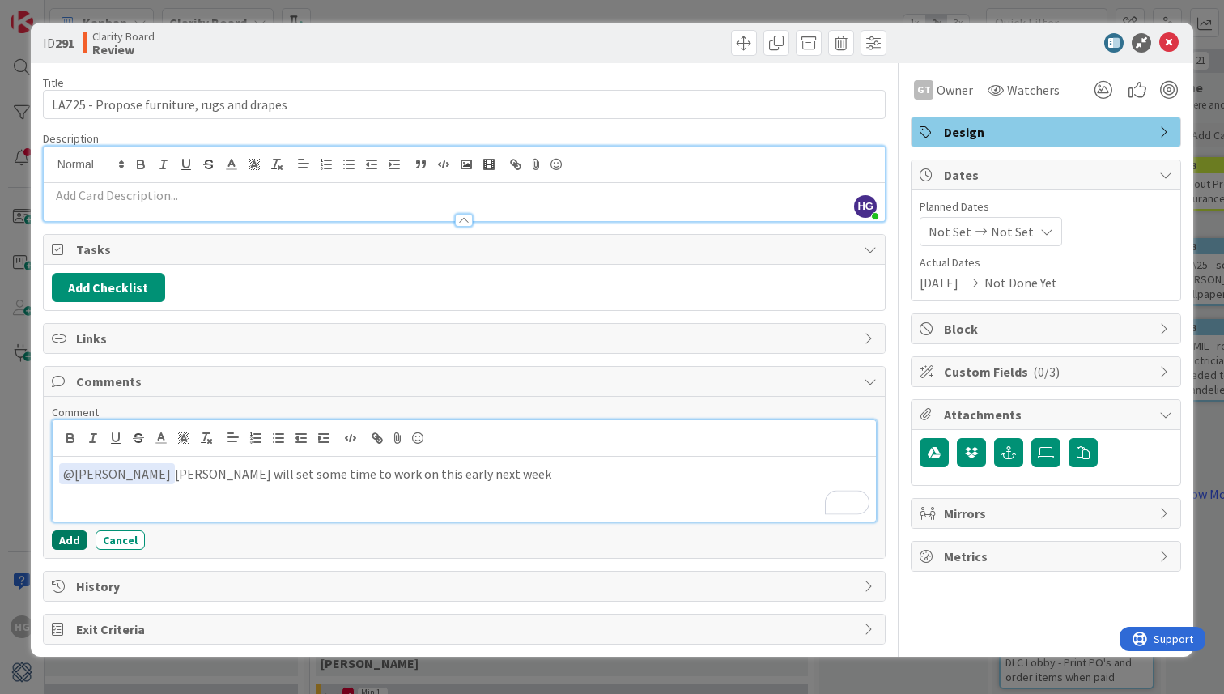
click at [71, 542] on button "Add" at bounding box center [70, 539] width 36 height 19
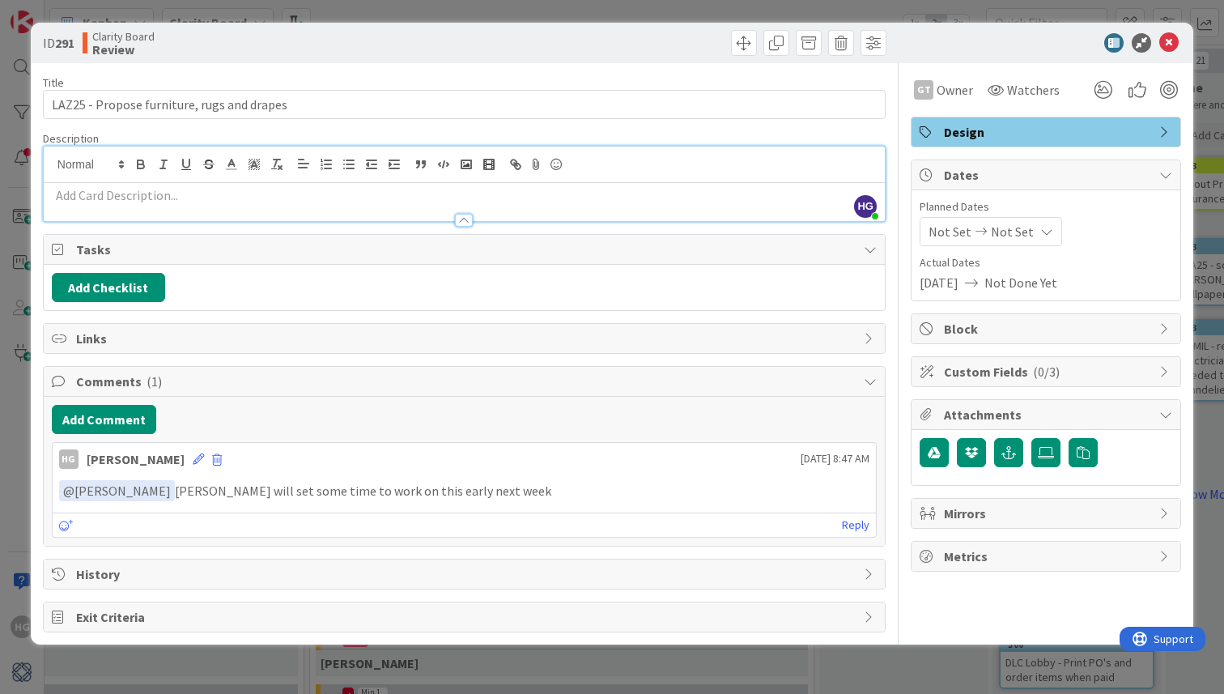
click at [1171, 40] on icon at bounding box center [1168, 42] width 19 height 19
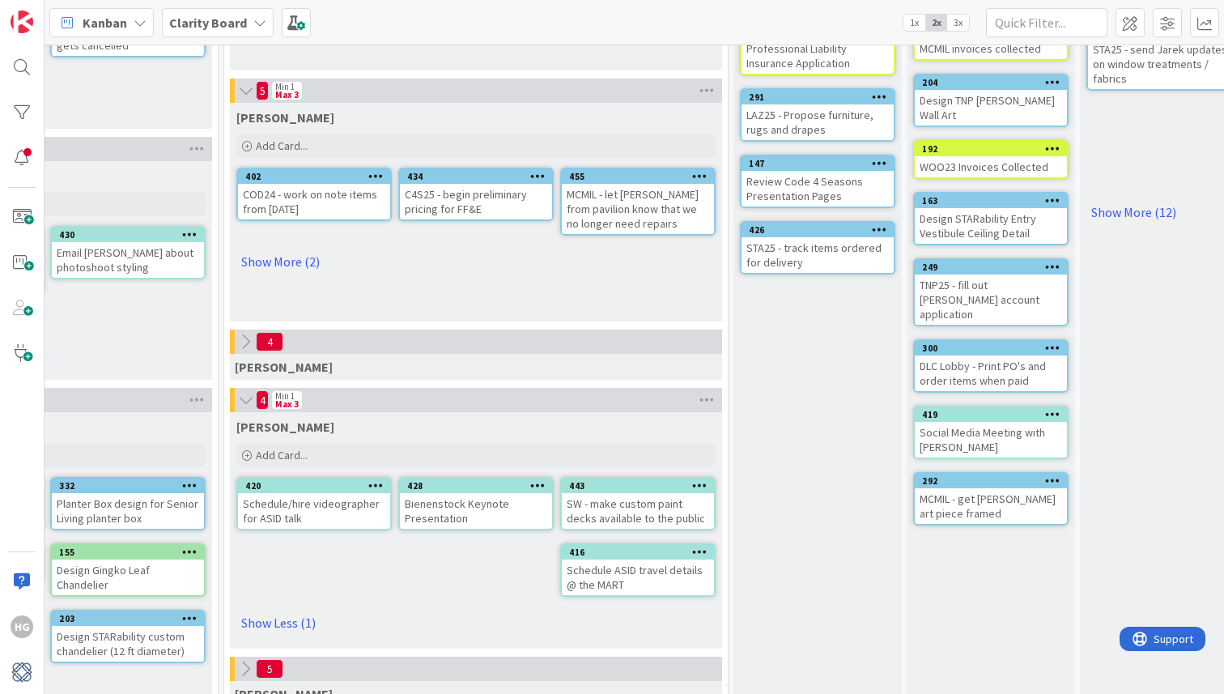
scroll to position [326, 1183]
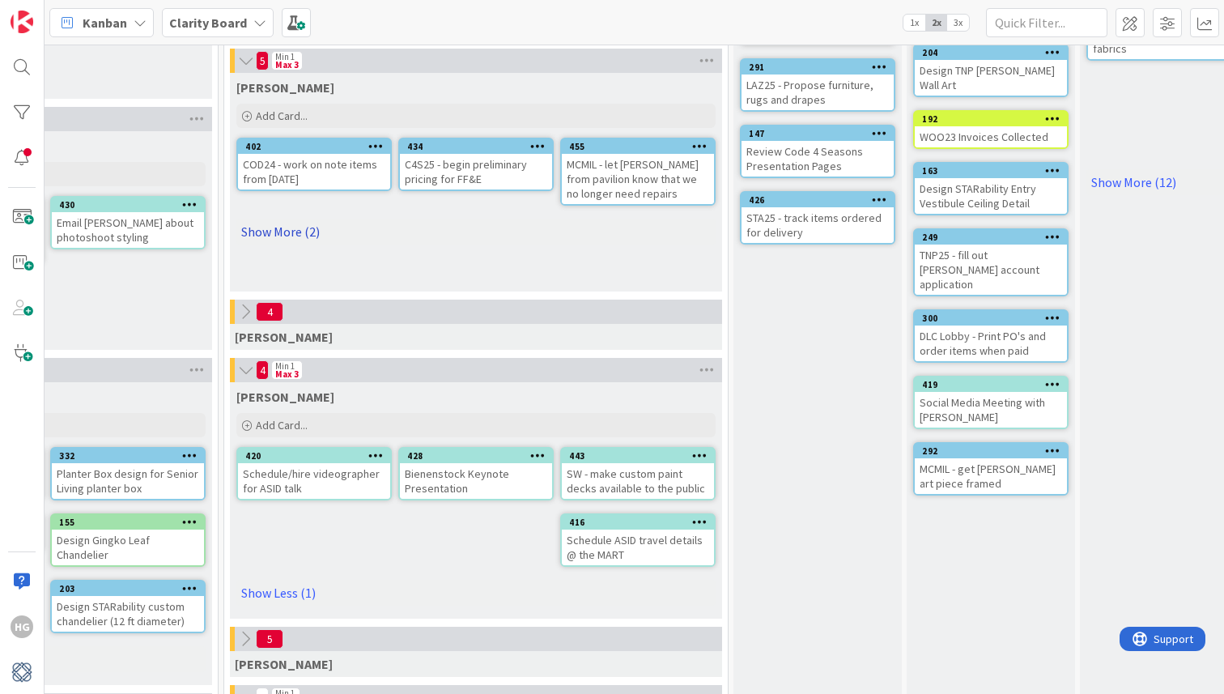
click at [306, 230] on link "Show More (2)" at bounding box center [475, 232] width 479 height 26
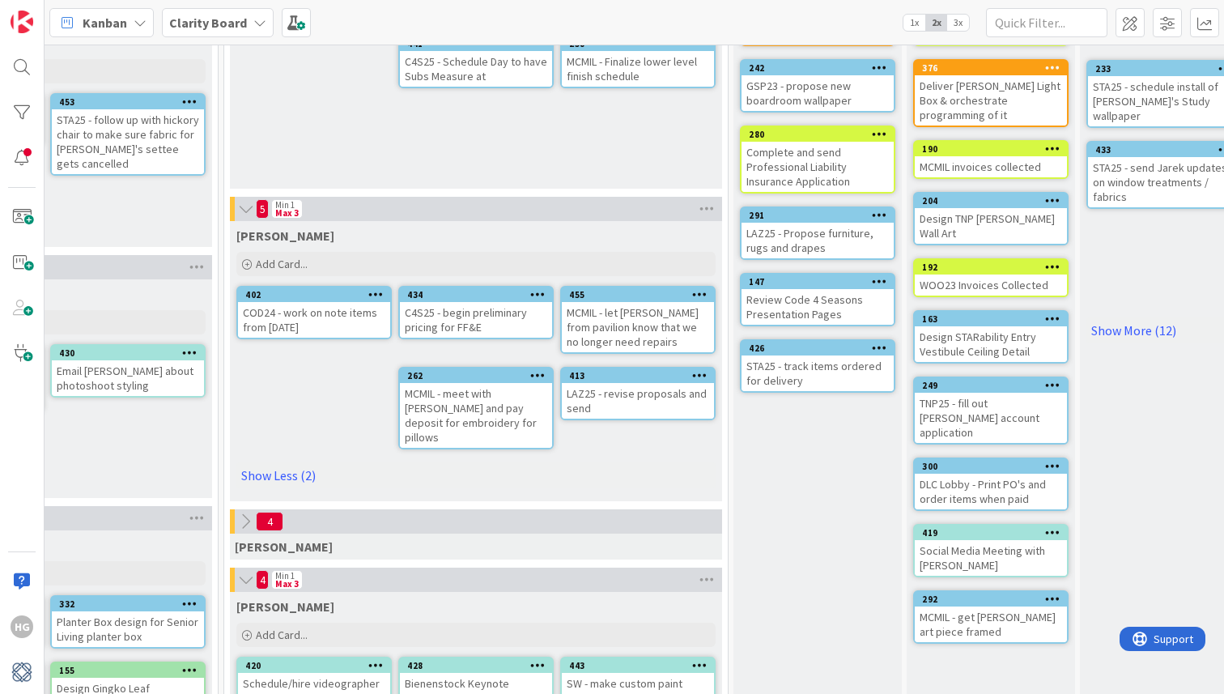
scroll to position [172, 1183]
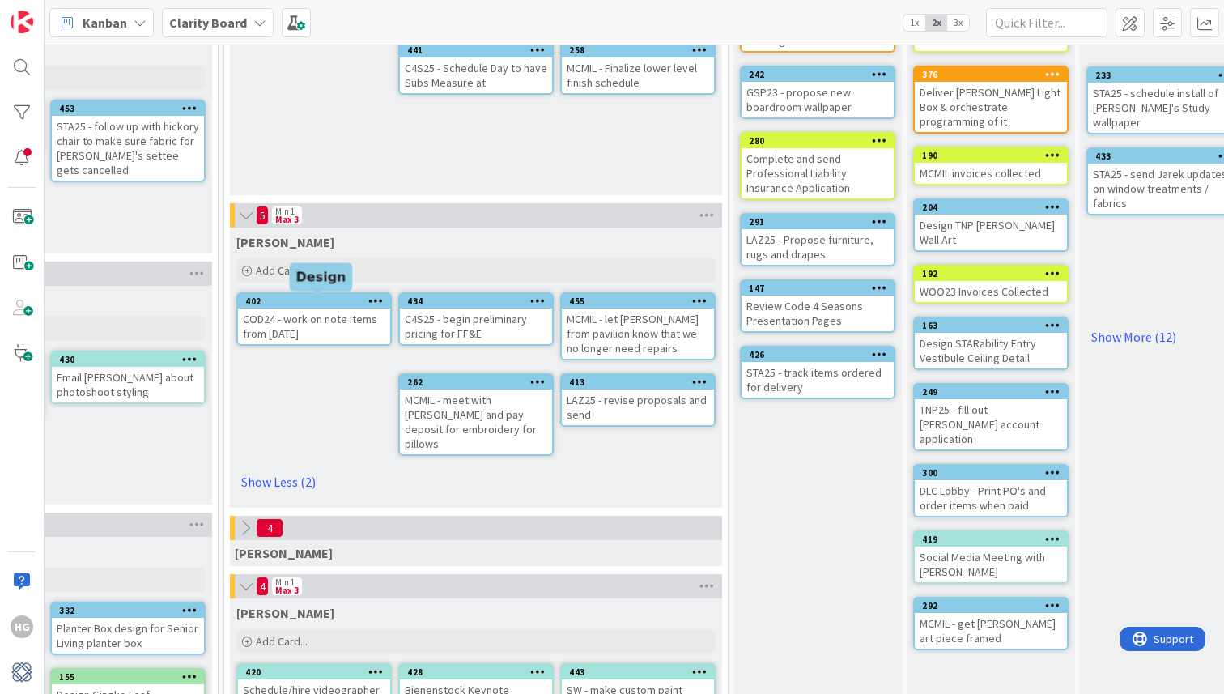
click at [287, 299] on div "402" at bounding box center [317, 300] width 145 height 11
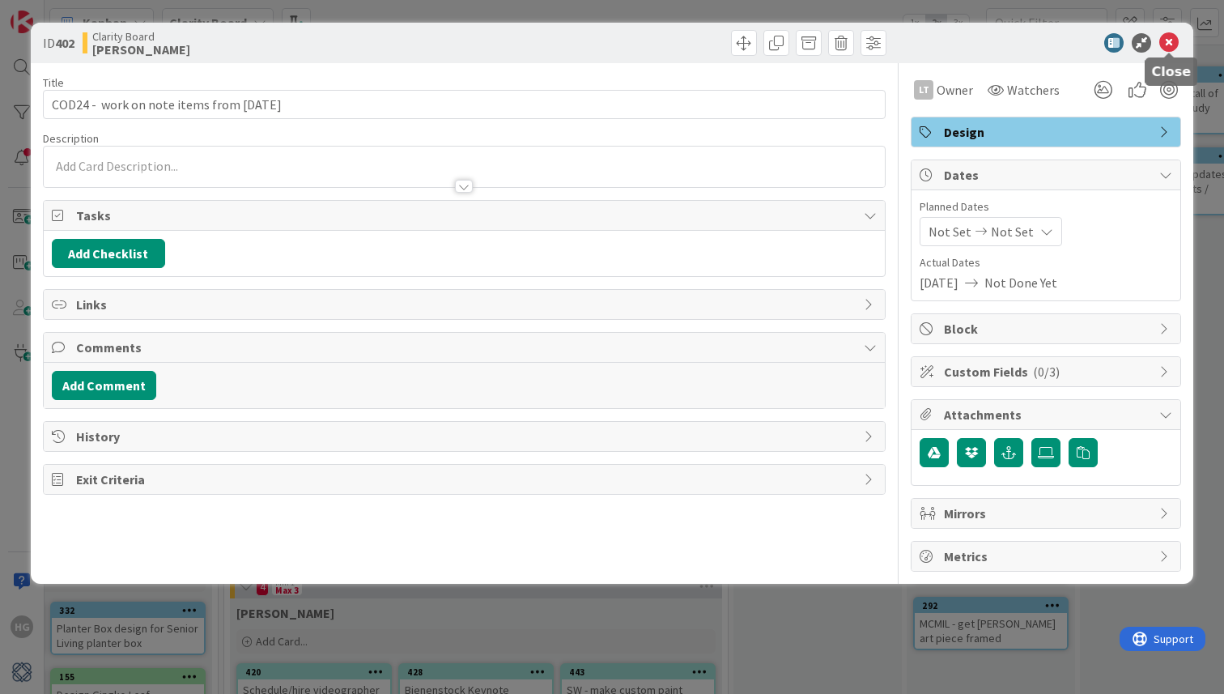
click at [1166, 36] on icon at bounding box center [1168, 42] width 19 height 19
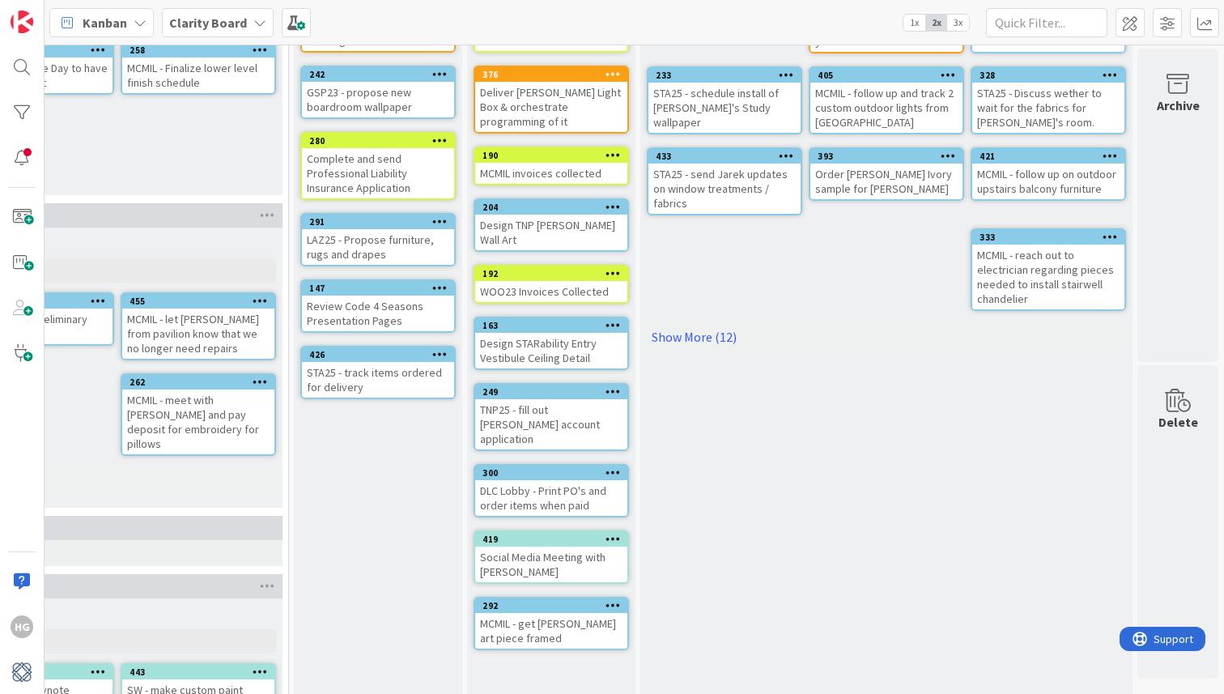
scroll to position [180, 1623]
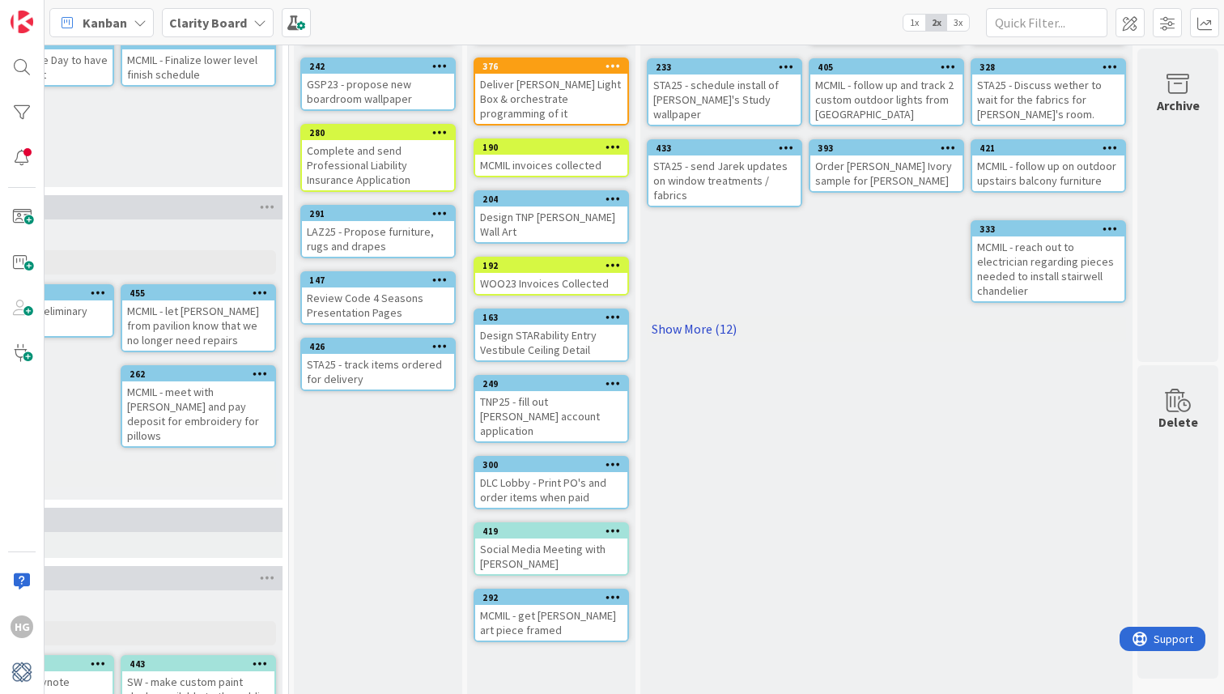
click at [715, 326] on link "Show More (12)" at bounding box center [886, 329] width 479 height 26
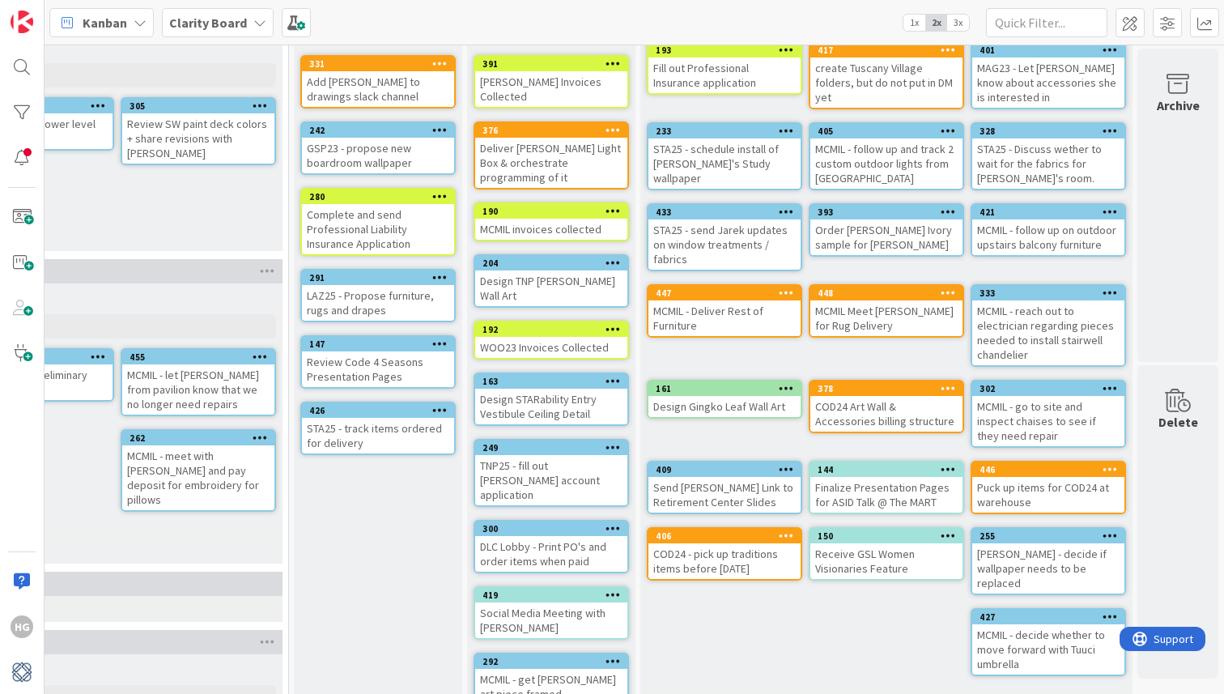
scroll to position [0, 1623]
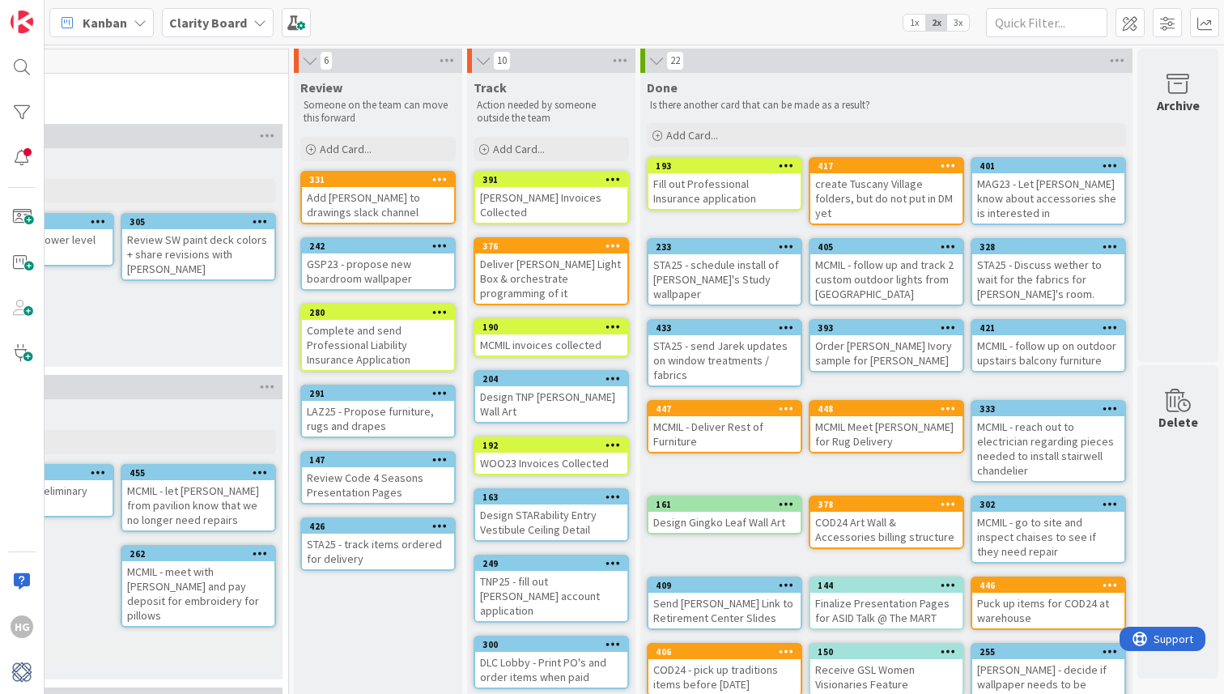
click at [659, 53] on icon at bounding box center [656, 61] width 18 height 16
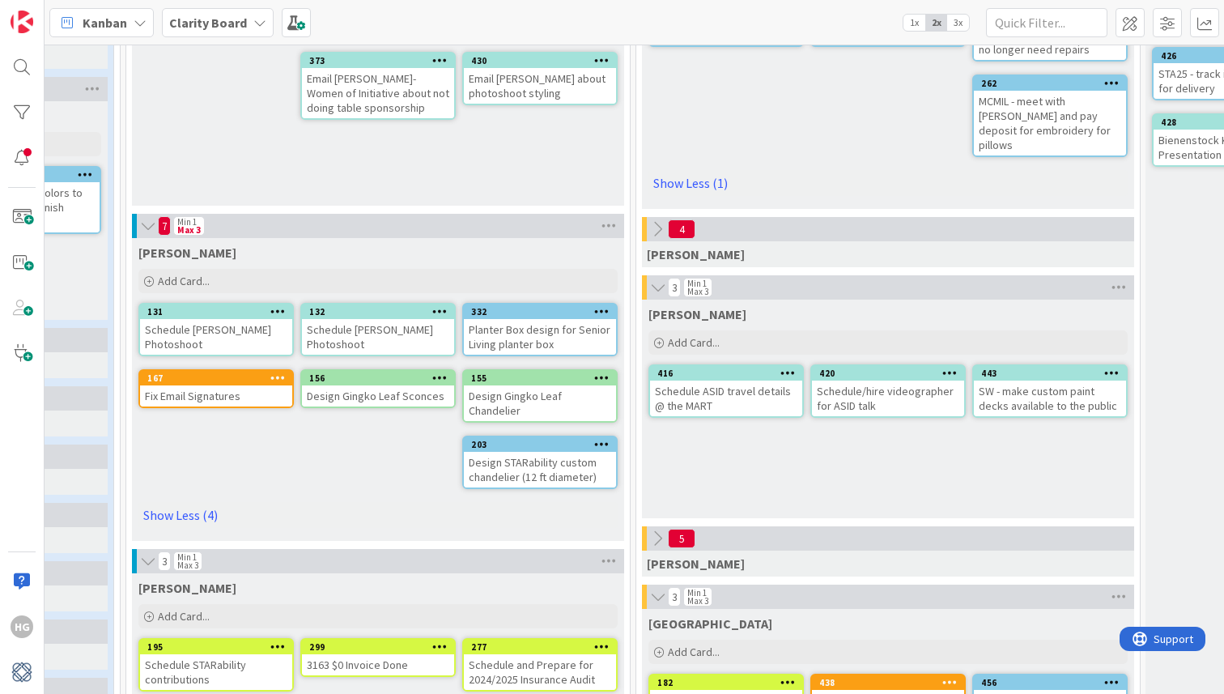
scroll to position [471, 767]
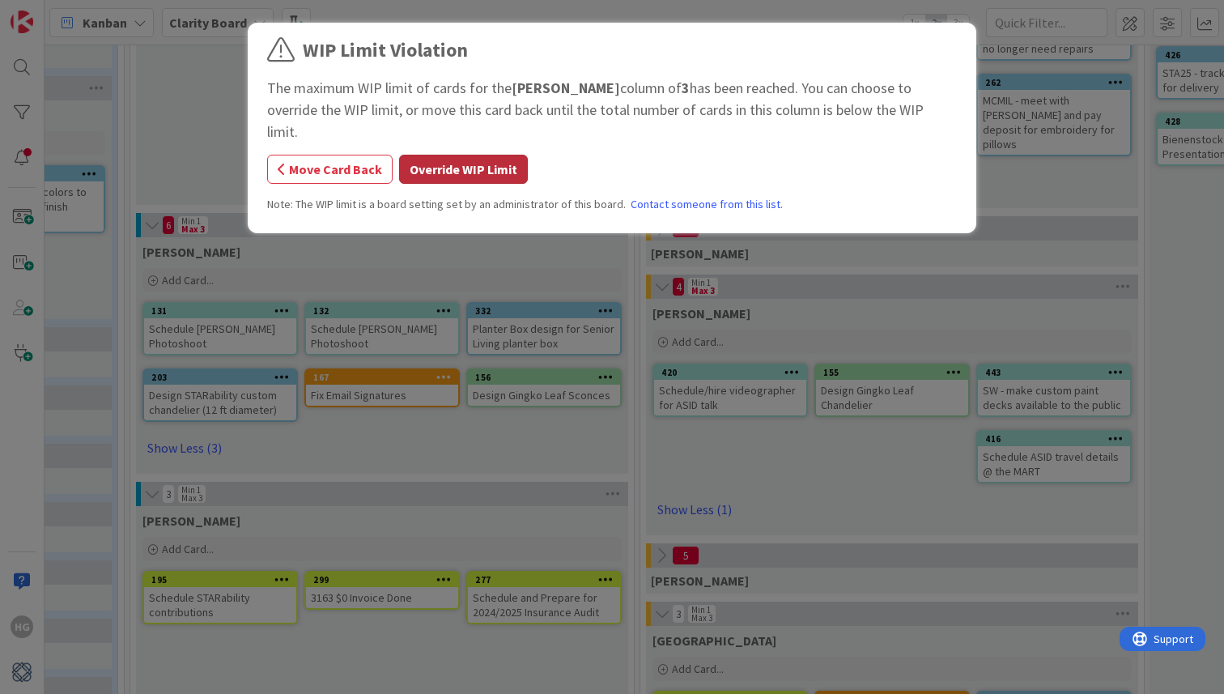
click at [431, 155] on button "Override WIP Limit" at bounding box center [463, 169] width 129 height 29
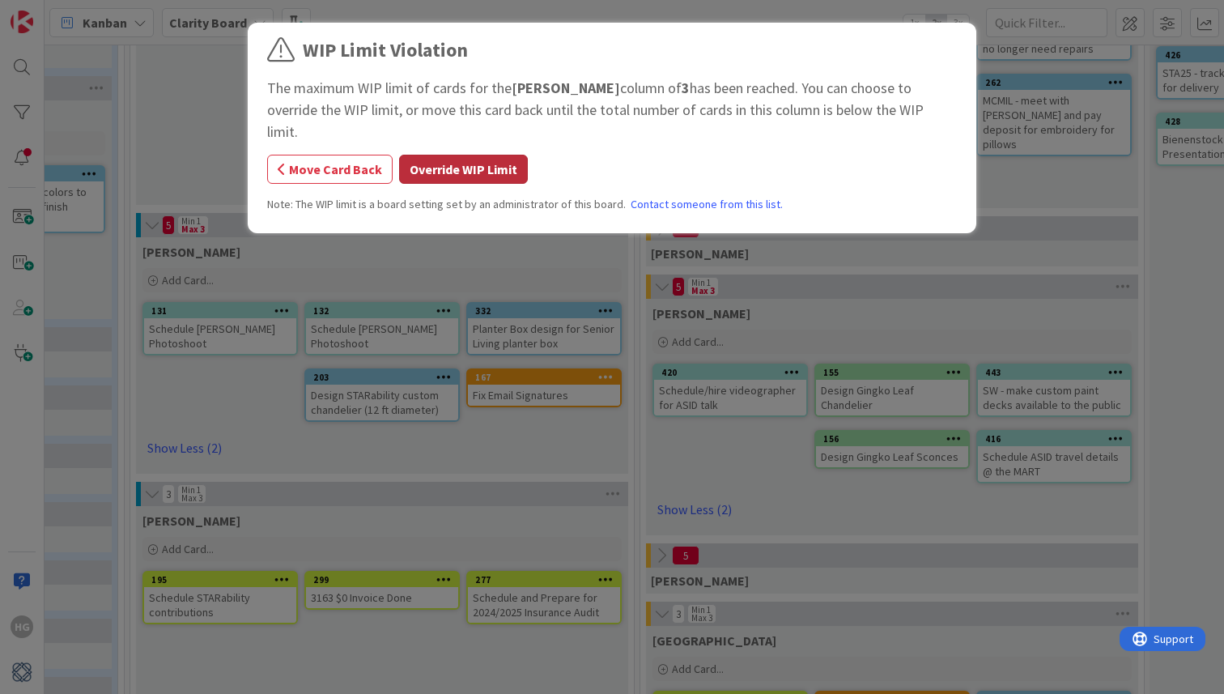
click at [515, 155] on button "Override WIP Limit" at bounding box center [463, 169] width 129 height 29
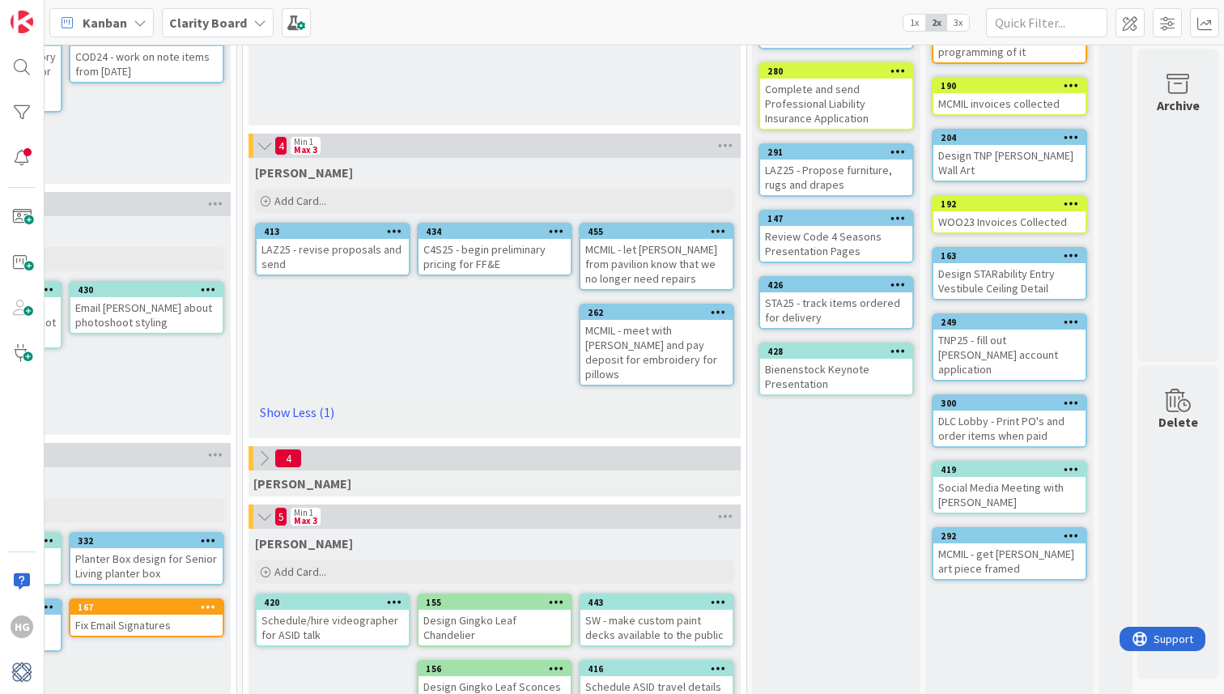
scroll to position [0, 1165]
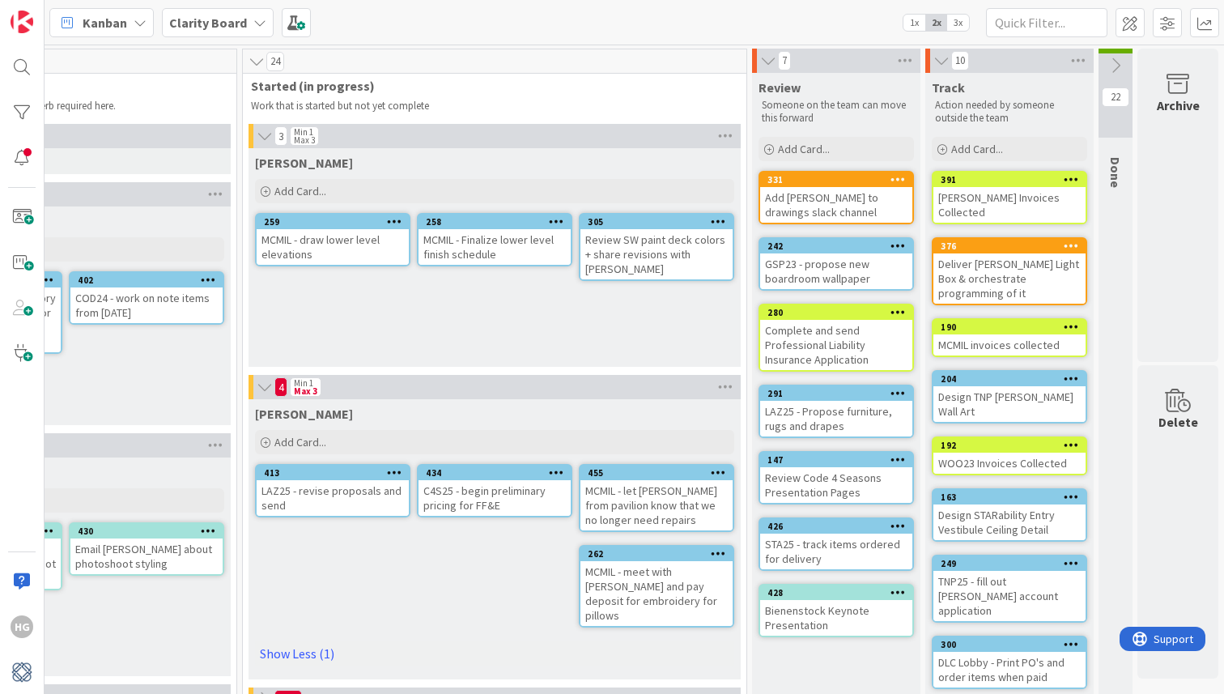
click at [1114, 62] on icon at bounding box center [1115, 66] width 18 height 18
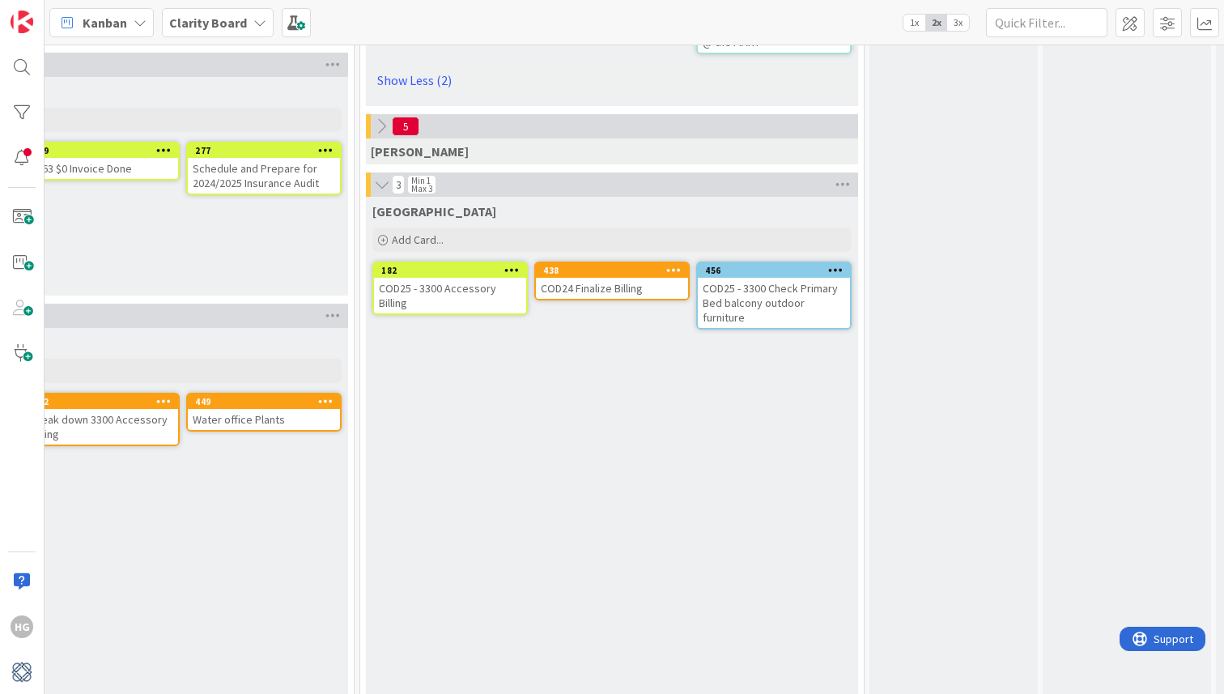
scroll to position [900, 1145]
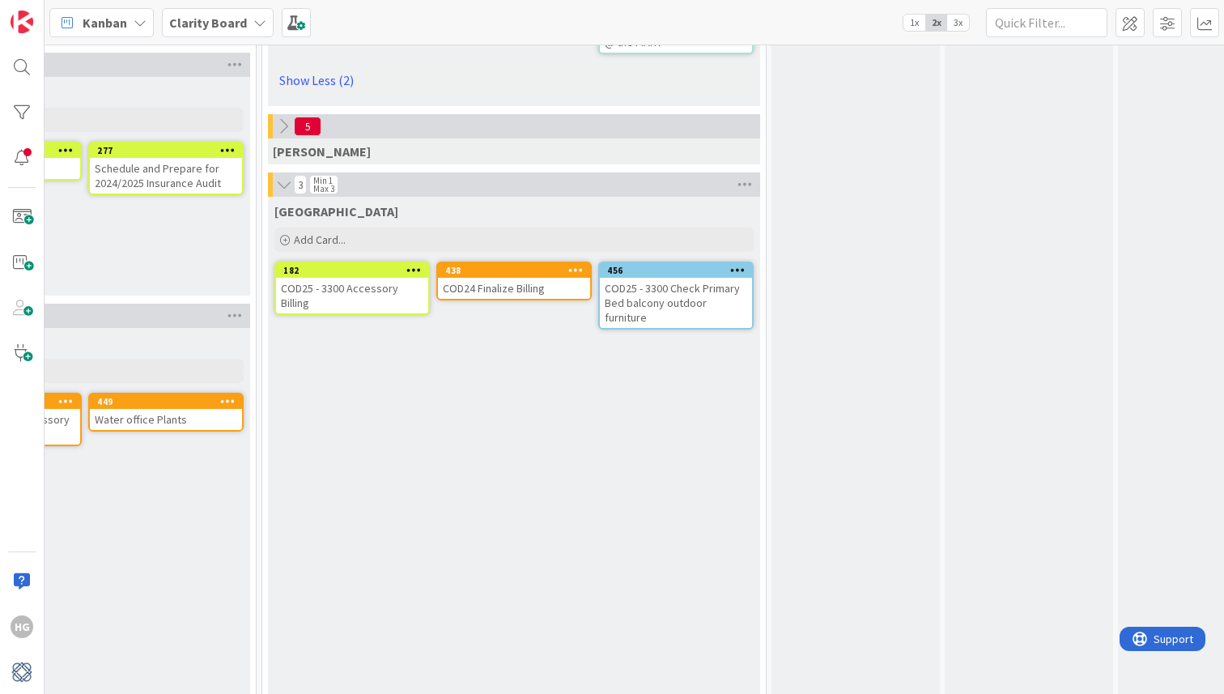
click at [284, 176] on icon at bounding box center [284, 184] width 18 height 16
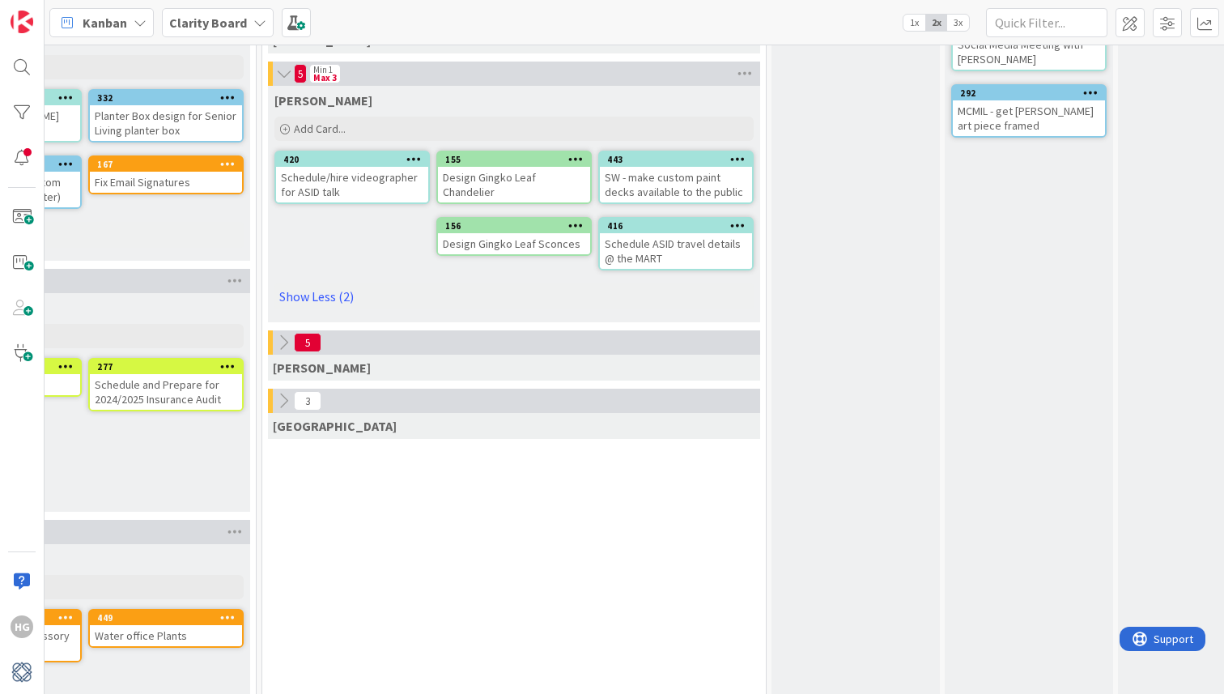
scroll to position [681, 1145]
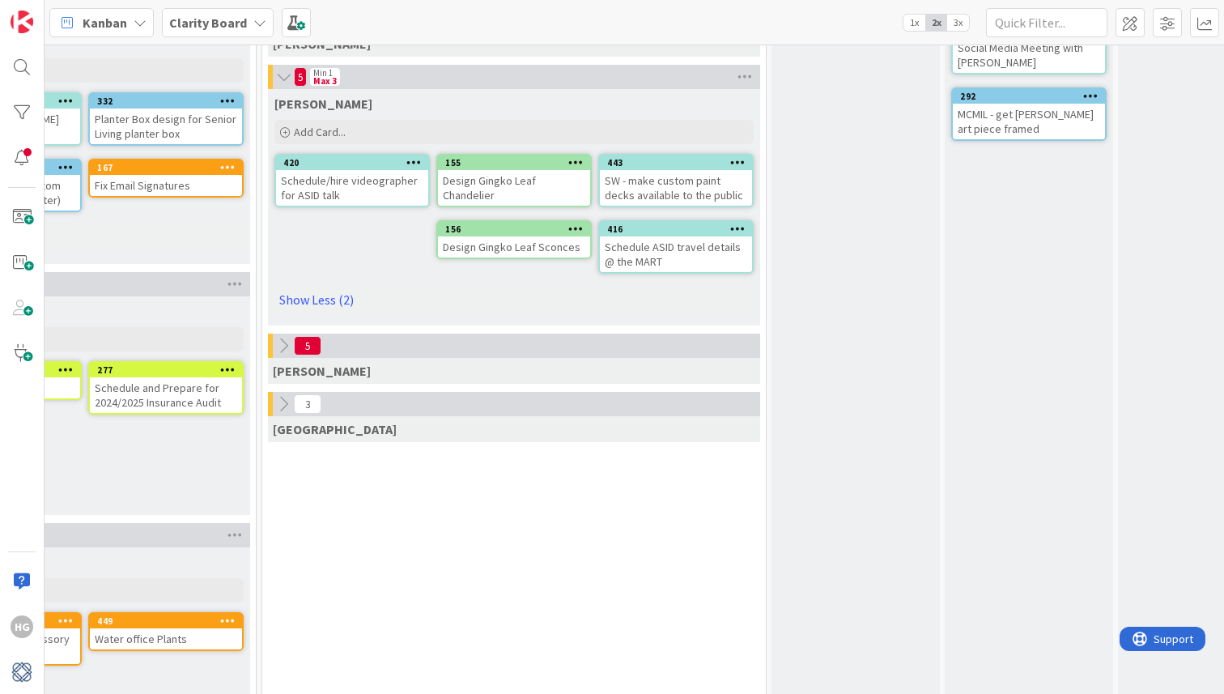
click at [279, 69] on icon at bounding box center [284, 77] width 18 height 16
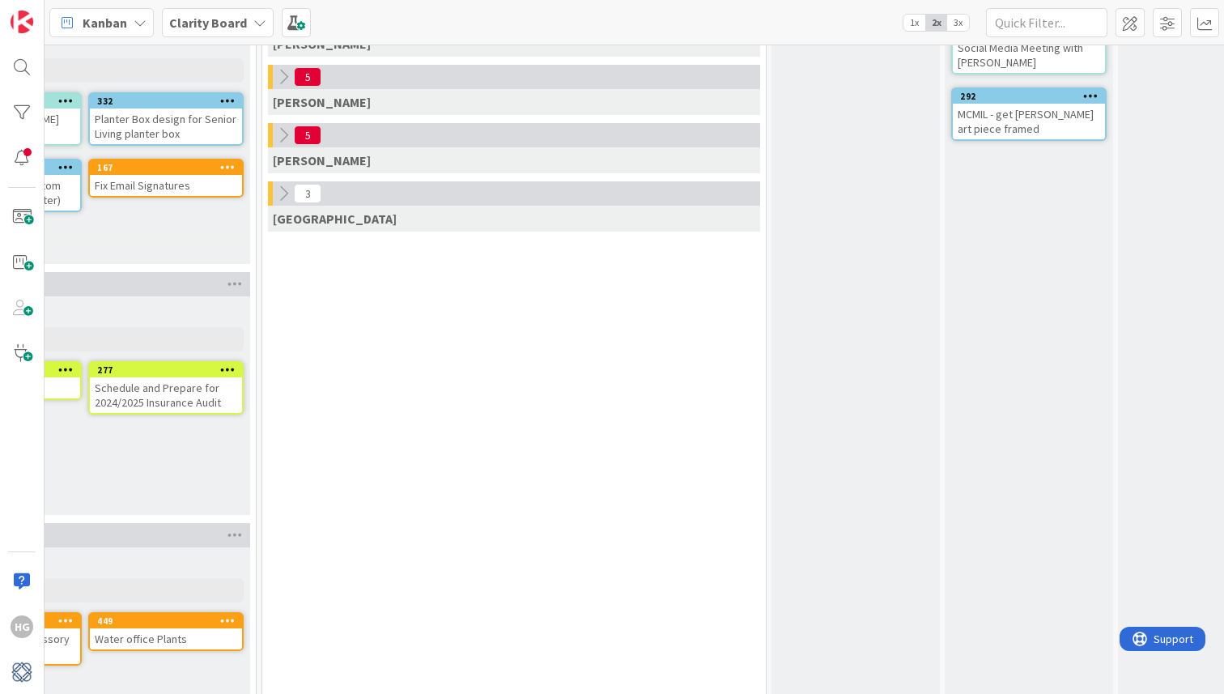
click at [282, 126] on icon at bounding box center [283, 135] width 18 height 18
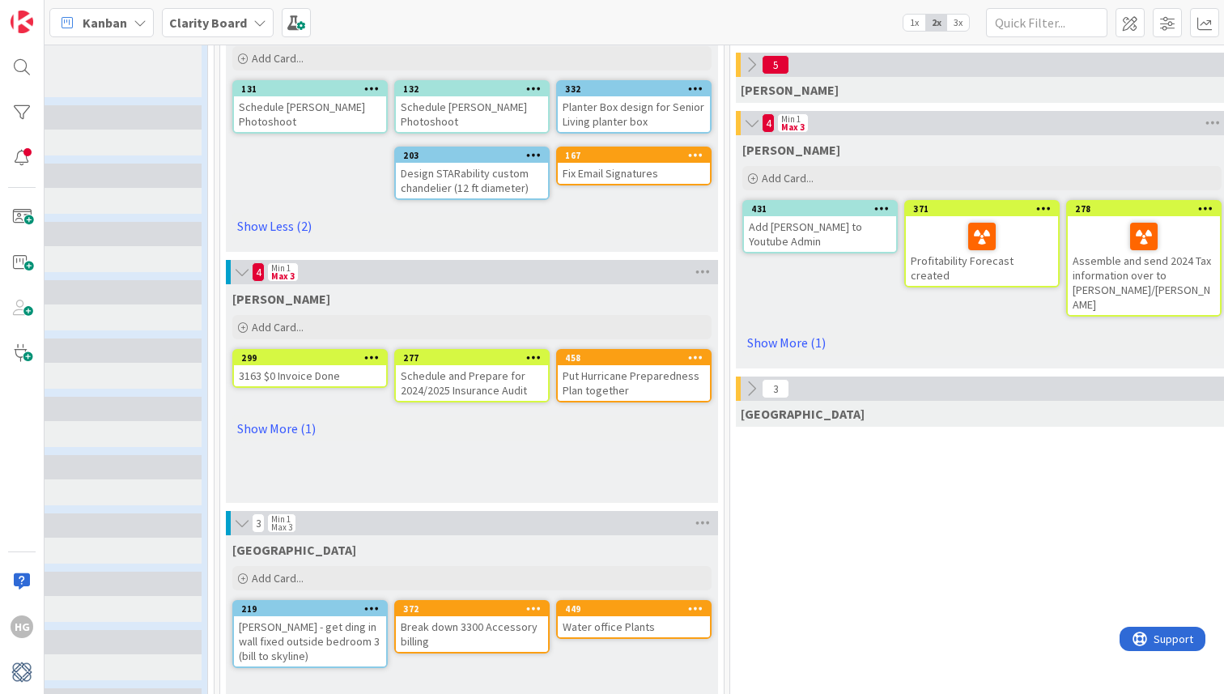
scroll to position [726, 677]
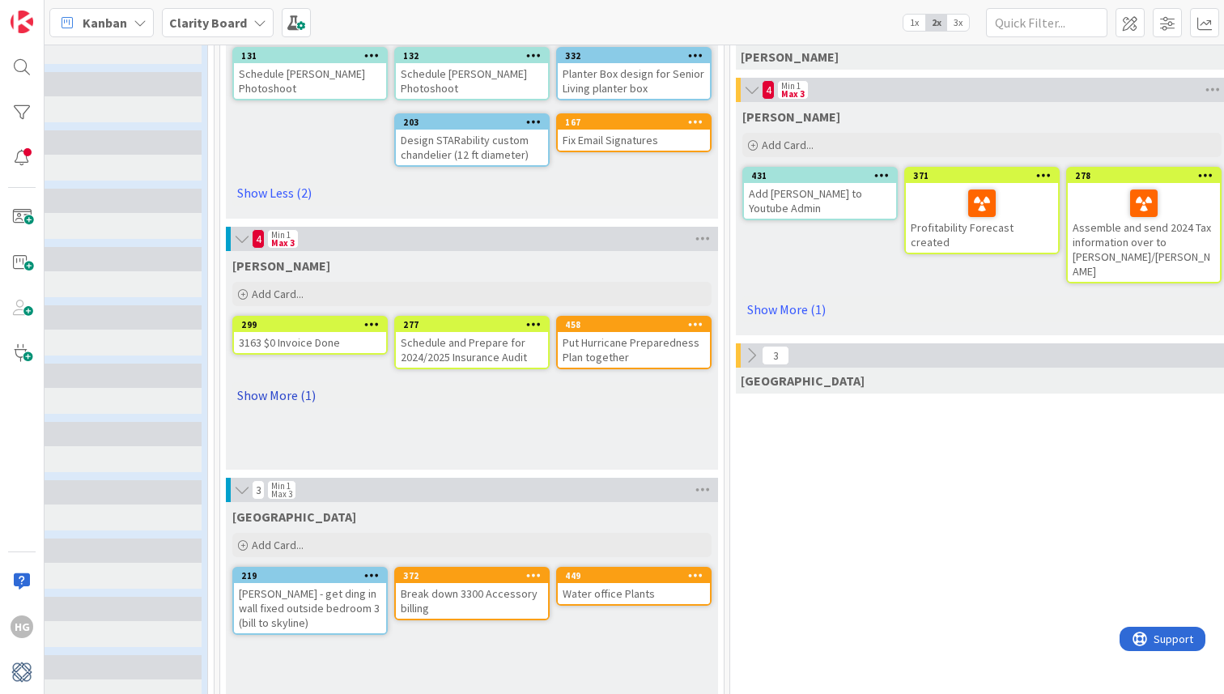
click at [276, 394] on link "Show More (1)" at bounding box center [471, 395] width 479 height 26
